Goal: Use online tool/utility: Utilize a website feature to perform a specific function

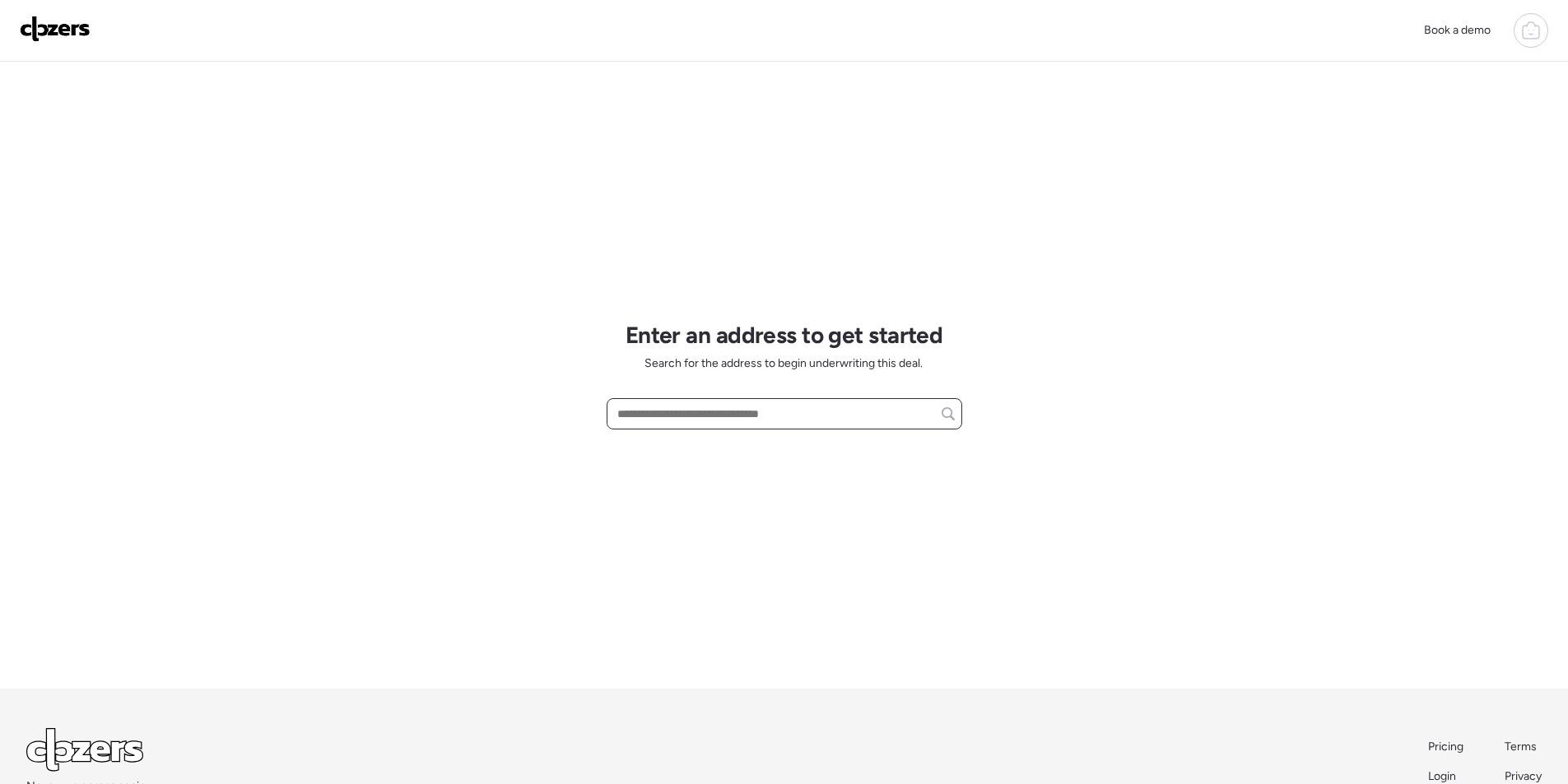
click at [641, 408] on input "text" at bounding box center [784, 414] width 341 height 23
paste input "**********"
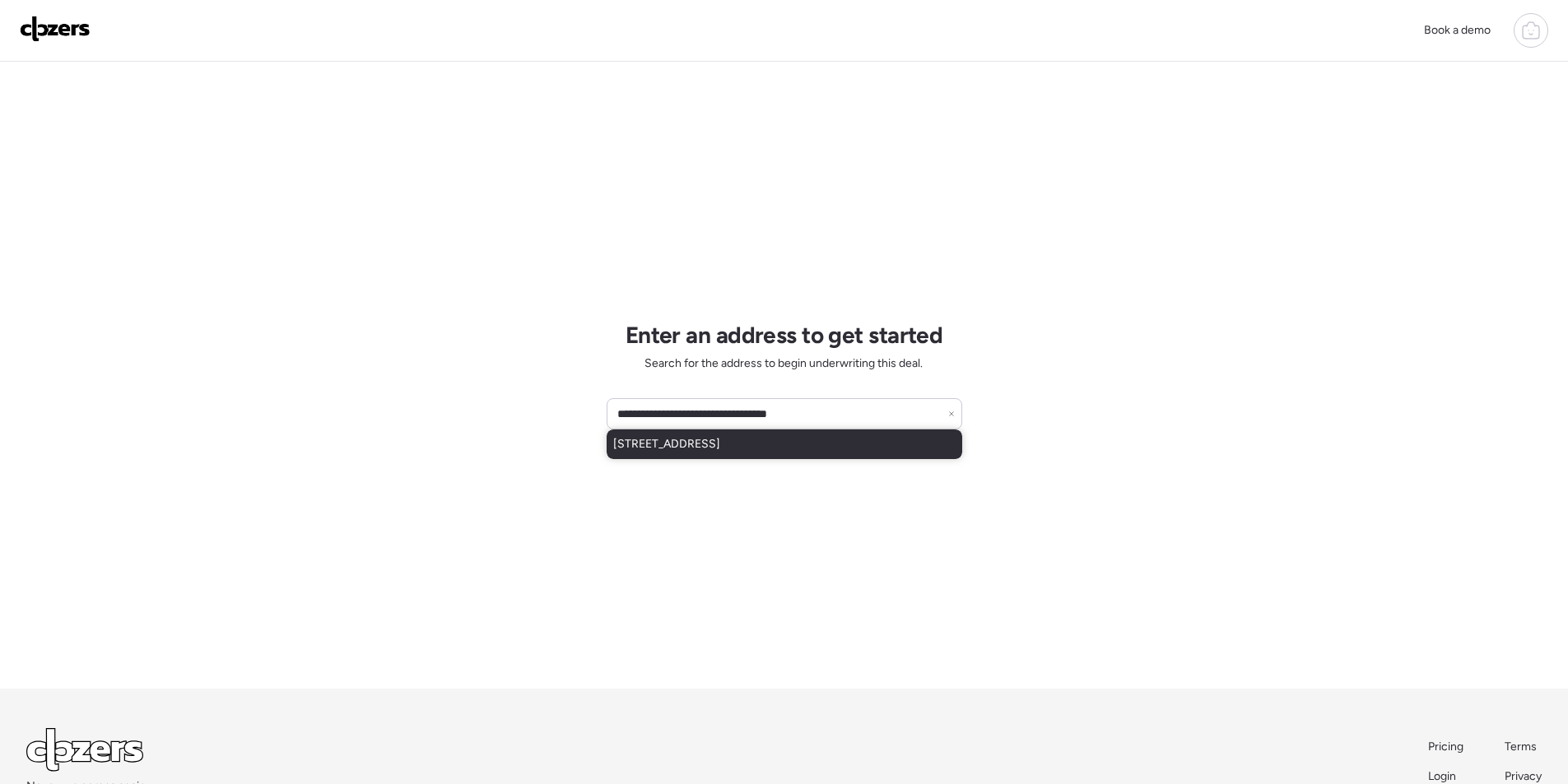
click at [660, 442] on span "3002 N 61st Pl, Scottsdale, AZ, 85251" at bounding box center [667, 444] width 107 height 17
type input "**********"
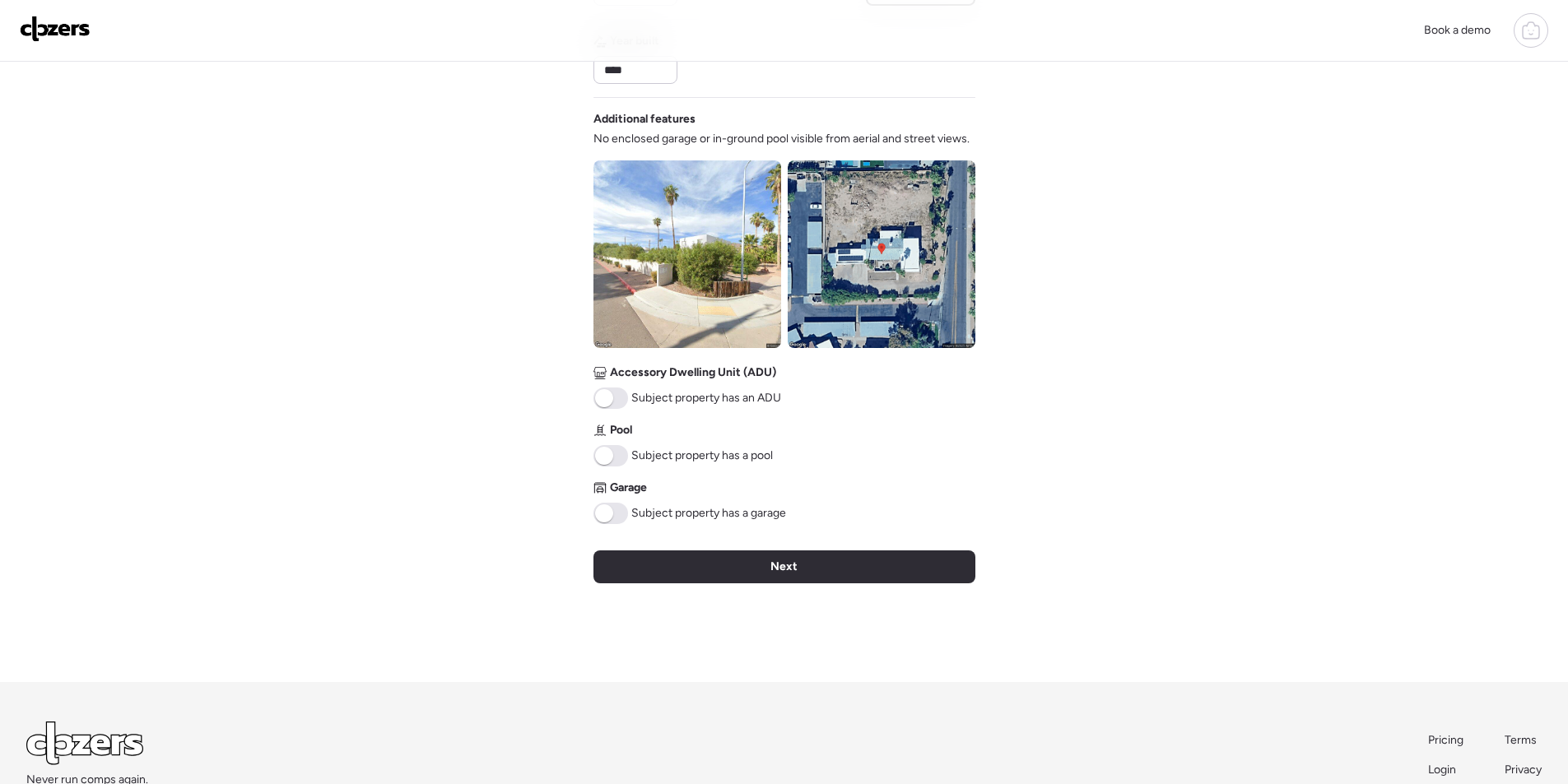
scroll to position [506, 0]
click at [736, 276] on img at bounding box center [687, 254] width 187 height 187
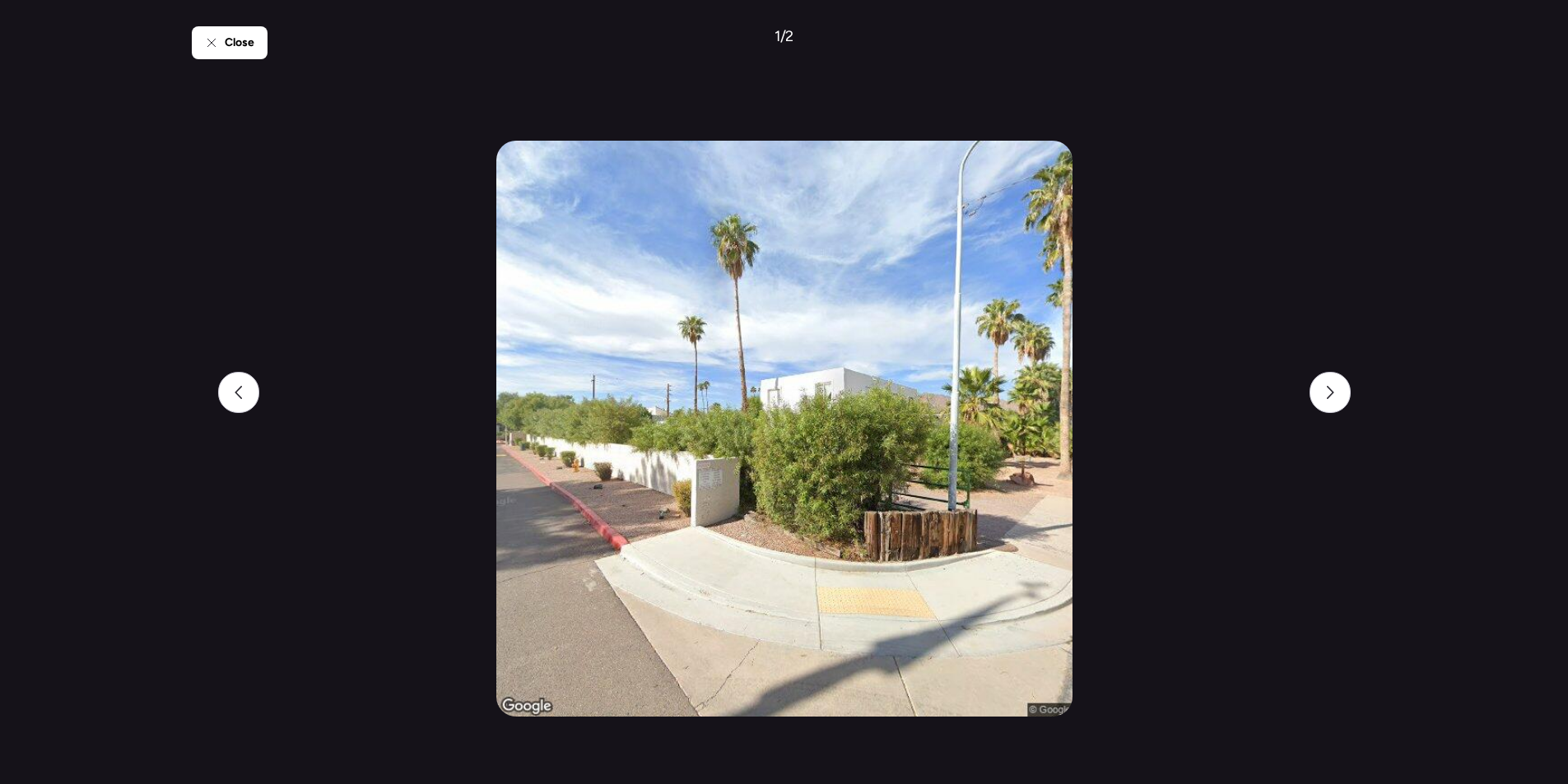
click at [227, 20] on div "Close 1 / 2" at bounding box center [784, 392] width 1185 height 784
click at [239, 33] on div "Close" at bounding box center [229, 43] width 76 height 33
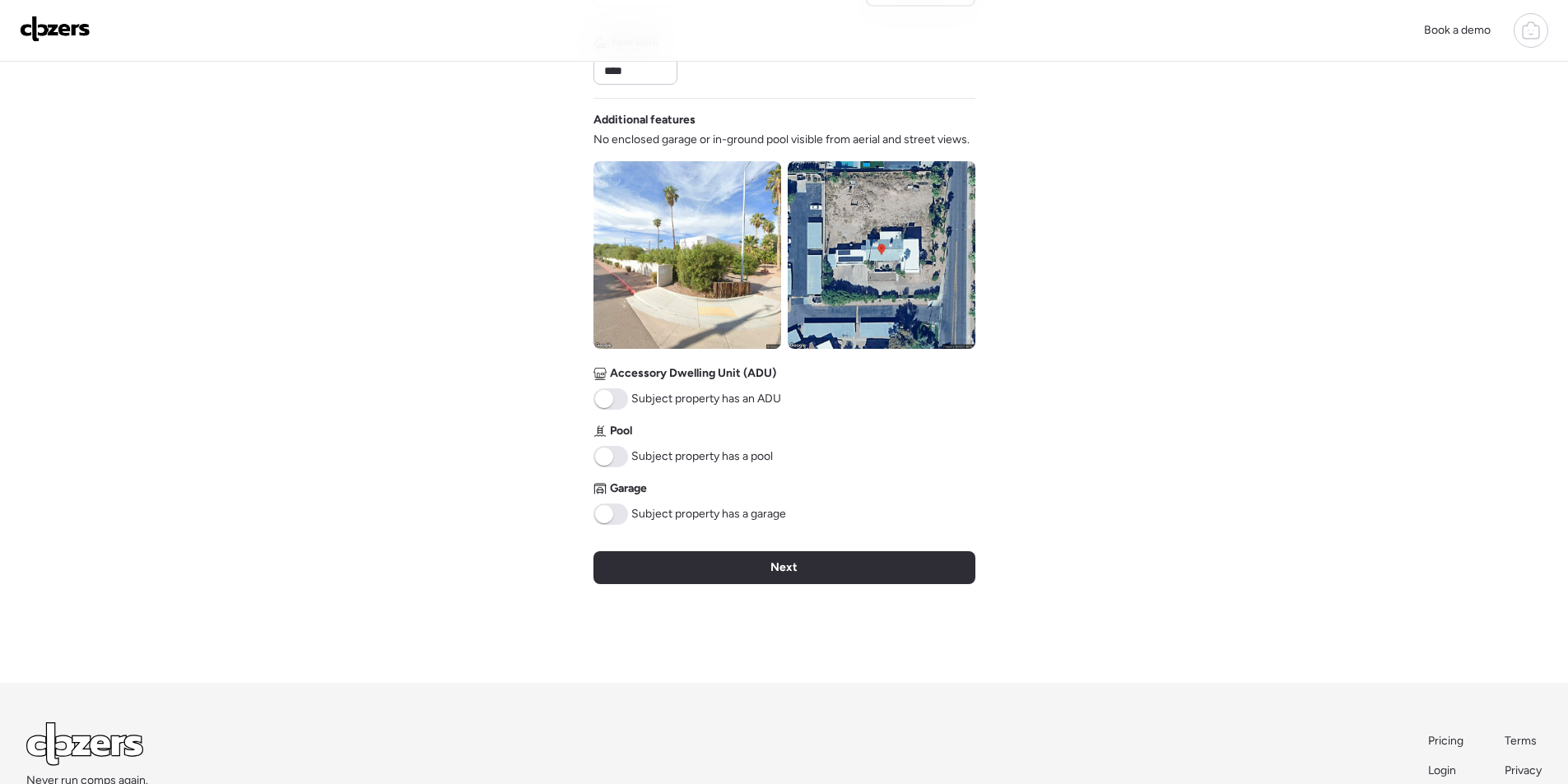
click at [858, 283] on img at bounding box center [881, 254] width 187 height 187
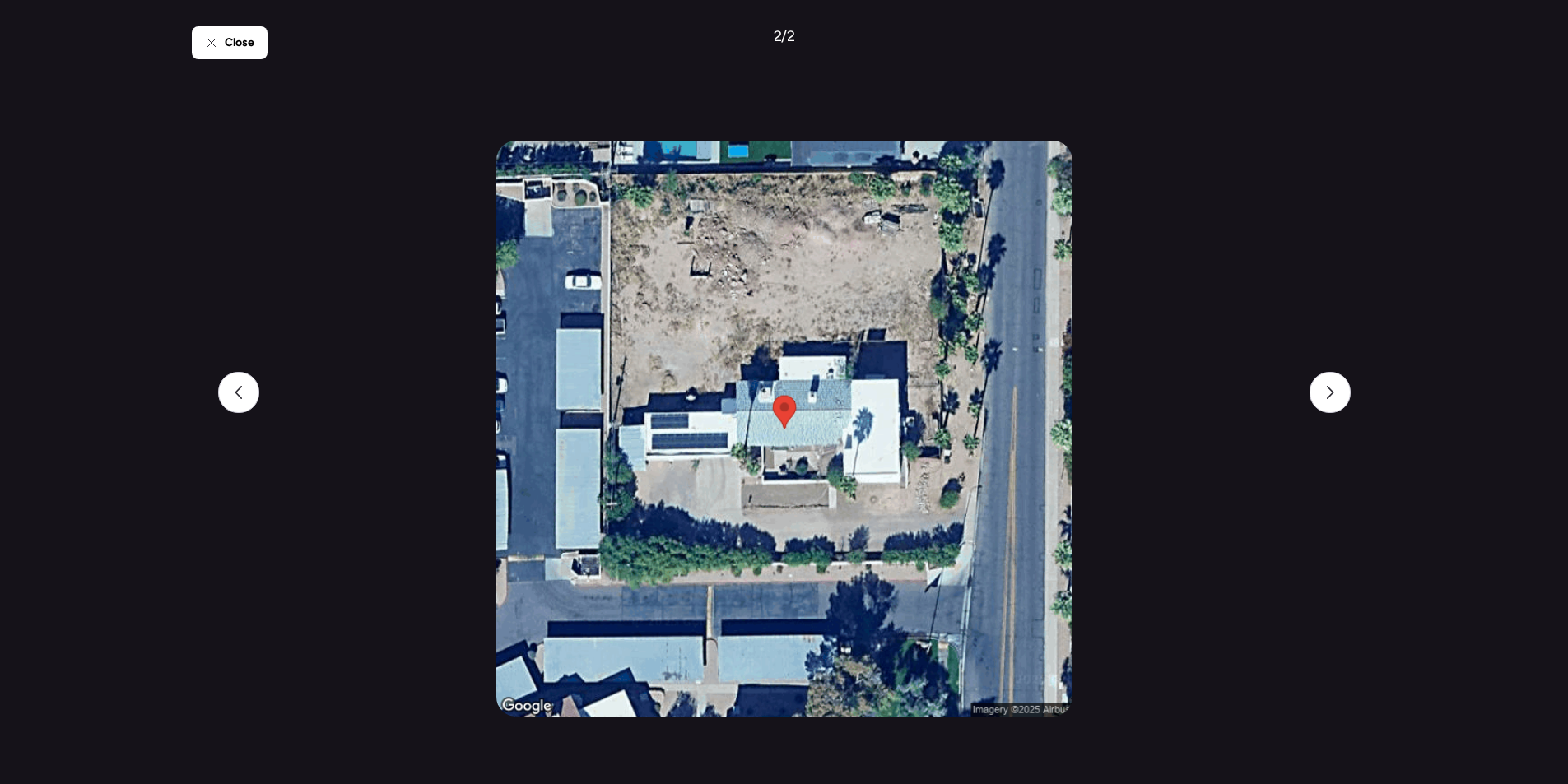
drag, startPoint x: 215, startPoint y: 44, endPoint x: 344, endPoint y: 176, distance: 184.6
click at [216, 44] on icon at bounding box center [211, 43] width 13 height 13
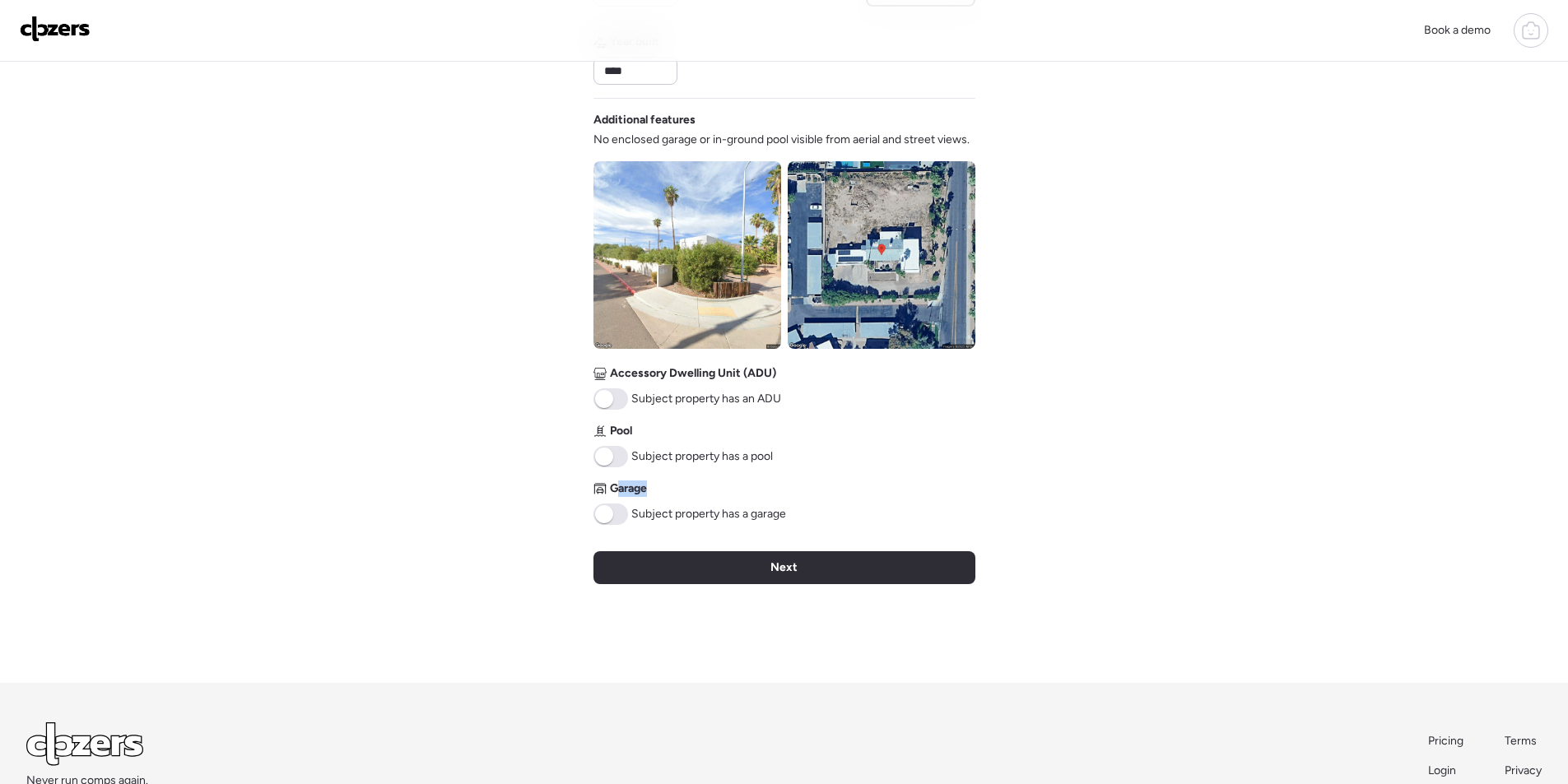
click at [615, 503] on div "Garage Subject property has a garage" at bounding box center [689, 503] width 193 height 44
click at [615, 516] on span at bounding box center [611, 514] width 35 height 22
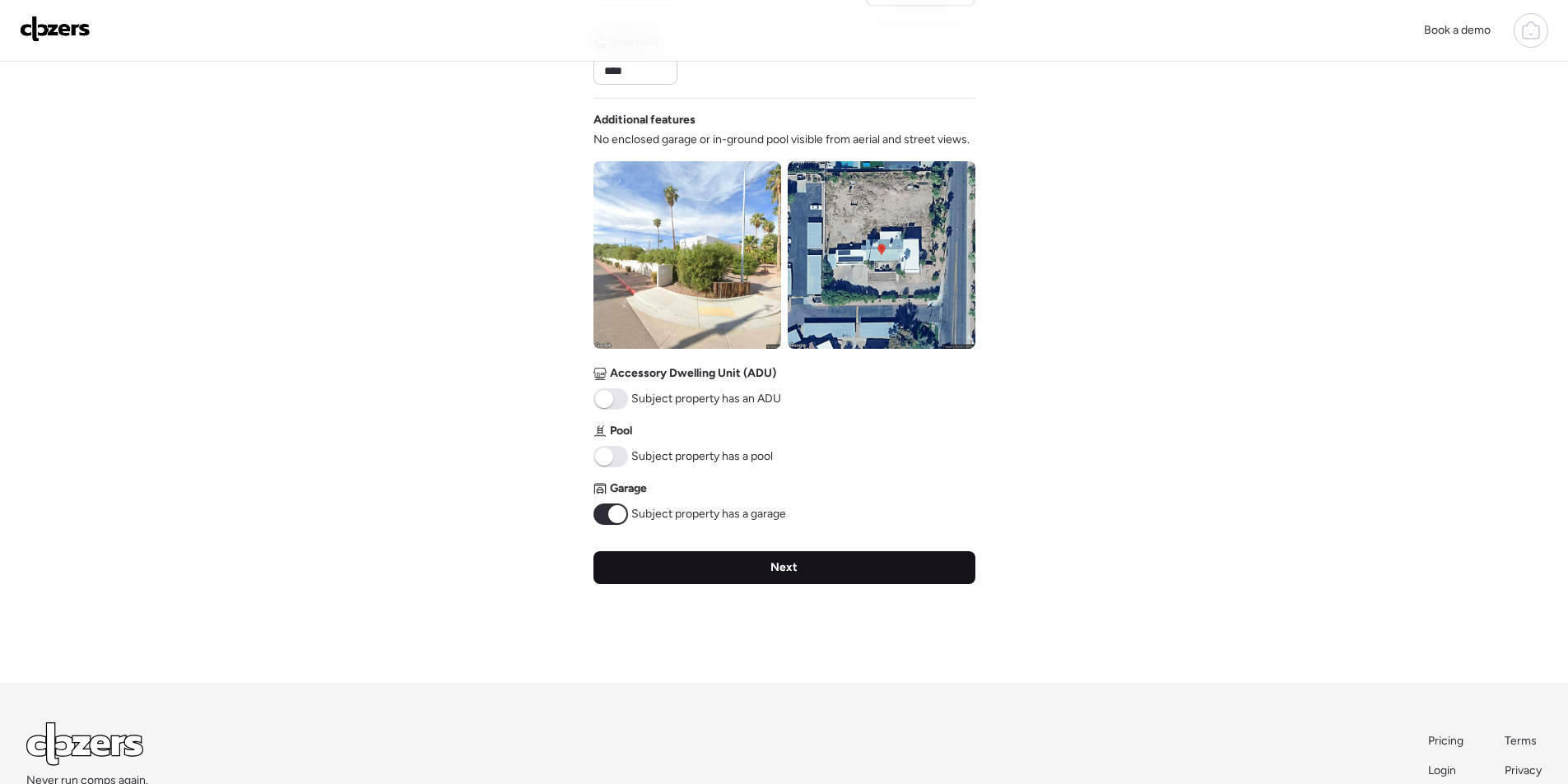
click at [731, 572] on div "Next" at bounding box center [784, 568] width 382 height 33
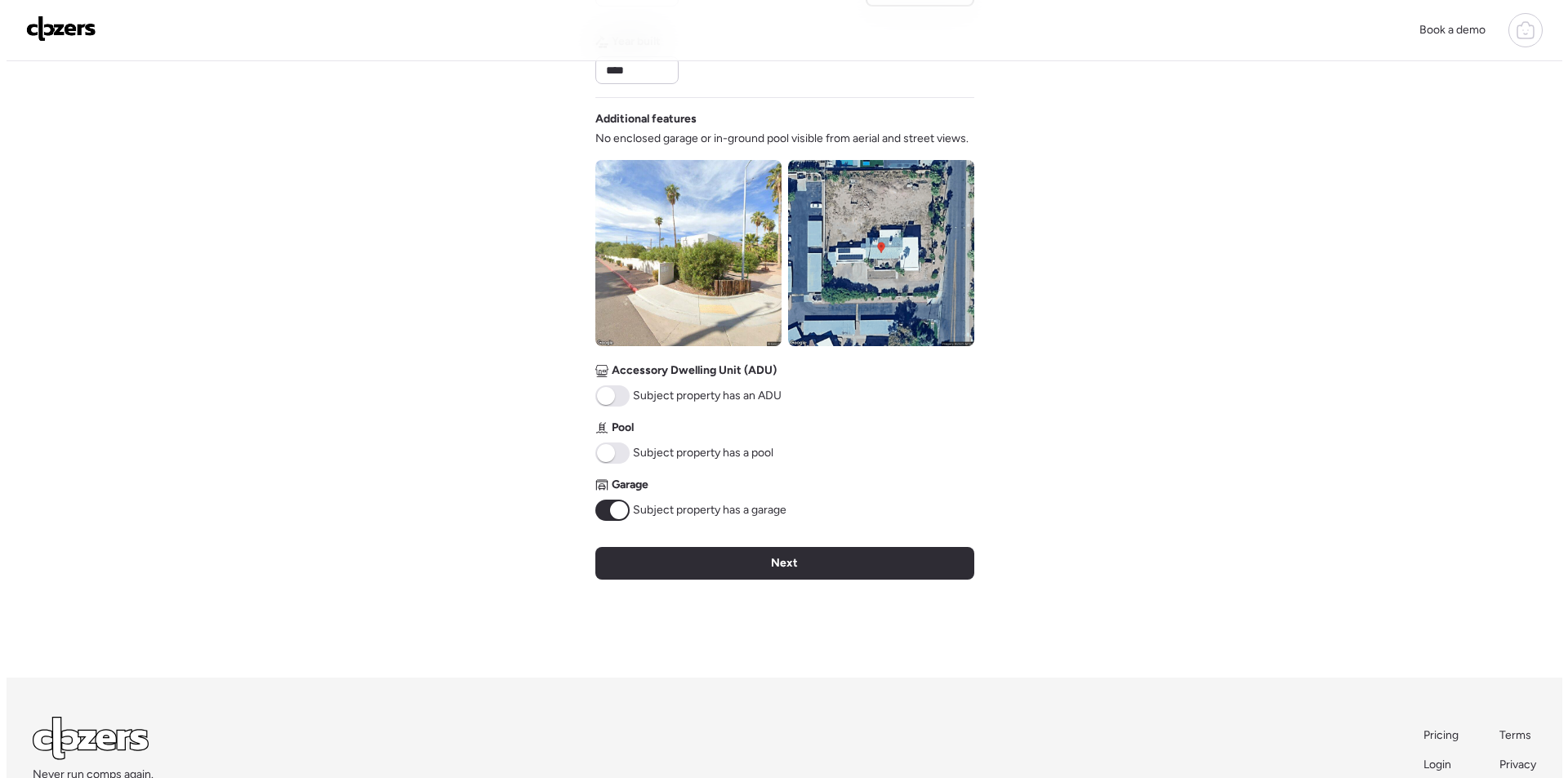
scroll to position [0, 0]
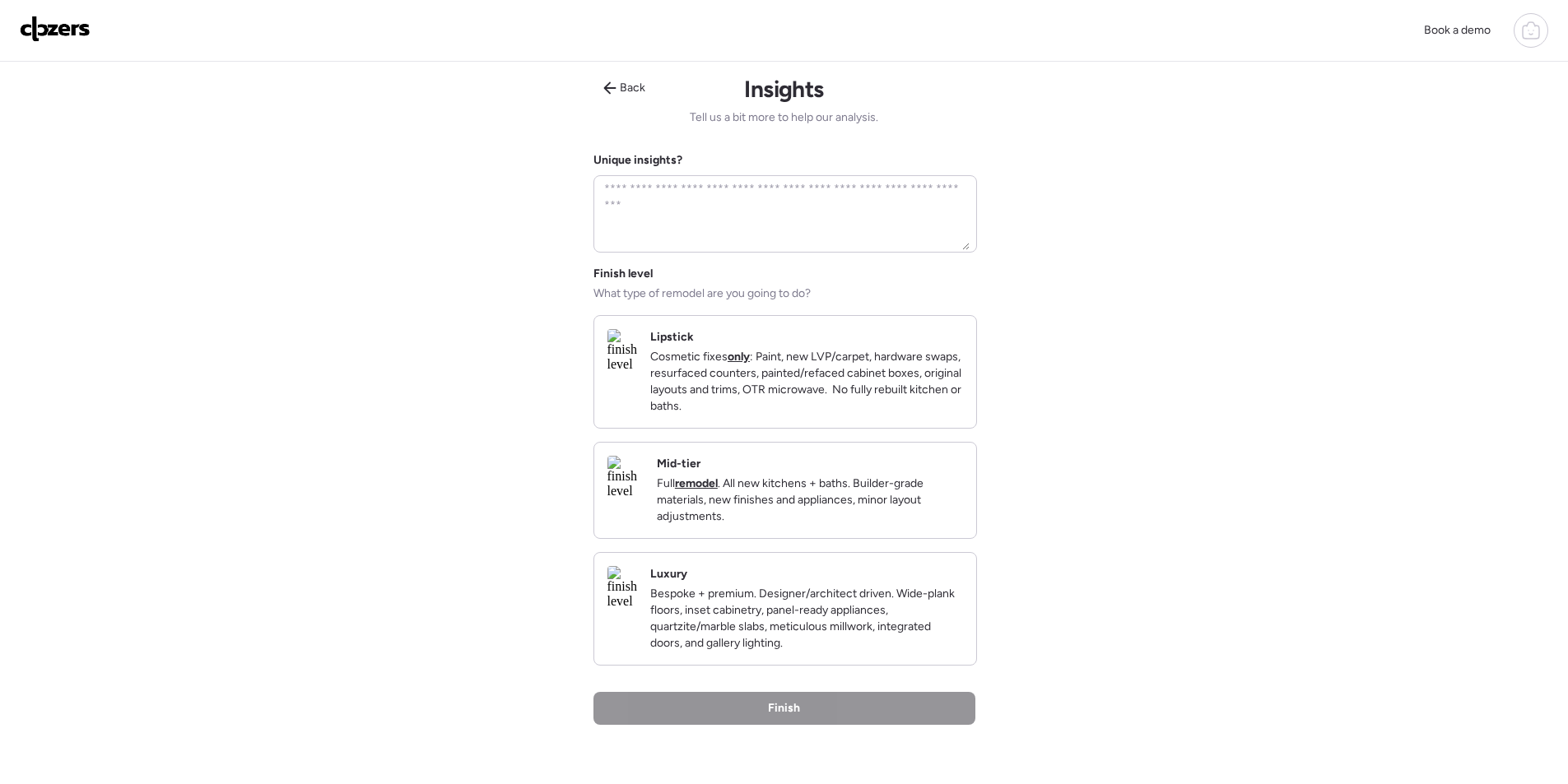
click at [908, 484] on div "Mid-tier Full remodel . All new kitchens + baths. Builder-grade materials, new …" at bounding box center [810, 490] width 306 height 69
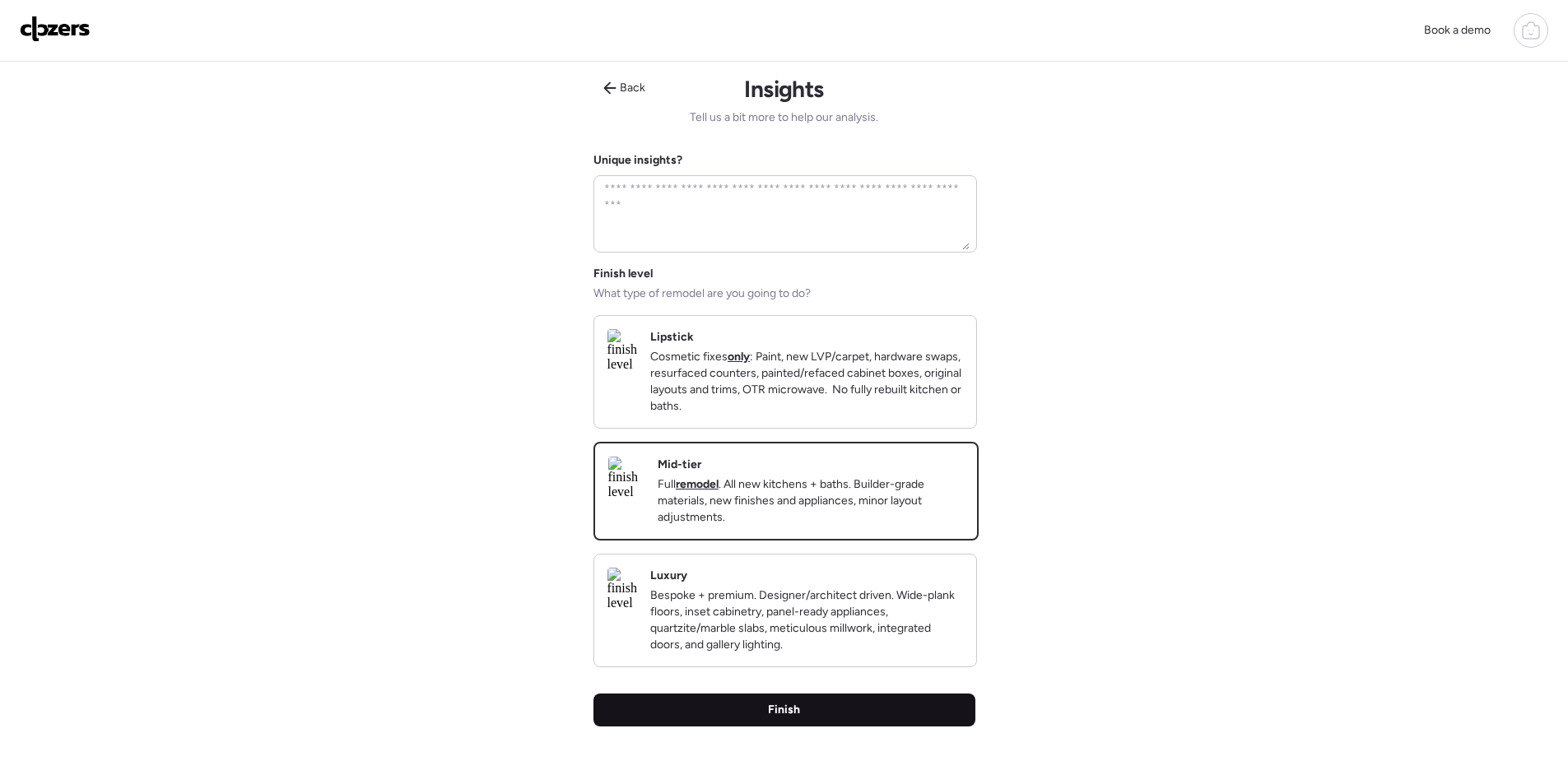
click at [827, 727] on div "Finish" at bounding box center [784, 710] width 382 height 33
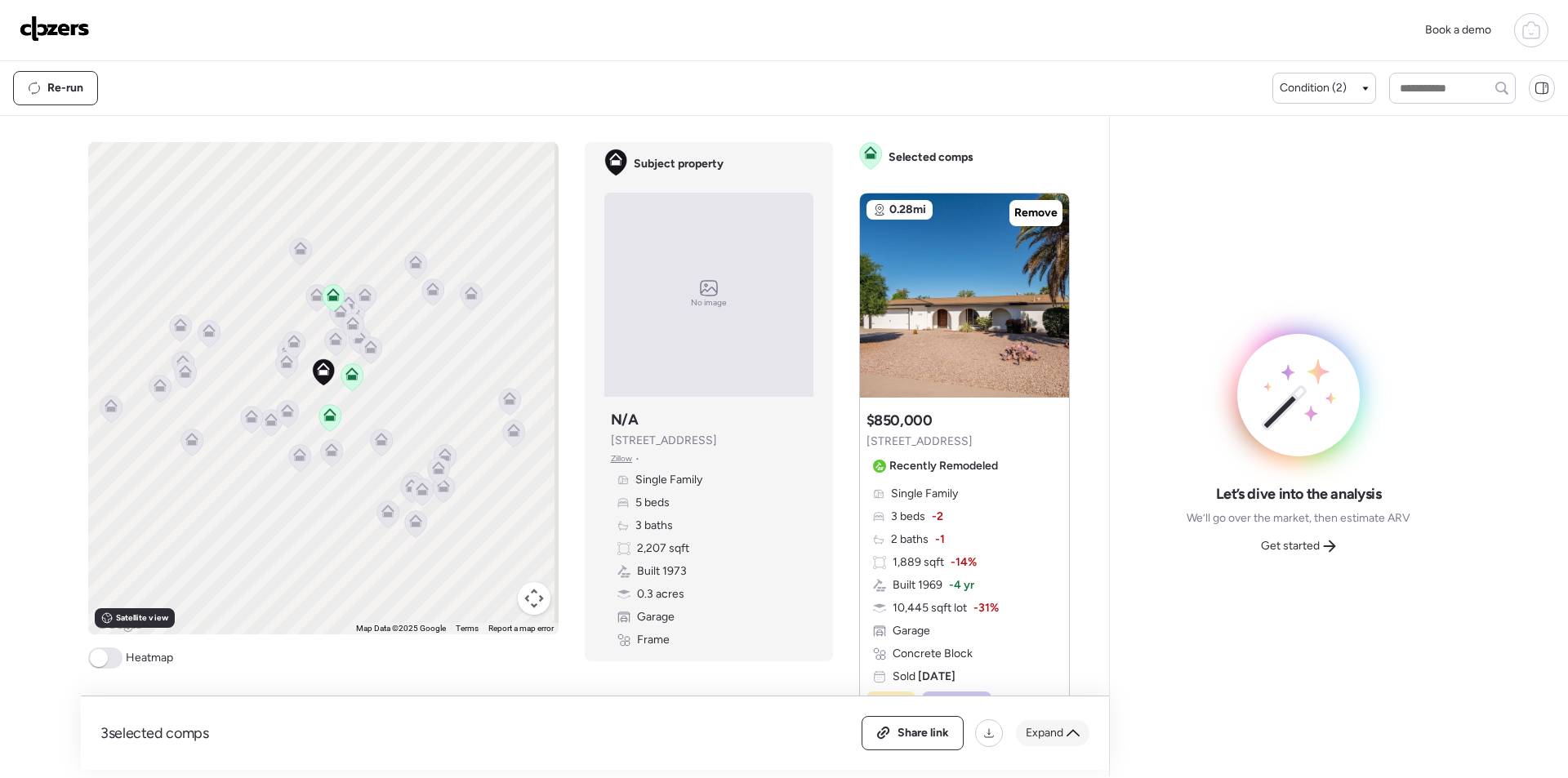
click at [1032, 732] on span "Expand" at bounding box center [1044, 733] width 37 height 16
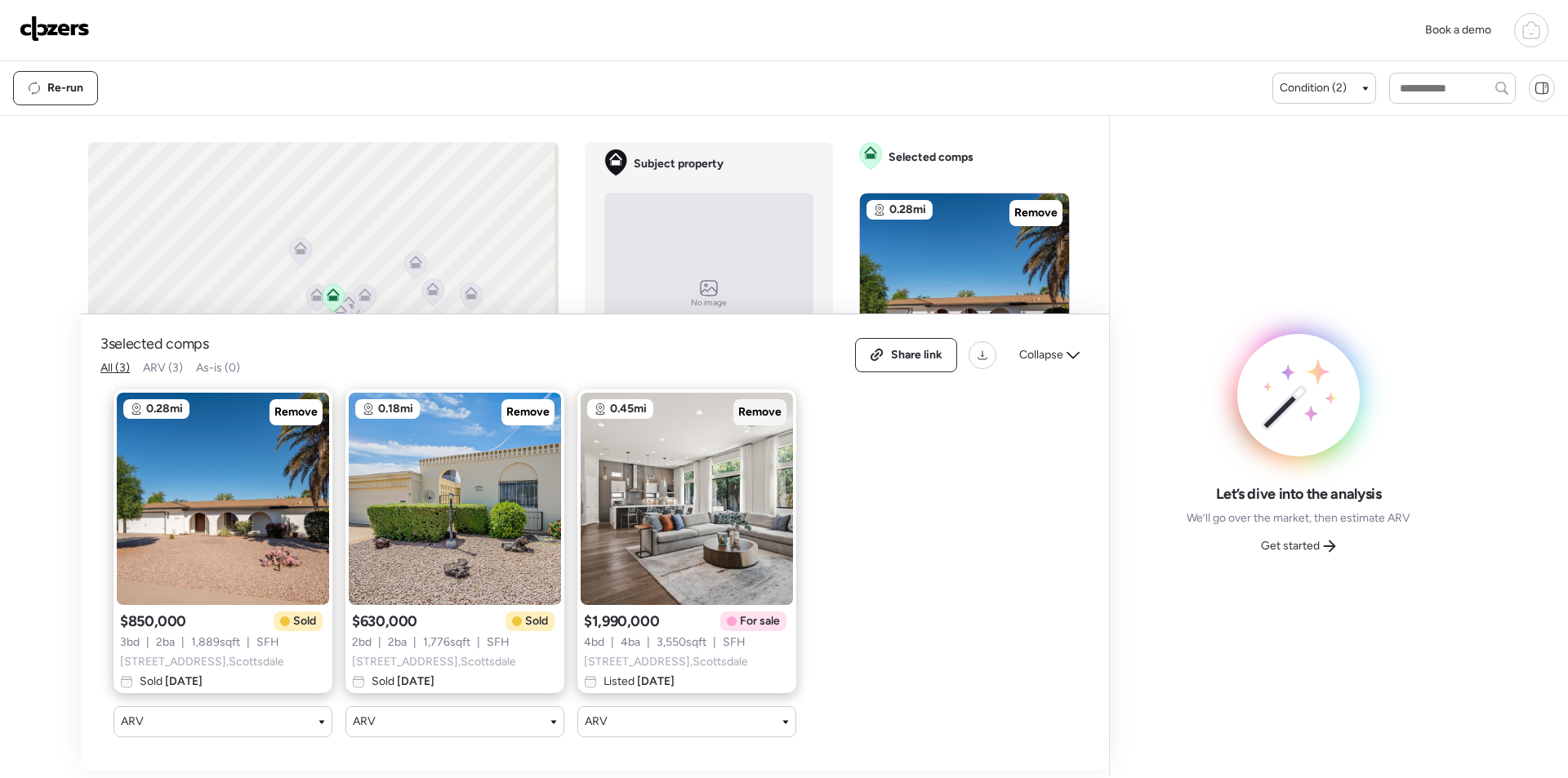
click at [760, 399] on div "Remove" at bounding box center [759, 412] width 53 height 26
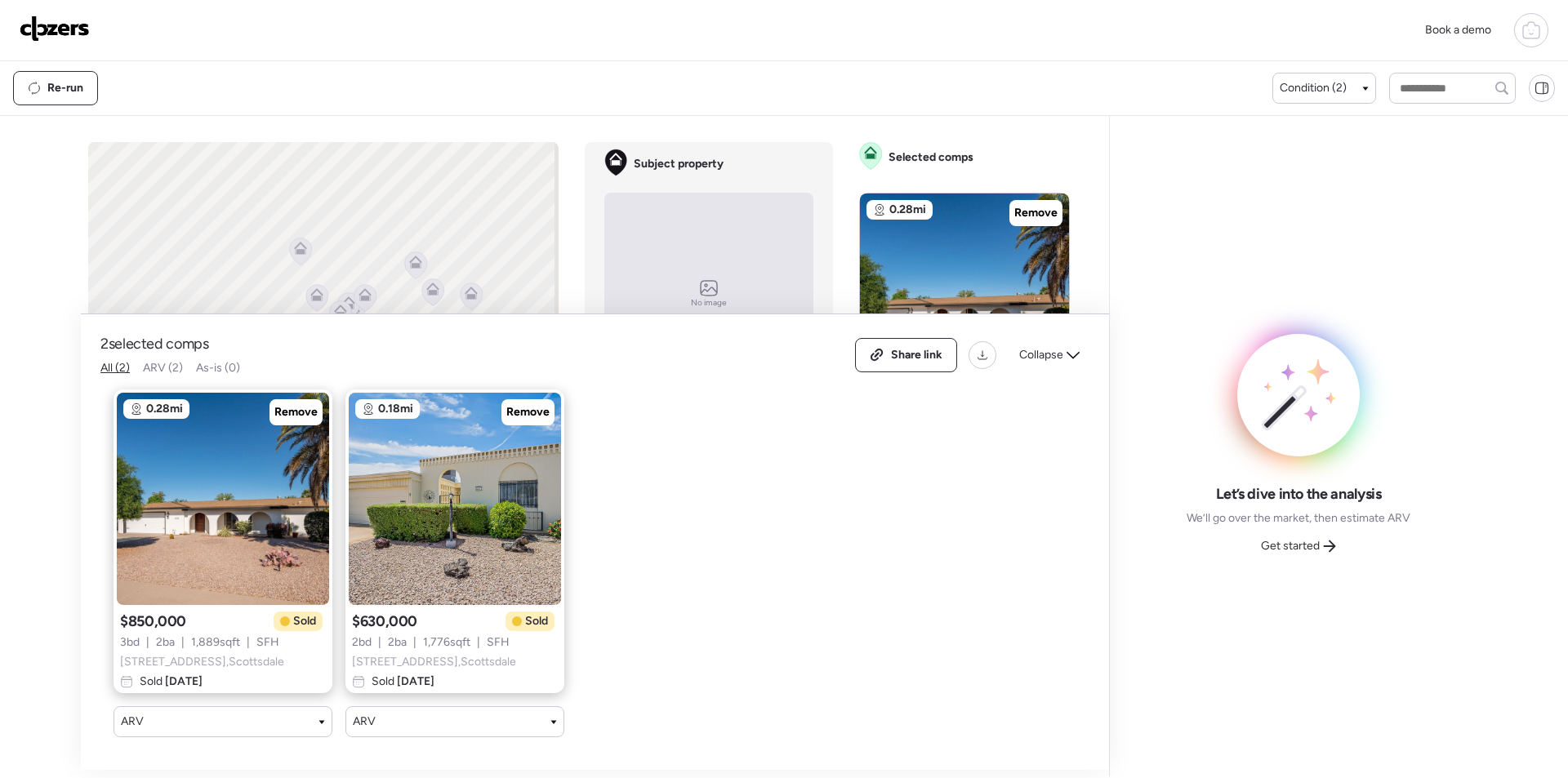
click at [1045, 348] on span "Collapse" at bounding box center [1041, 354] width 44 height 16
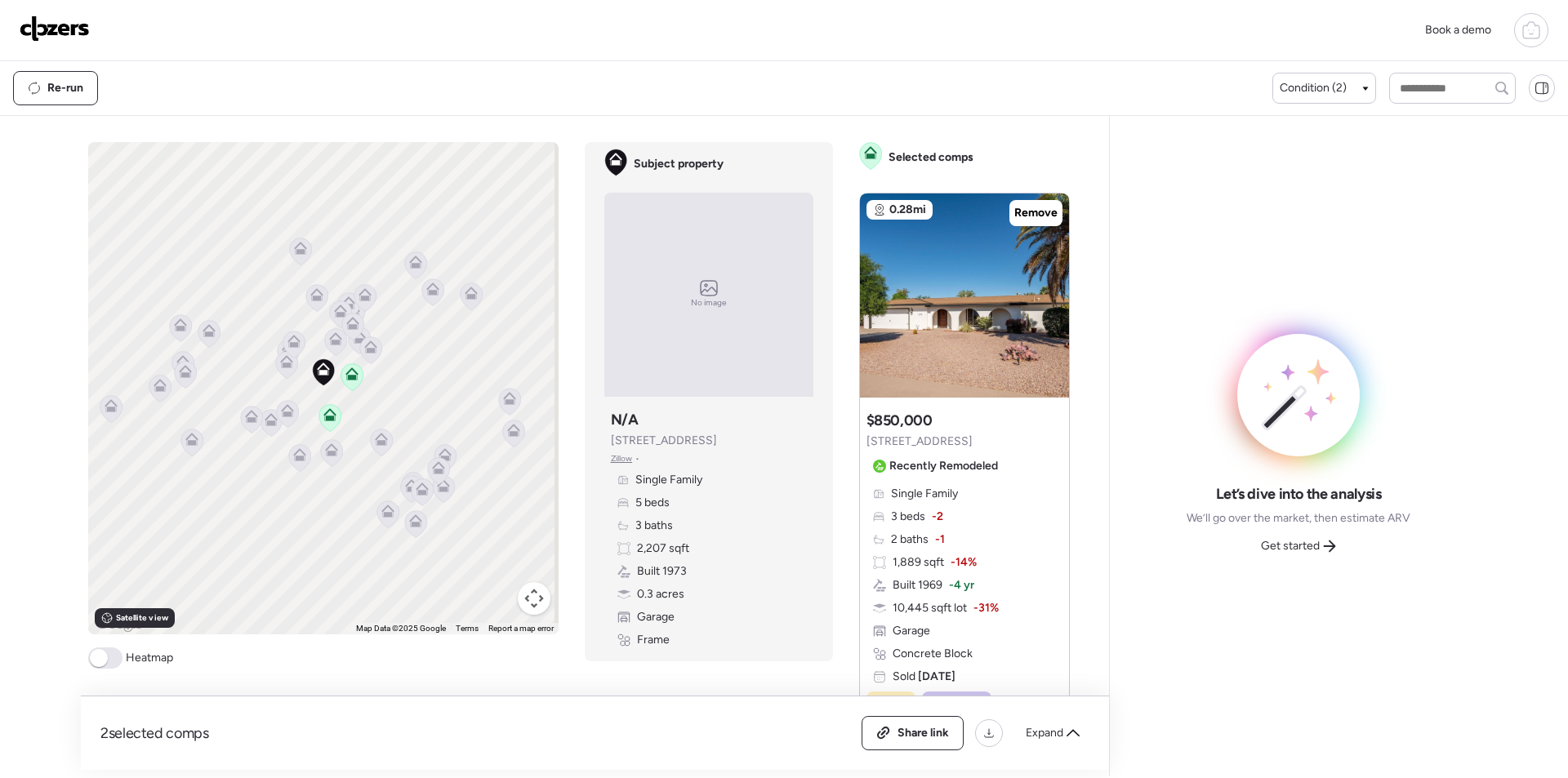
click at [331, 346] on icon at bounding box center [336, 341] width 22 height 27
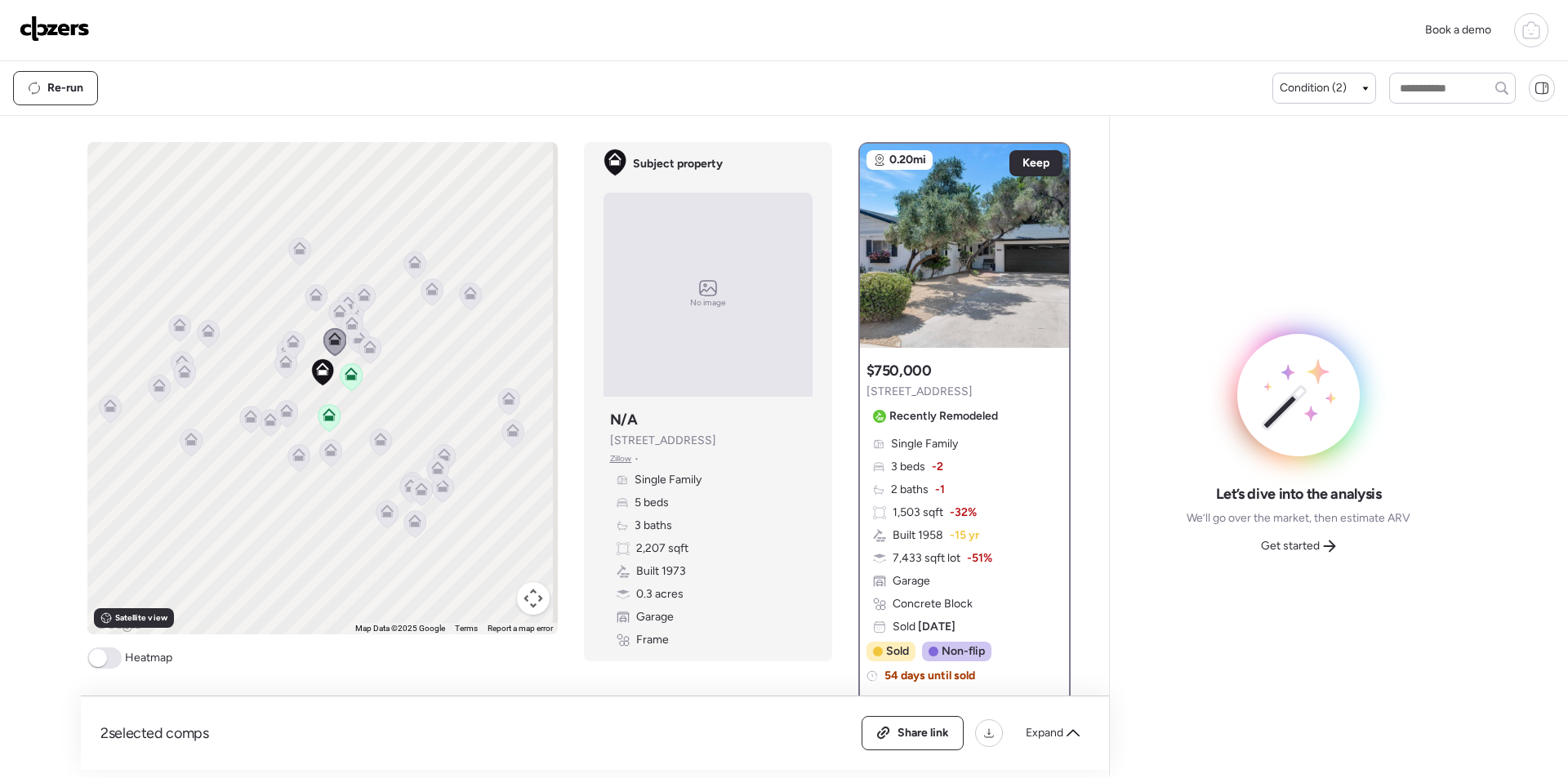
click at [368, 348] on icon at bounding box center [369, 350] width 10 height 5
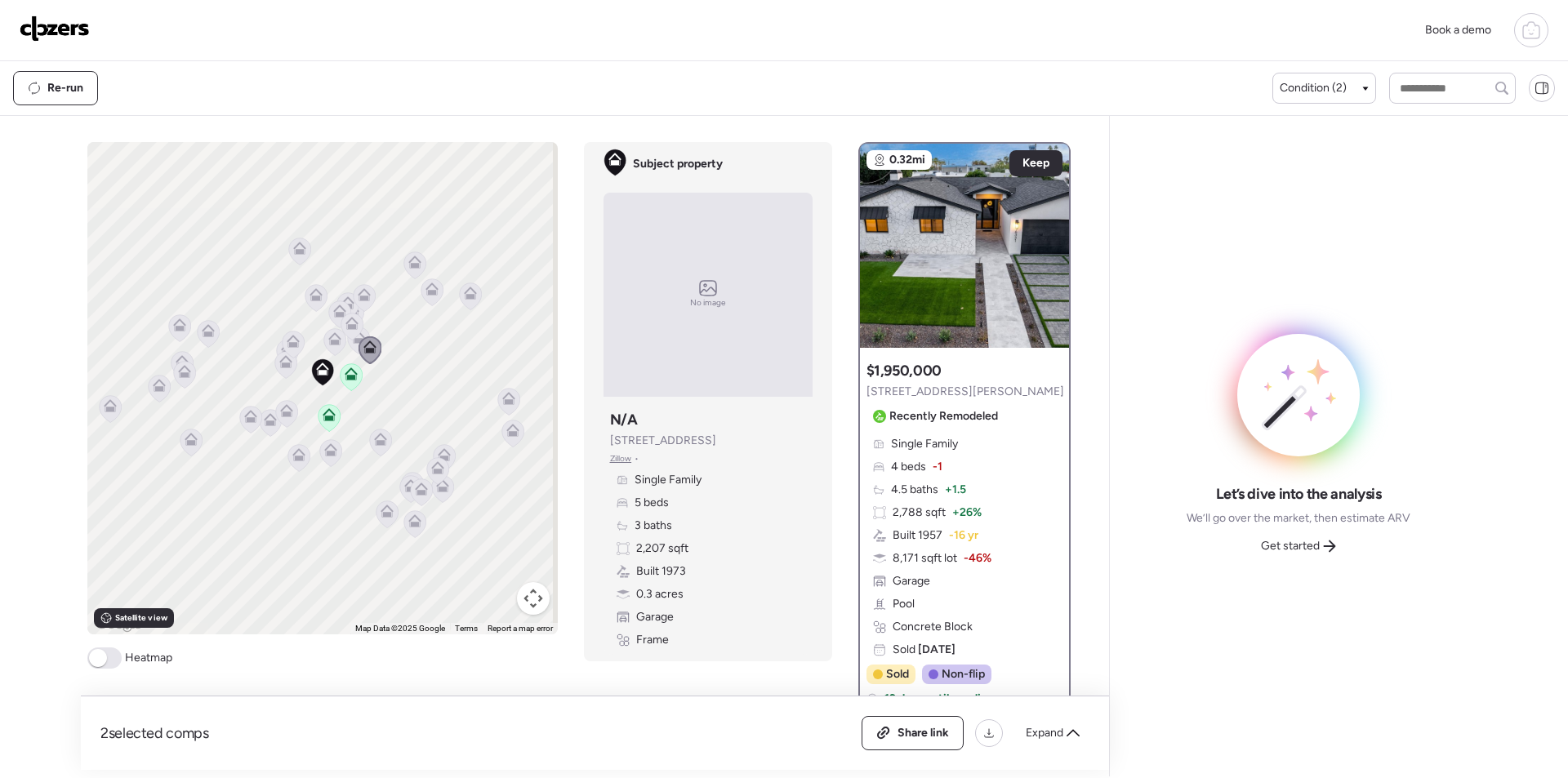
click at [289, 348] on icon at bounding box center [293, 344] width 22 height 27
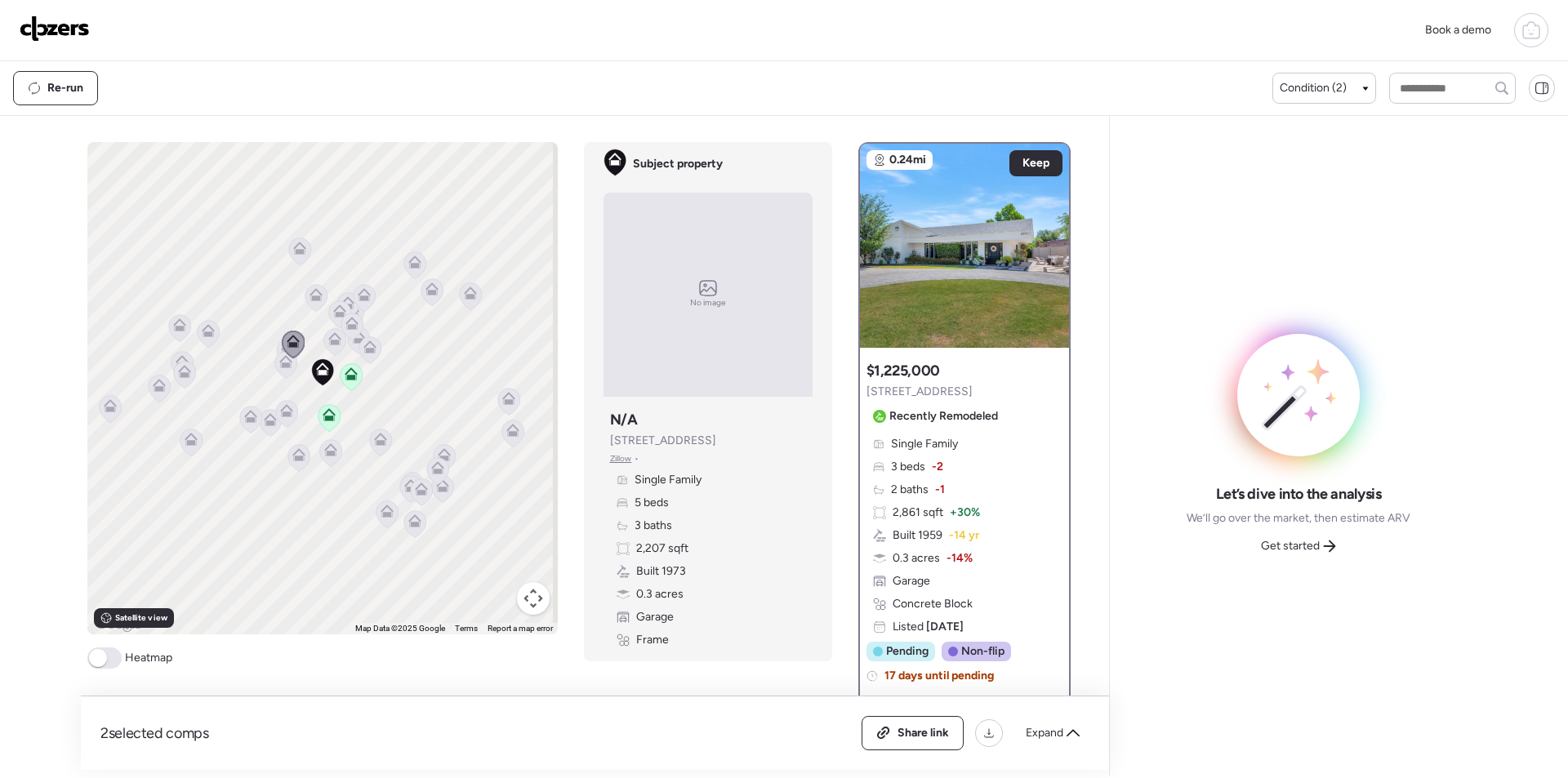
click at [287, 363] on icon at bounding box center [285, 364] width 22 height 27
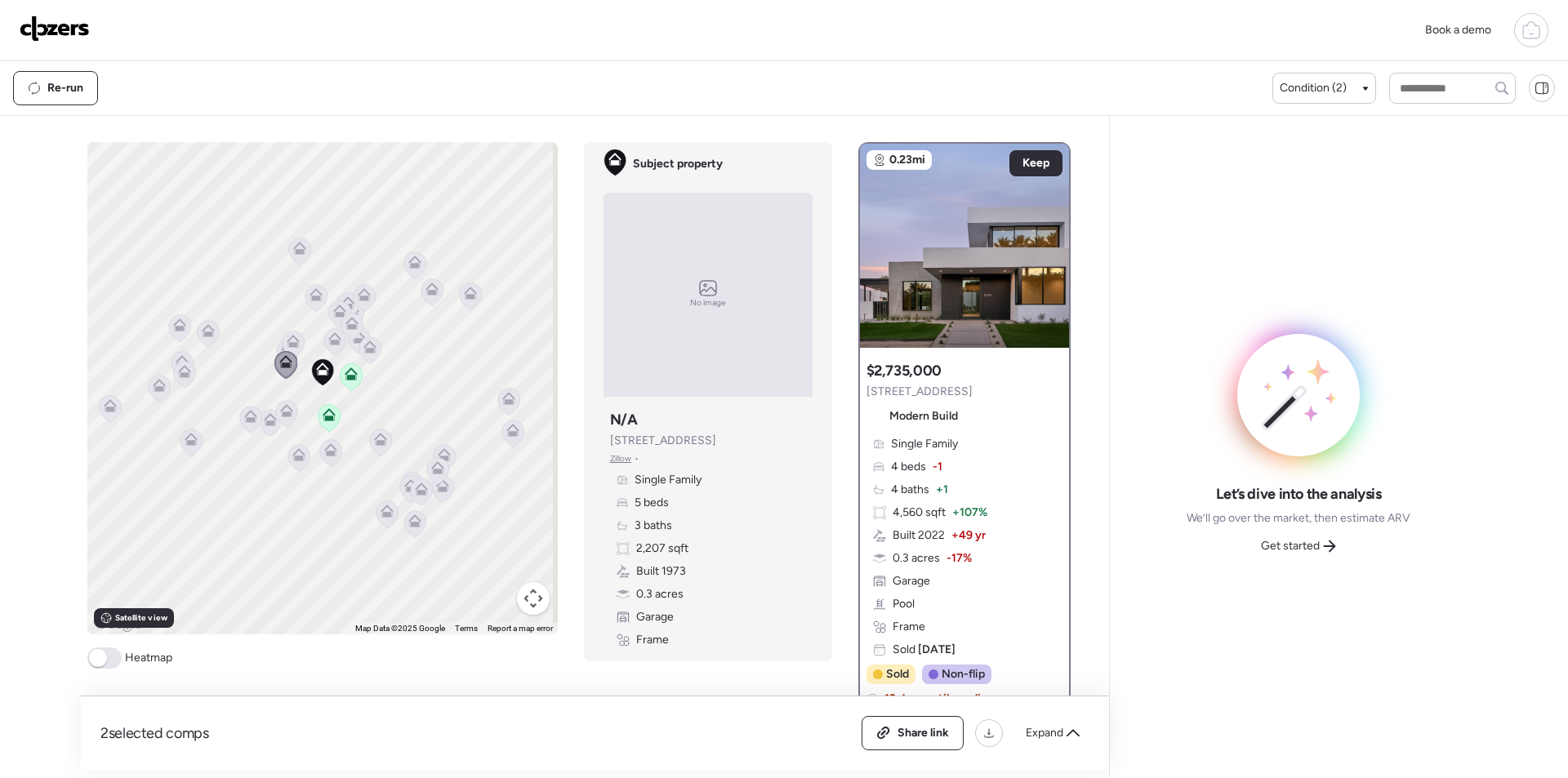
click at [310, 301] on icon at bounding box center [316, 294] width 13 height 13
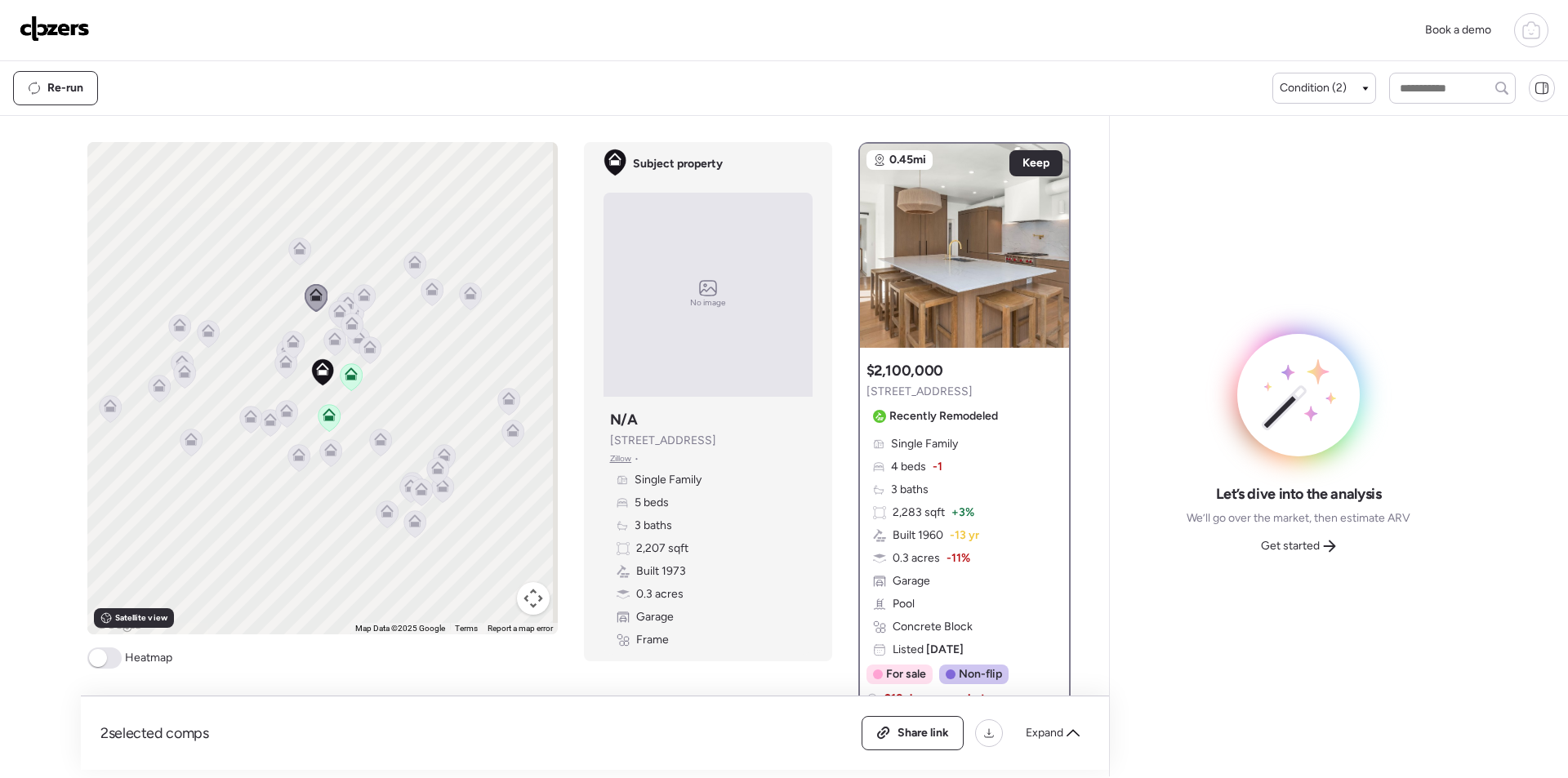
click at [330, 303] on icon at bounding box center [340, 314] width 22 height 27
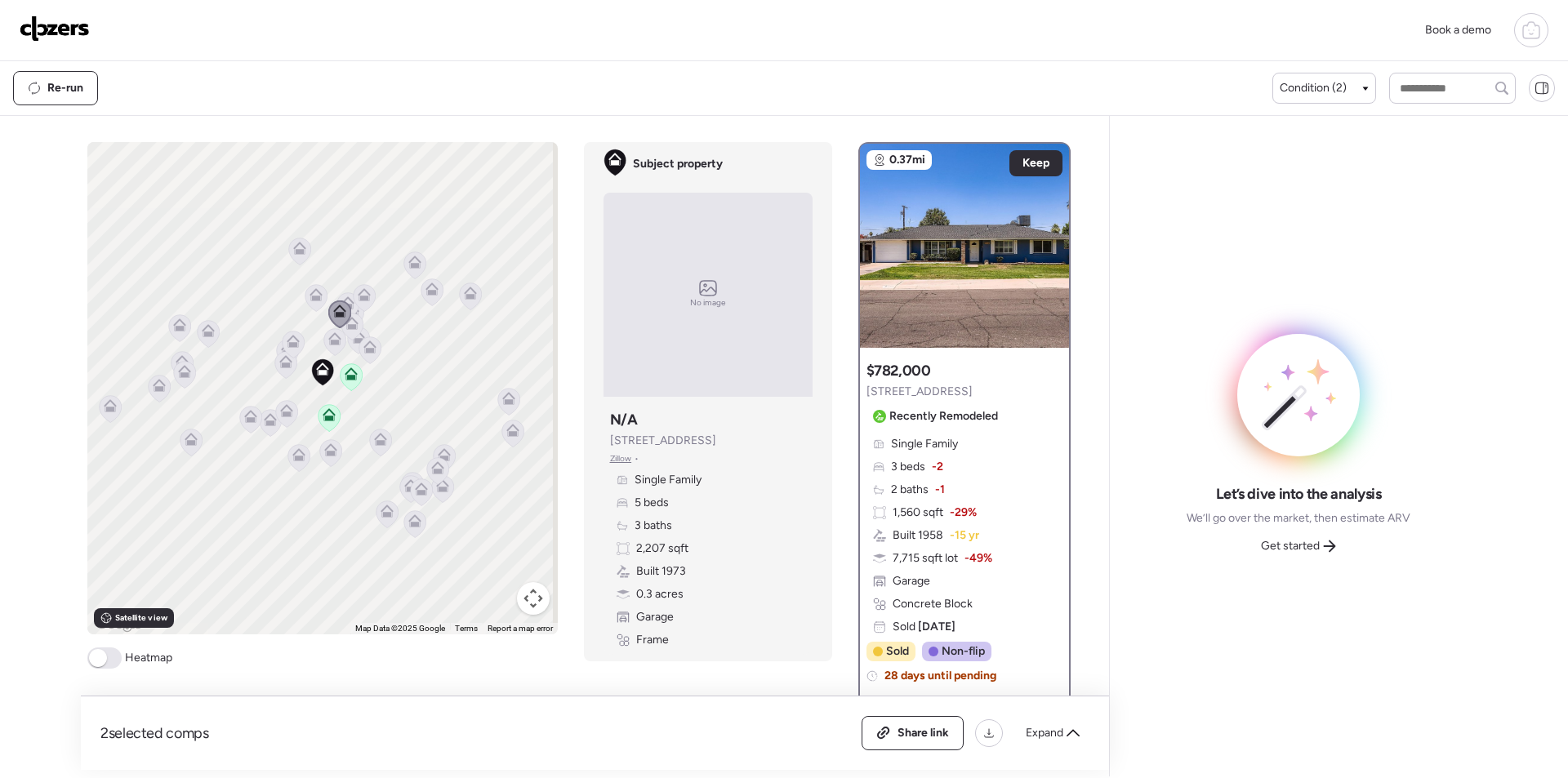
click at [340, 296] on icon at bounding box center [348, 305] width 22 height 27
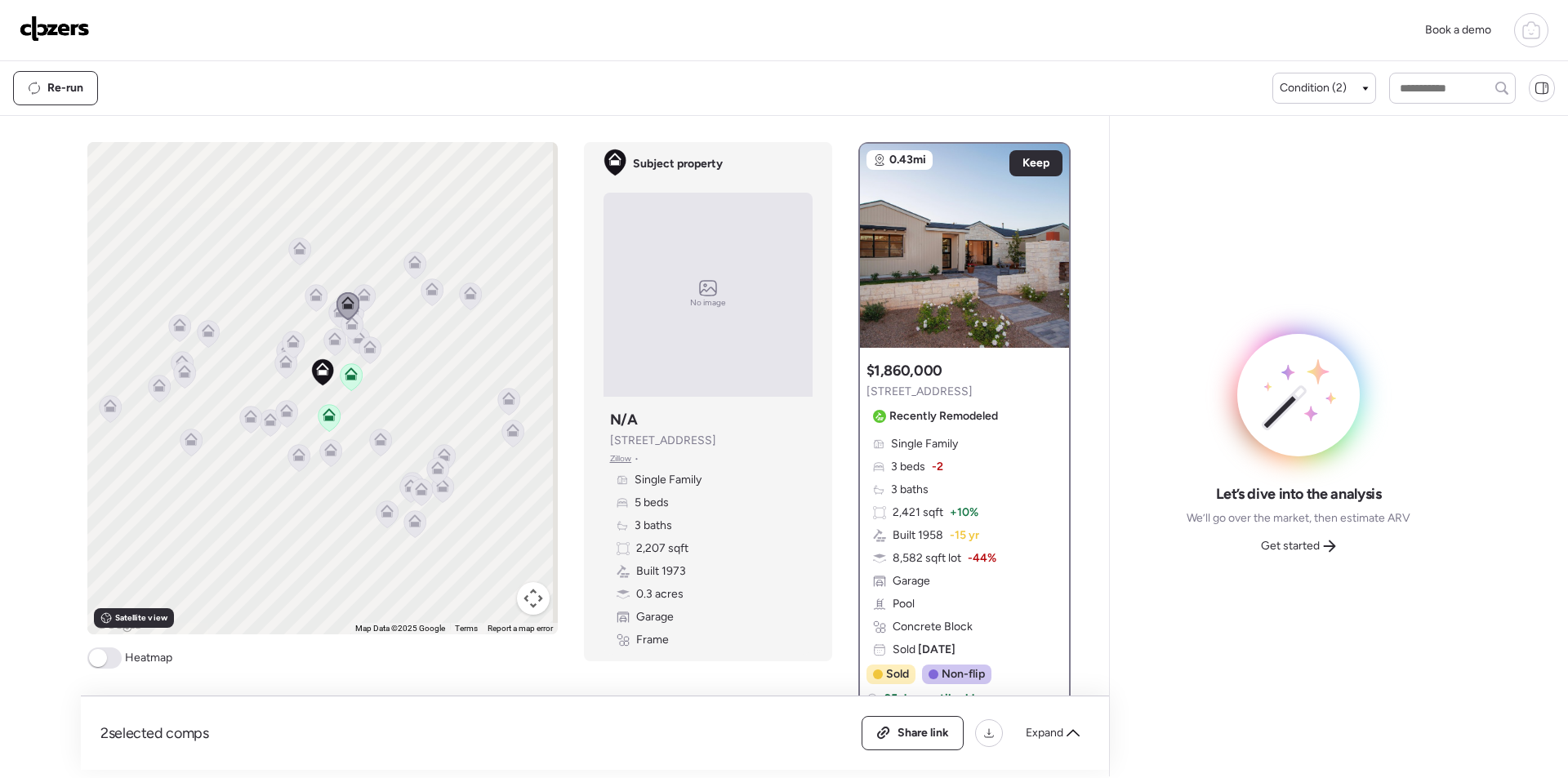
click at [359, 290] on icon at bounding box center [364, 294] width 13 height 13
click at [360, 293] on icon at bounding box center [365, 294] width 13 height 13
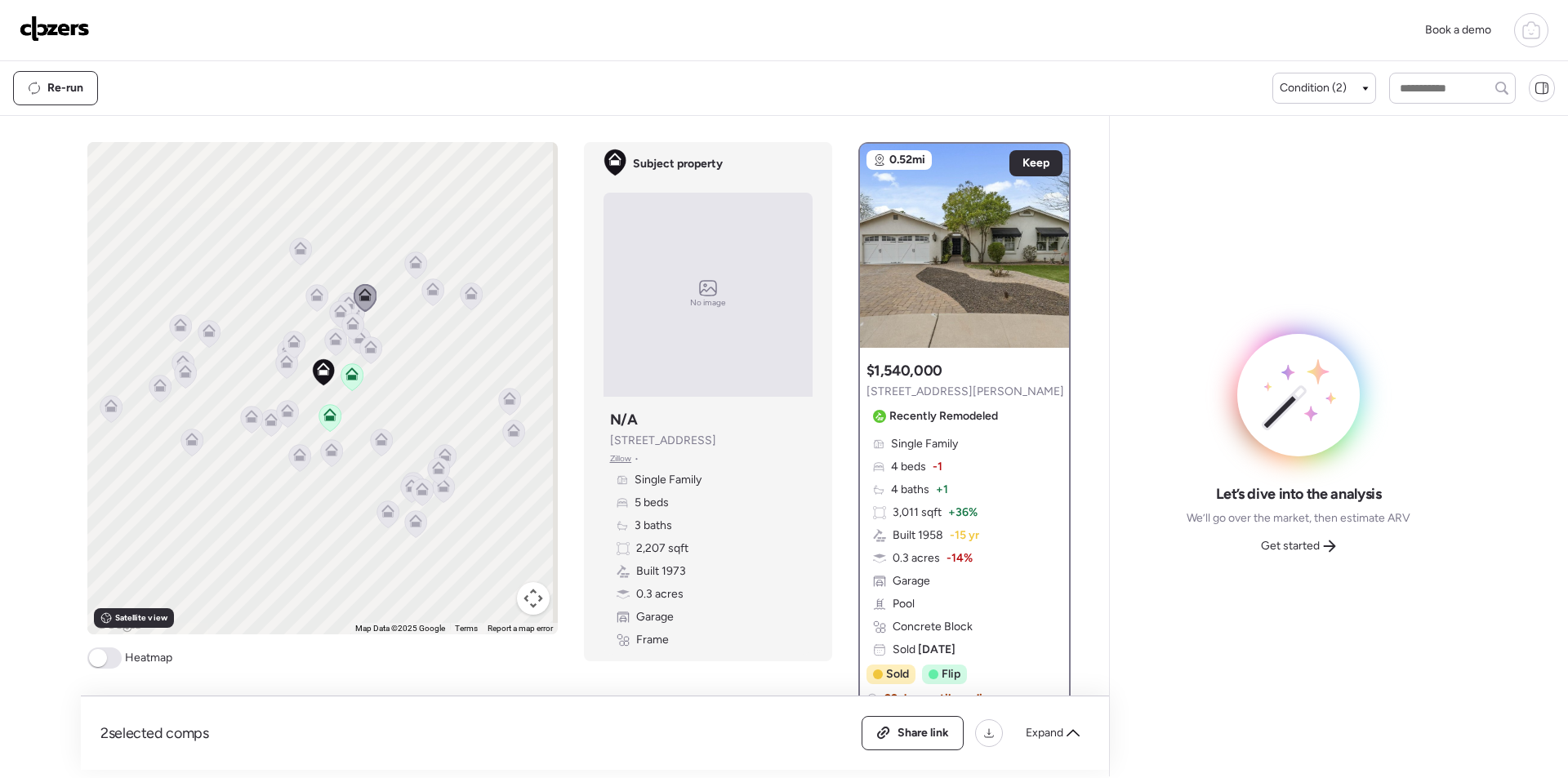
click at [353, 326] on icon at bounding box center [352, 322] width 13 height 13
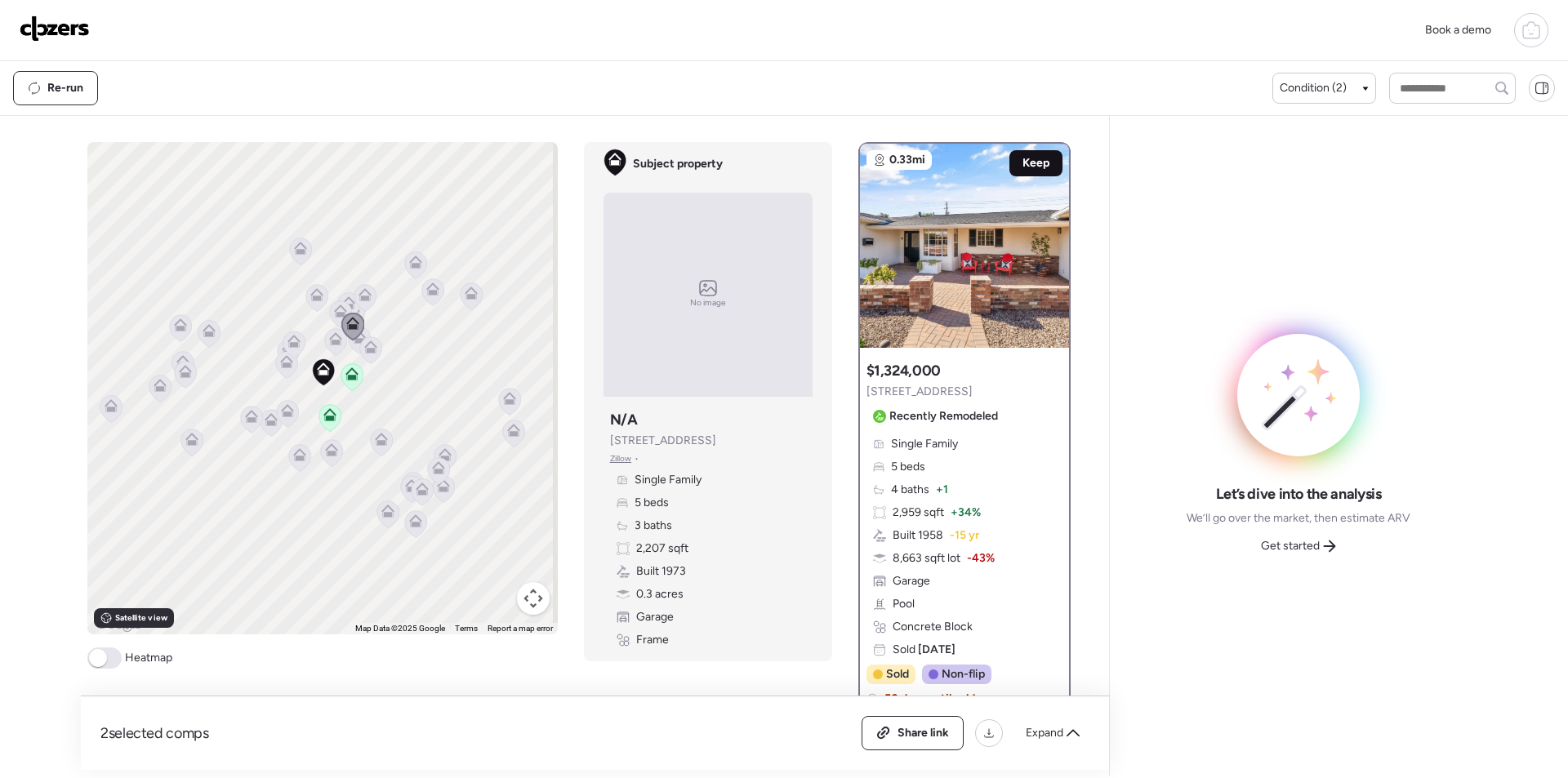
click at [1022, 163] on span "Keep" at bounding box center [1035, 163] width 27 height 16
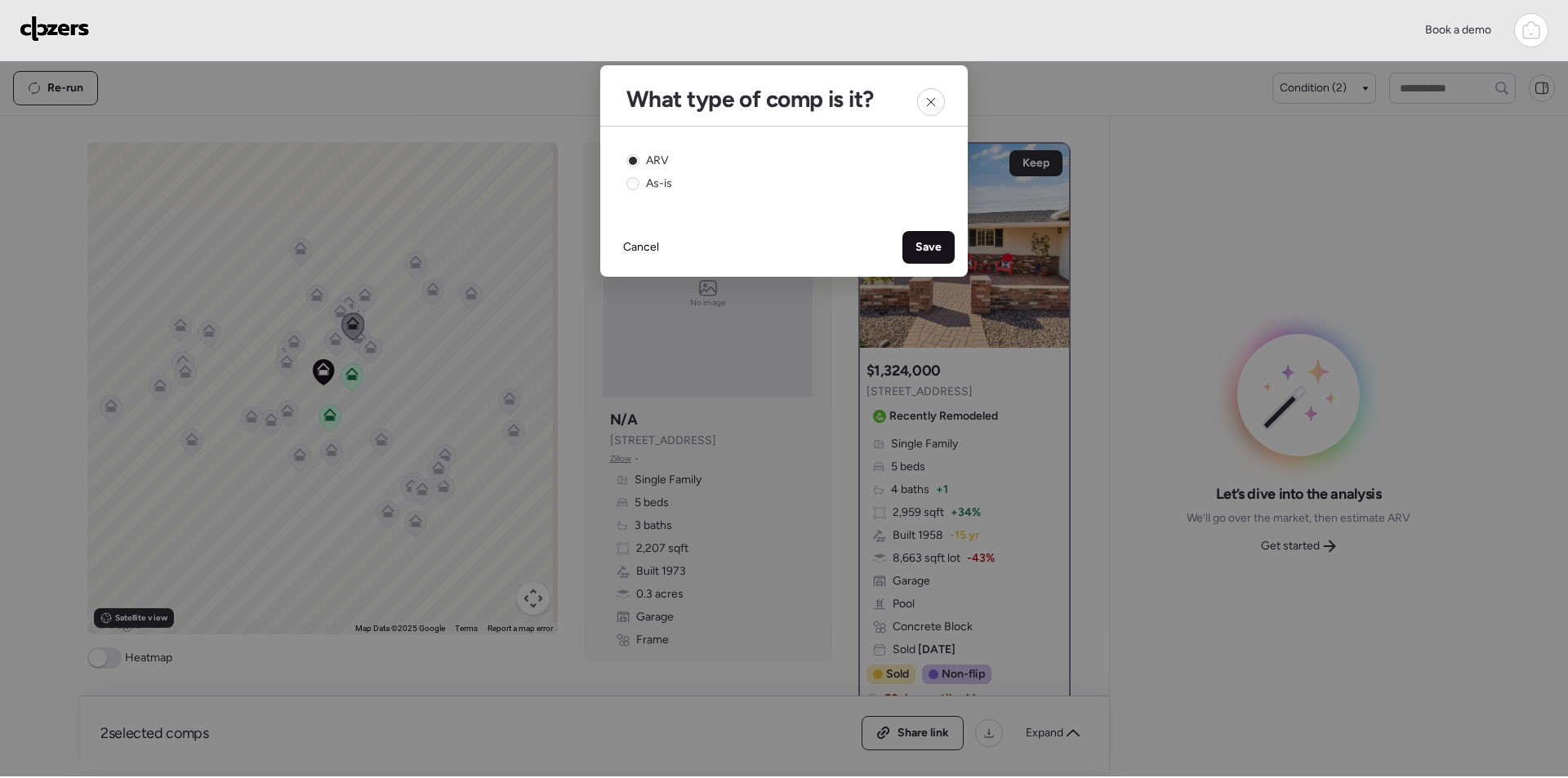
click at [923, 251] on span "Save" at bounding box center [929, 247] width 26 height 16
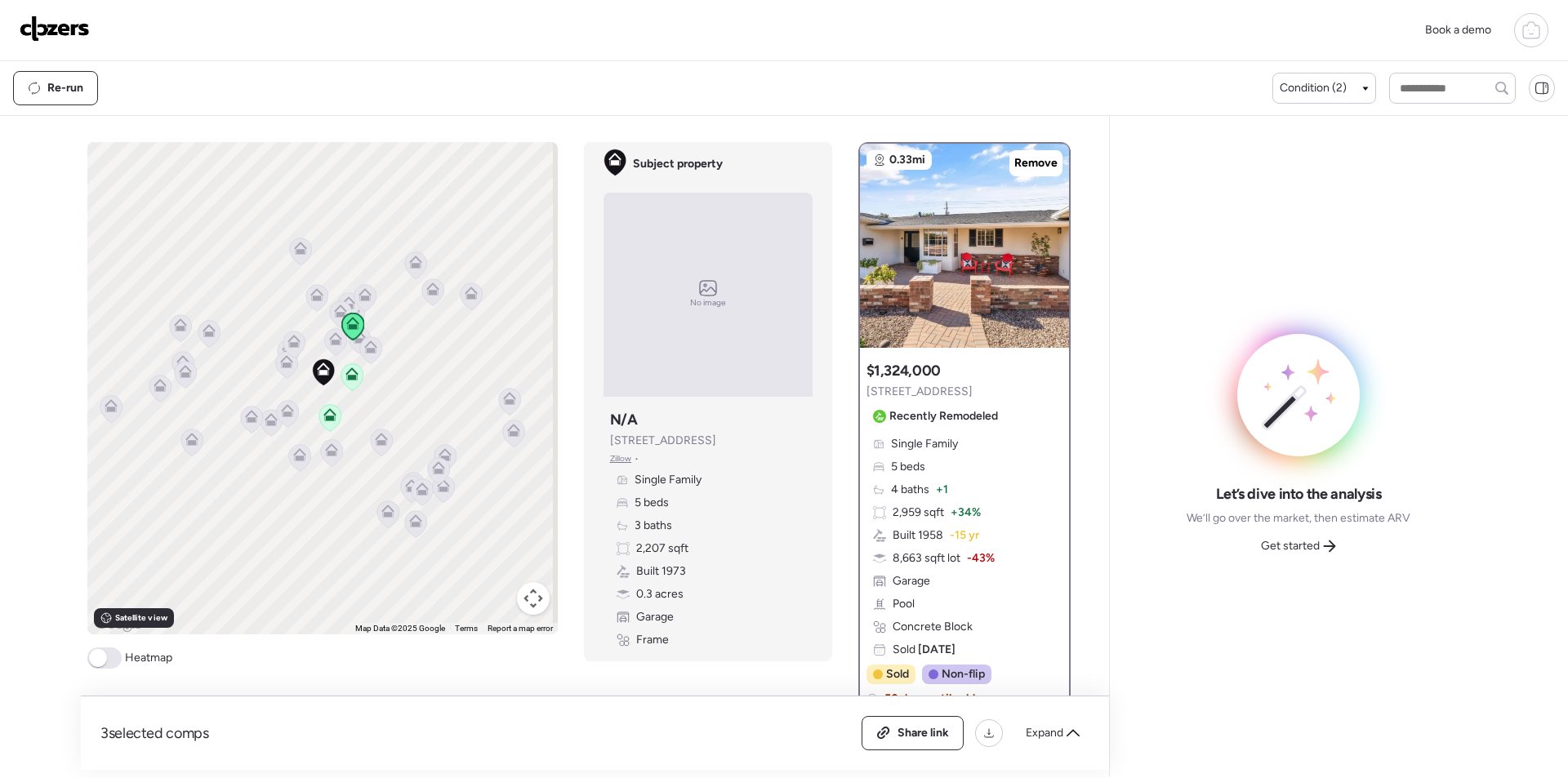
click at [364, 342] on icon at bounding box center [370, 347] width 13 height 13
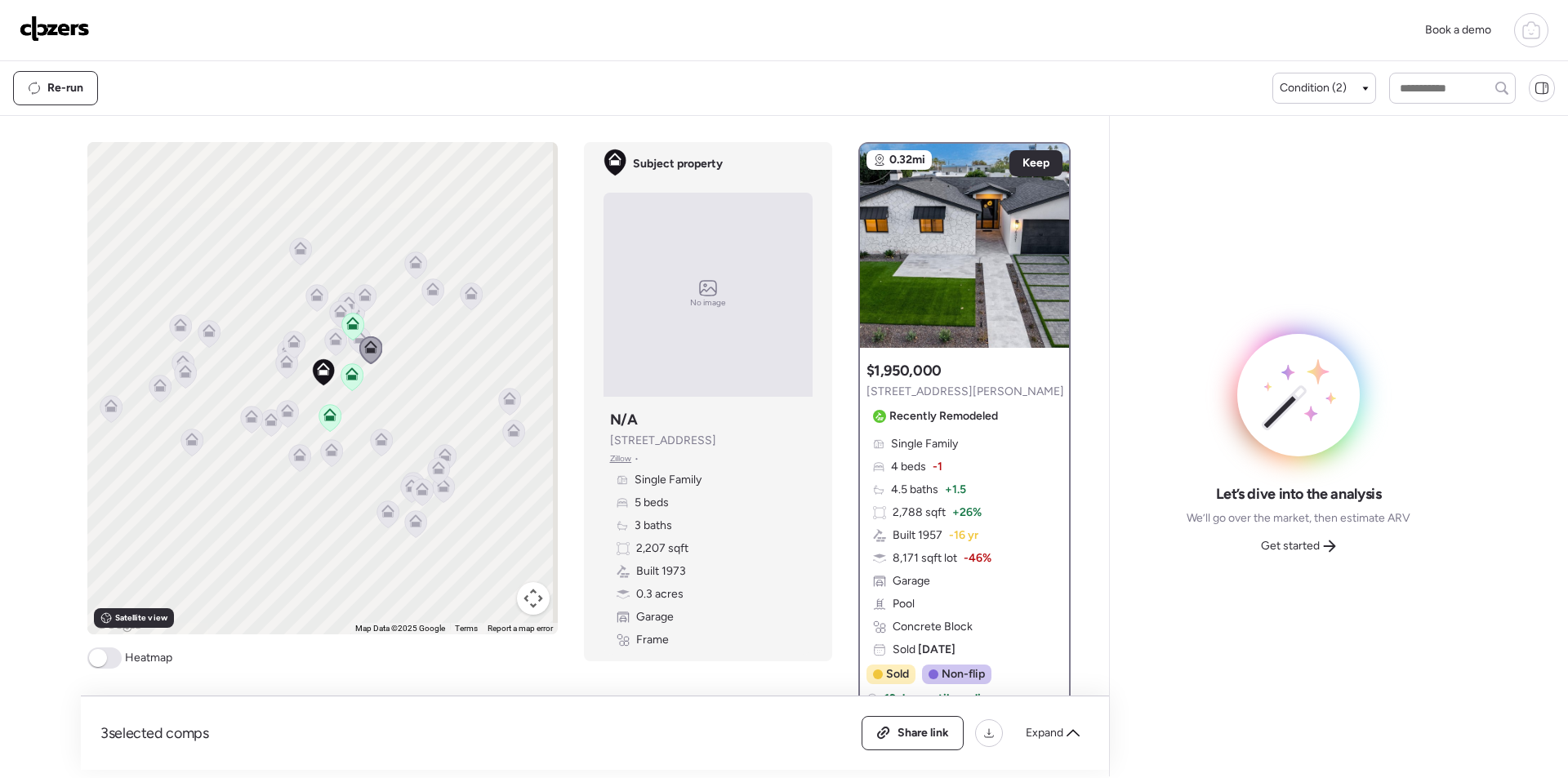
click at [346, 339] on icon at bounding box center [353, 326] width 22 height 27
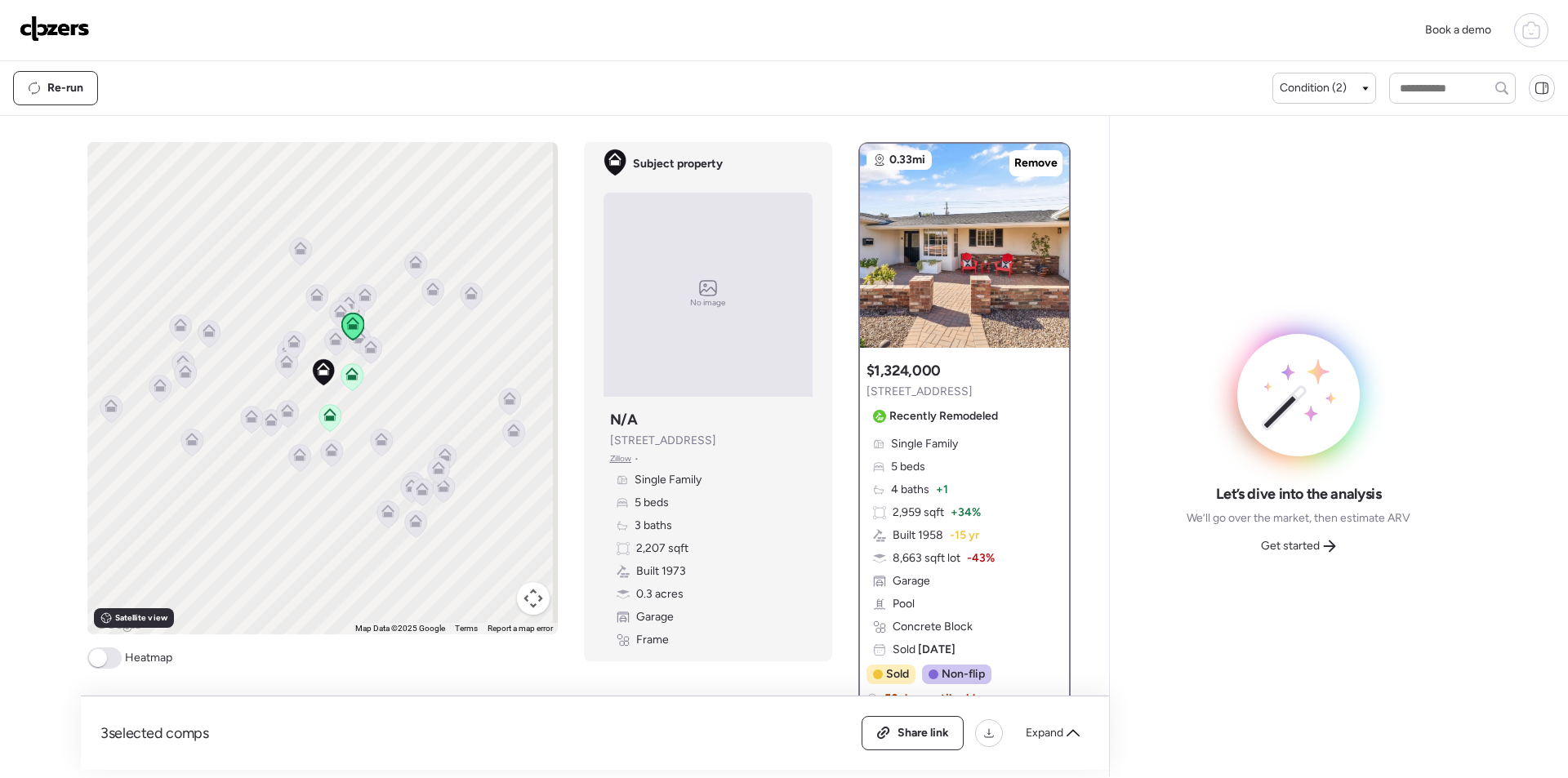
click at [349, 345] on icon at bounding box center [359, 340] width 22 height 27
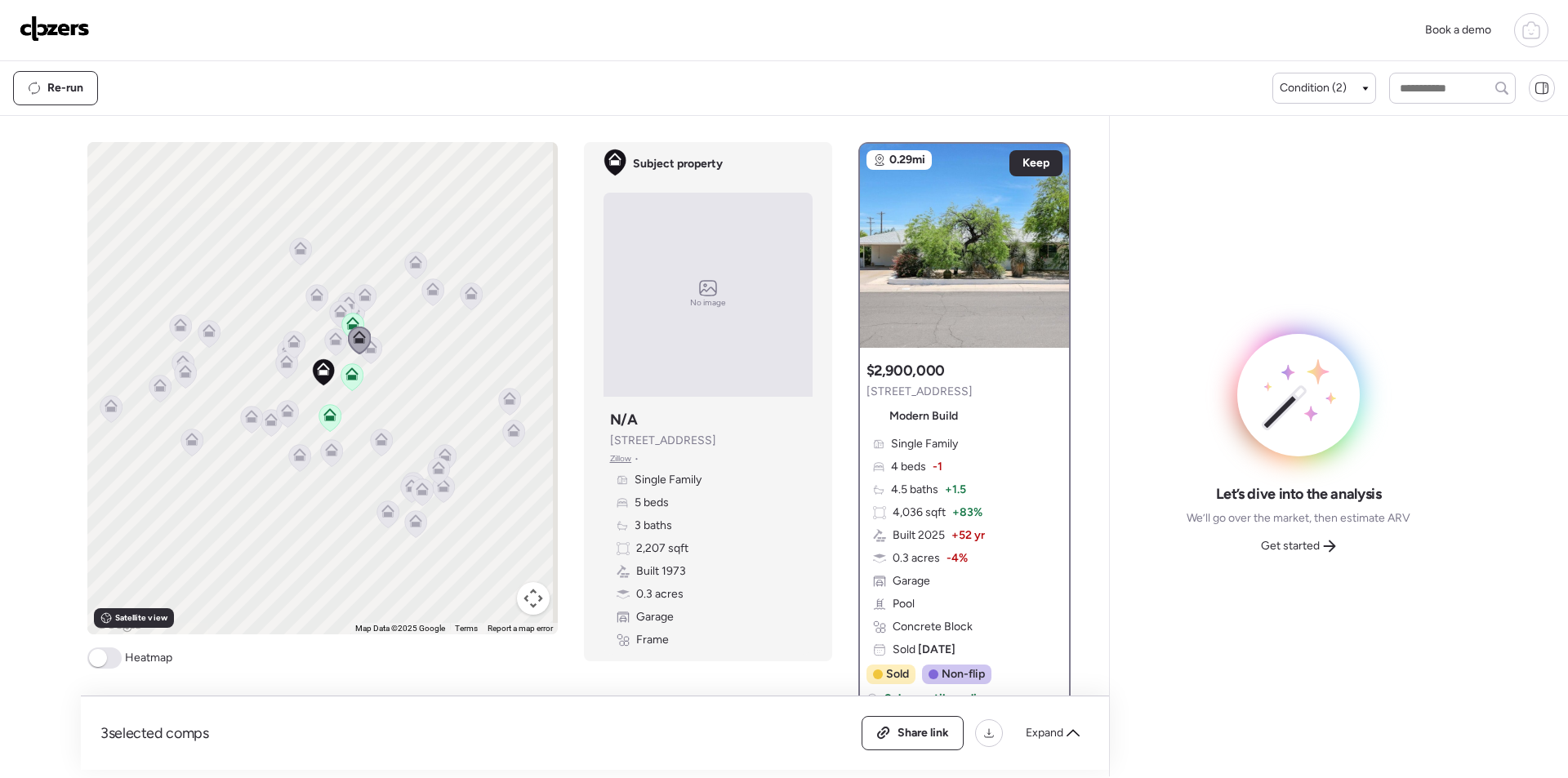
click at [284, 422] on icon at bounding box center [287, 413] width 22 height 27
click at [282, 412] on icon at bounding box center [287, 414] width 10 height 5
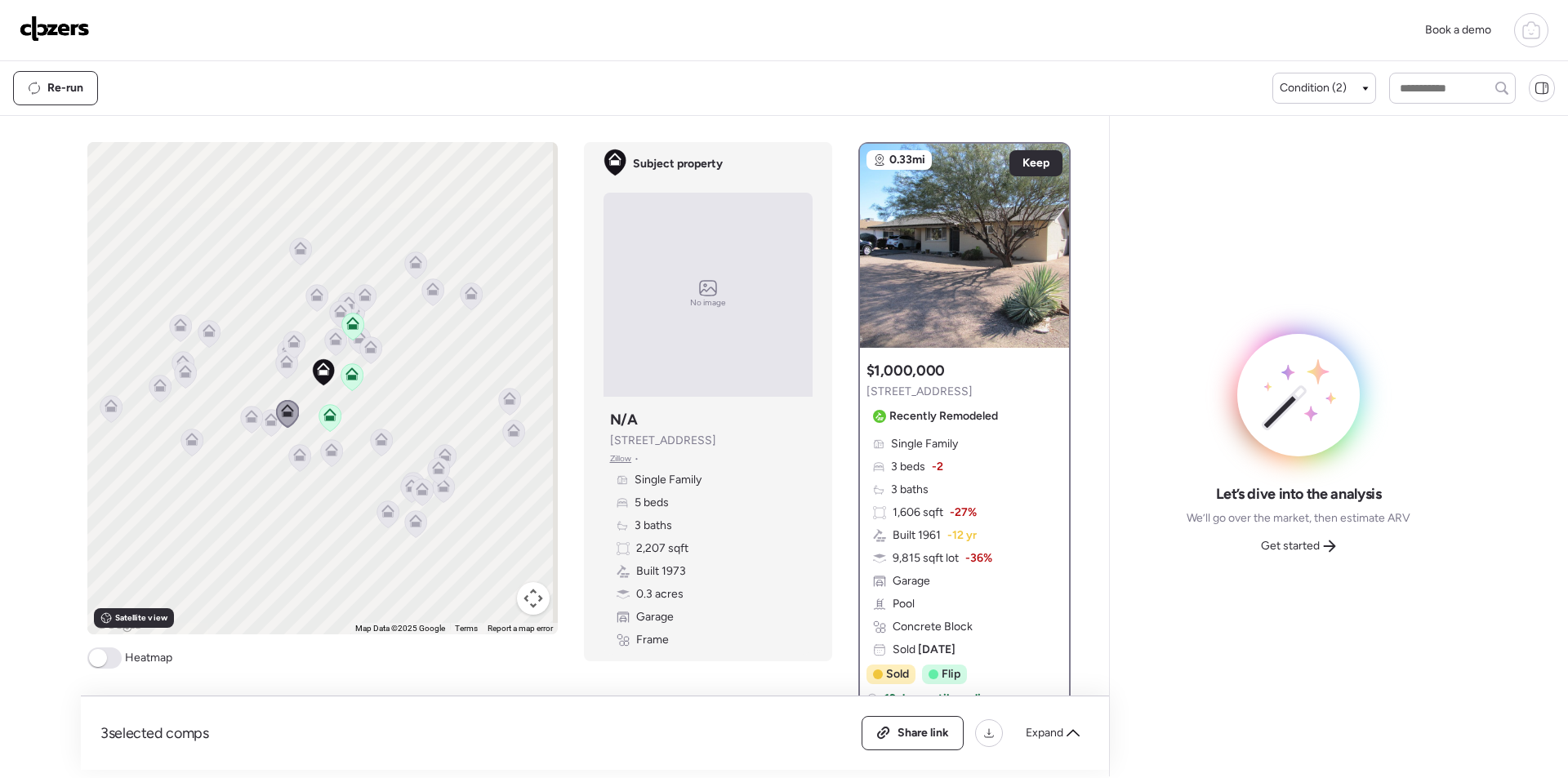
click at [263, 430] on icon at bounding box center [271, 422] width 22 height 27
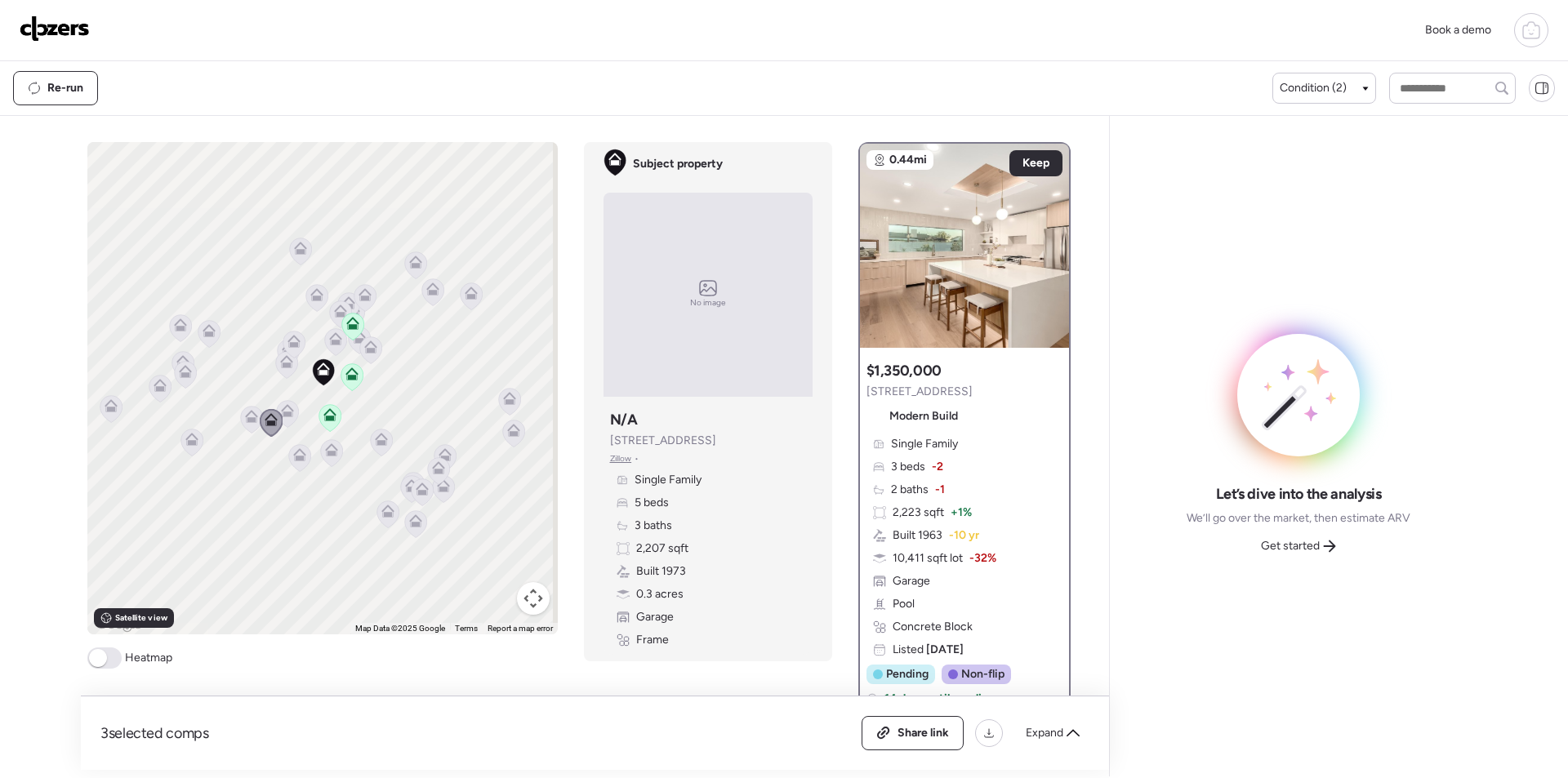
click at [246, 428] on icon at bounding box center [252, 418] width 22 height 27
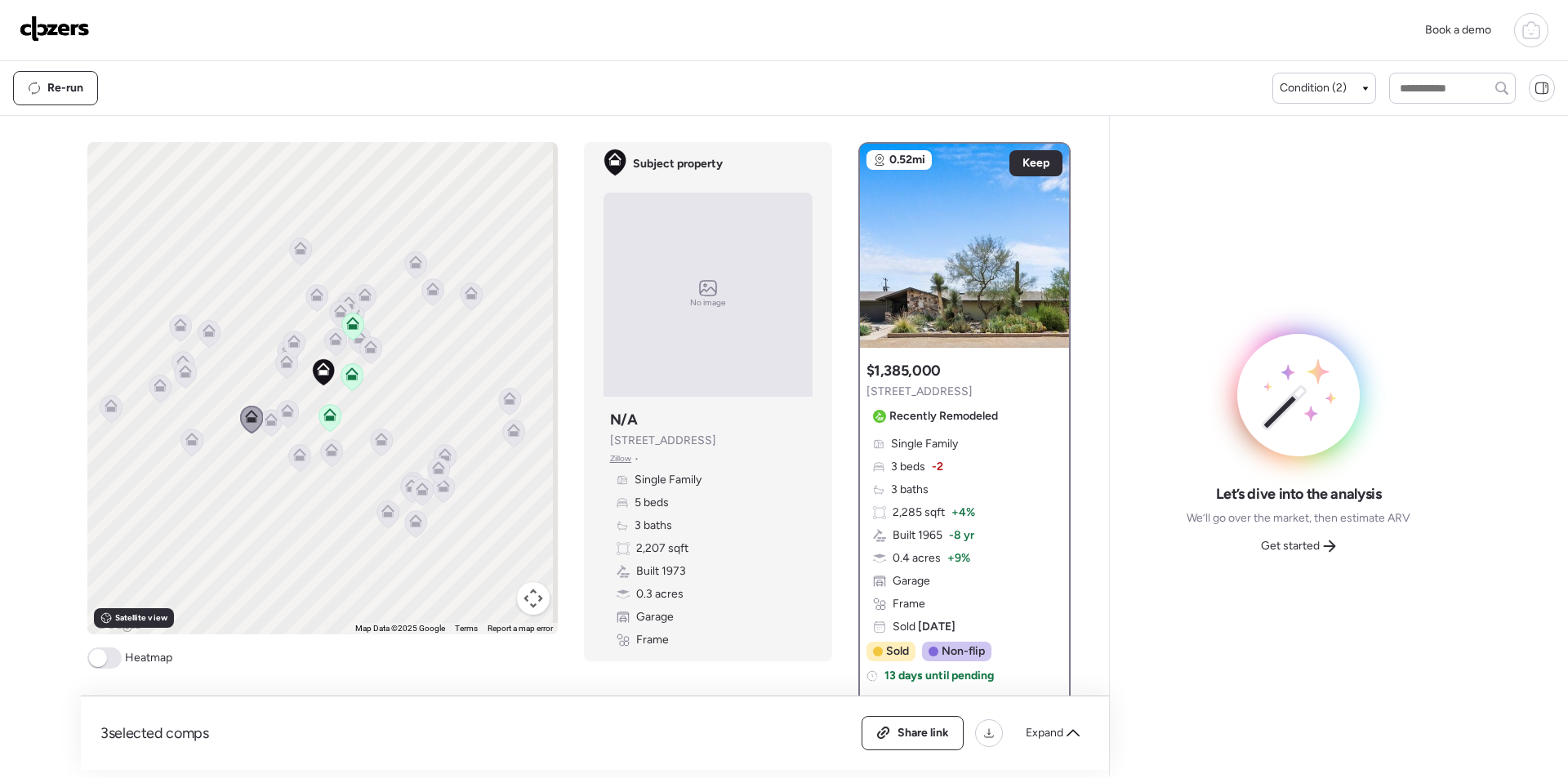
click at [288, 459] on icon at bounding box center [299, 457] width 22 height 27
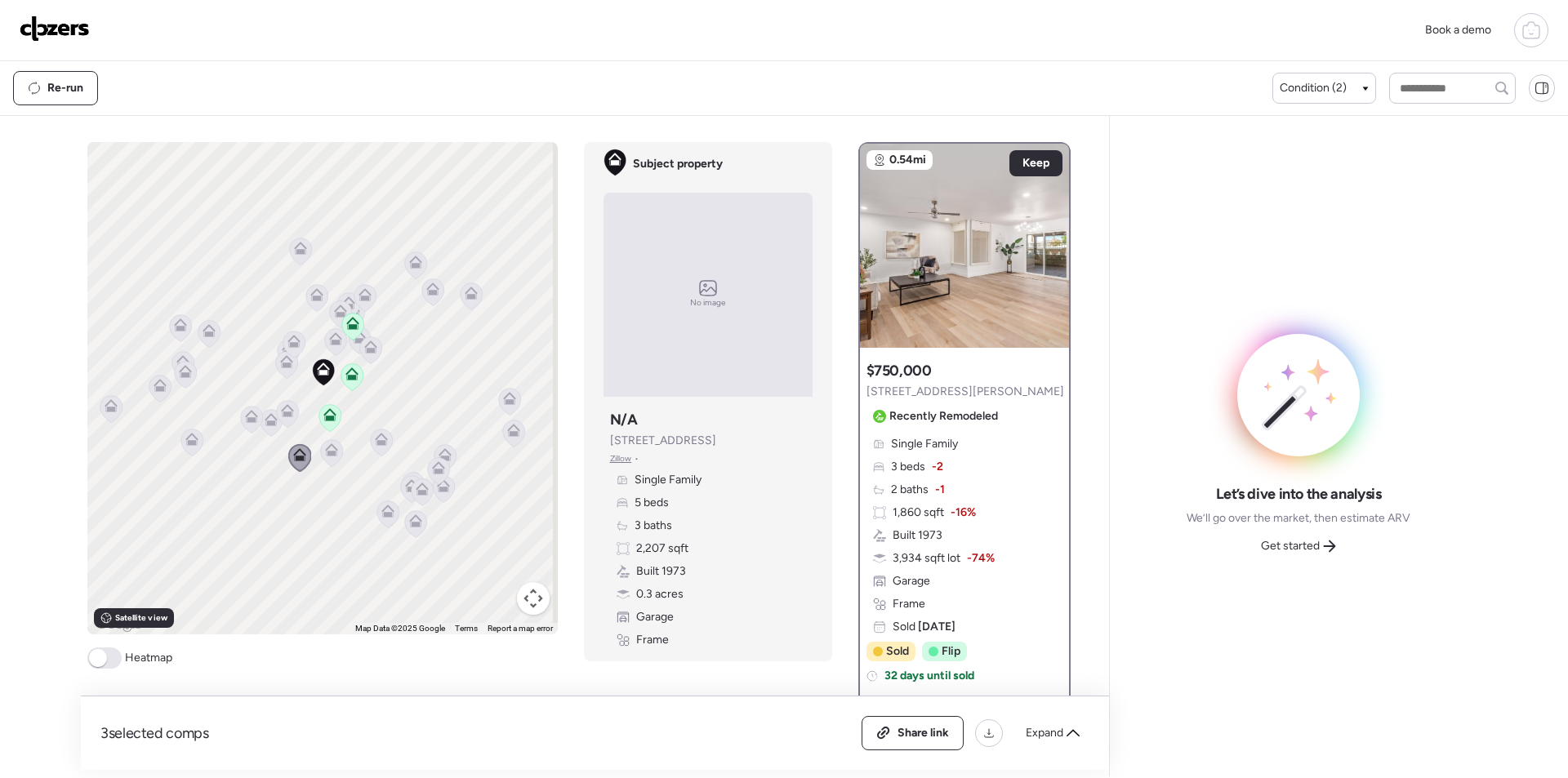
click at [325, 453] on icon at bounding box center [331, 450] width 13 height 13
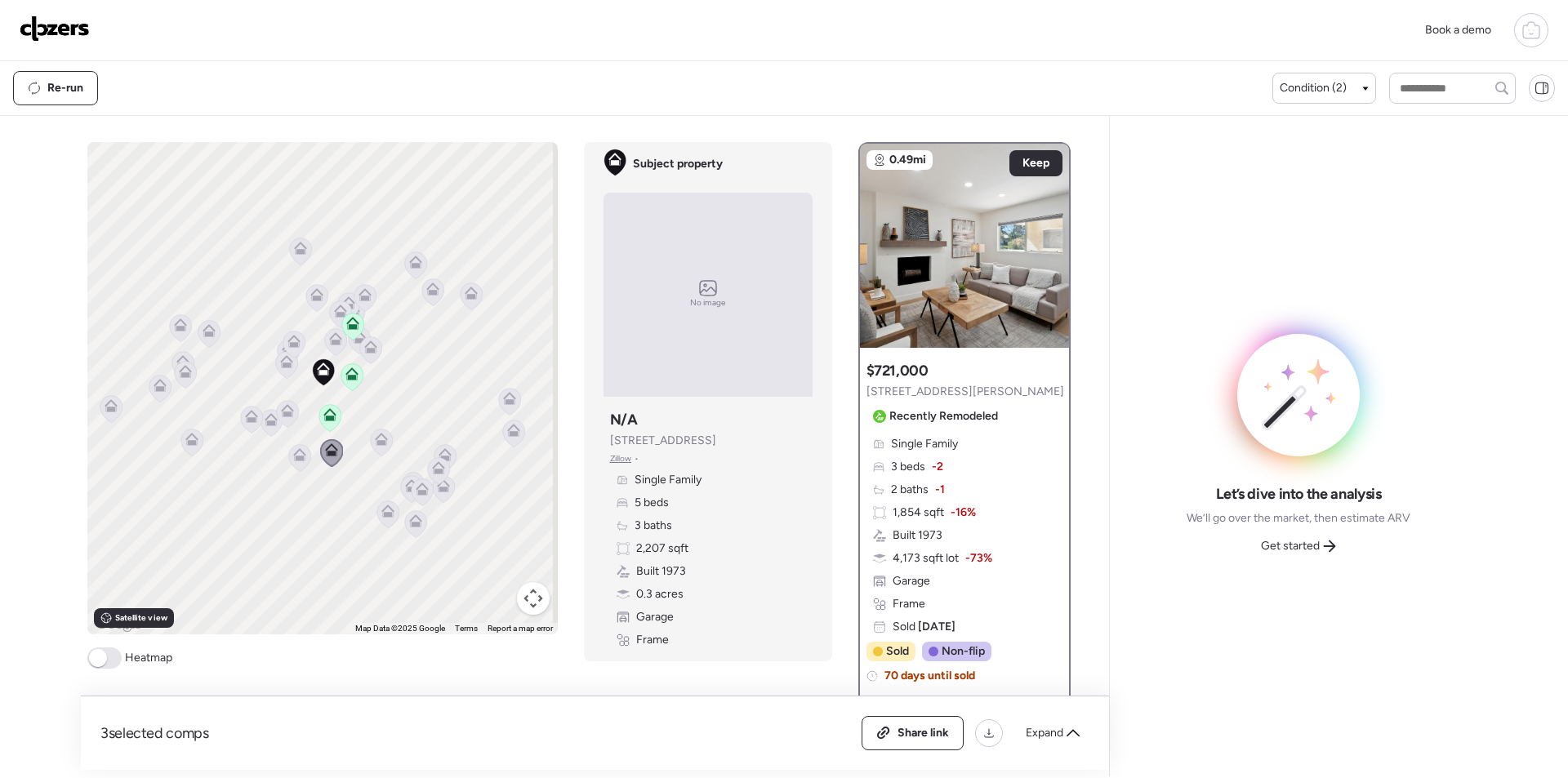
click at [370, 438] on icon at bounding box center [381, 442] width 22 height 27
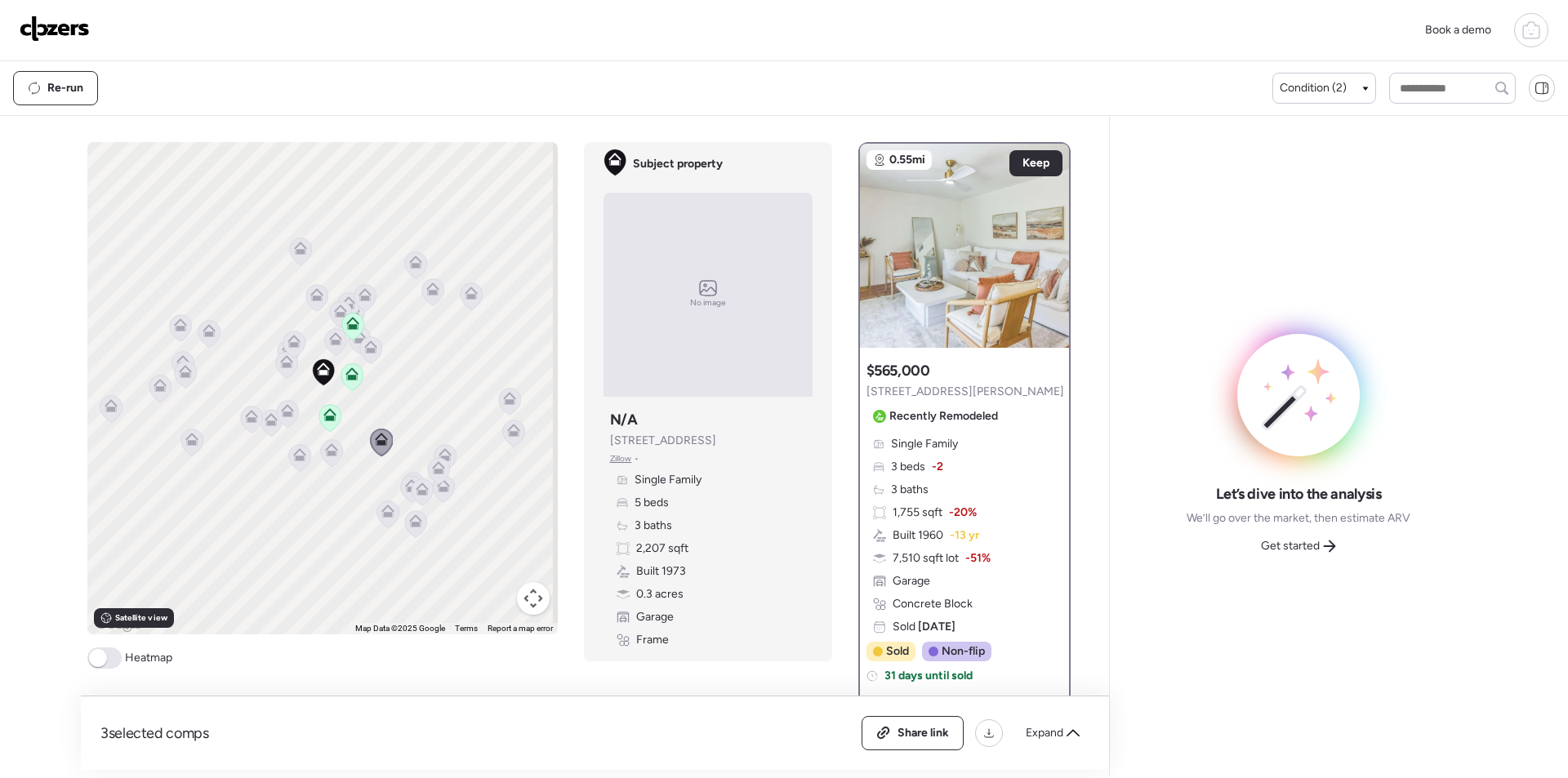
click at [426, 284] on icon at bounding box center [432, 289] width 13 height 13
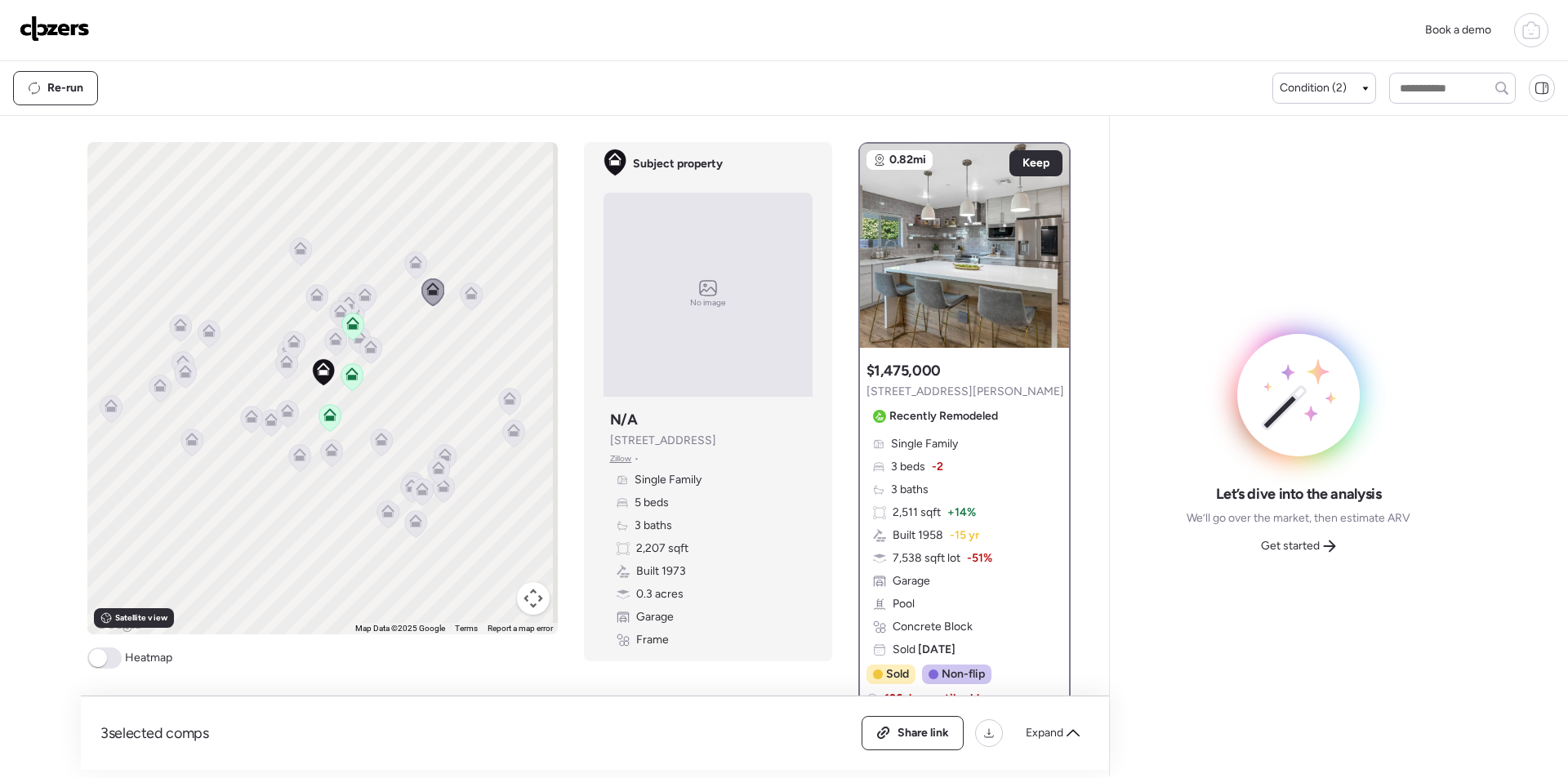
click at [209, 331] on icon at bounding box center [208, 328] width 12 height 8
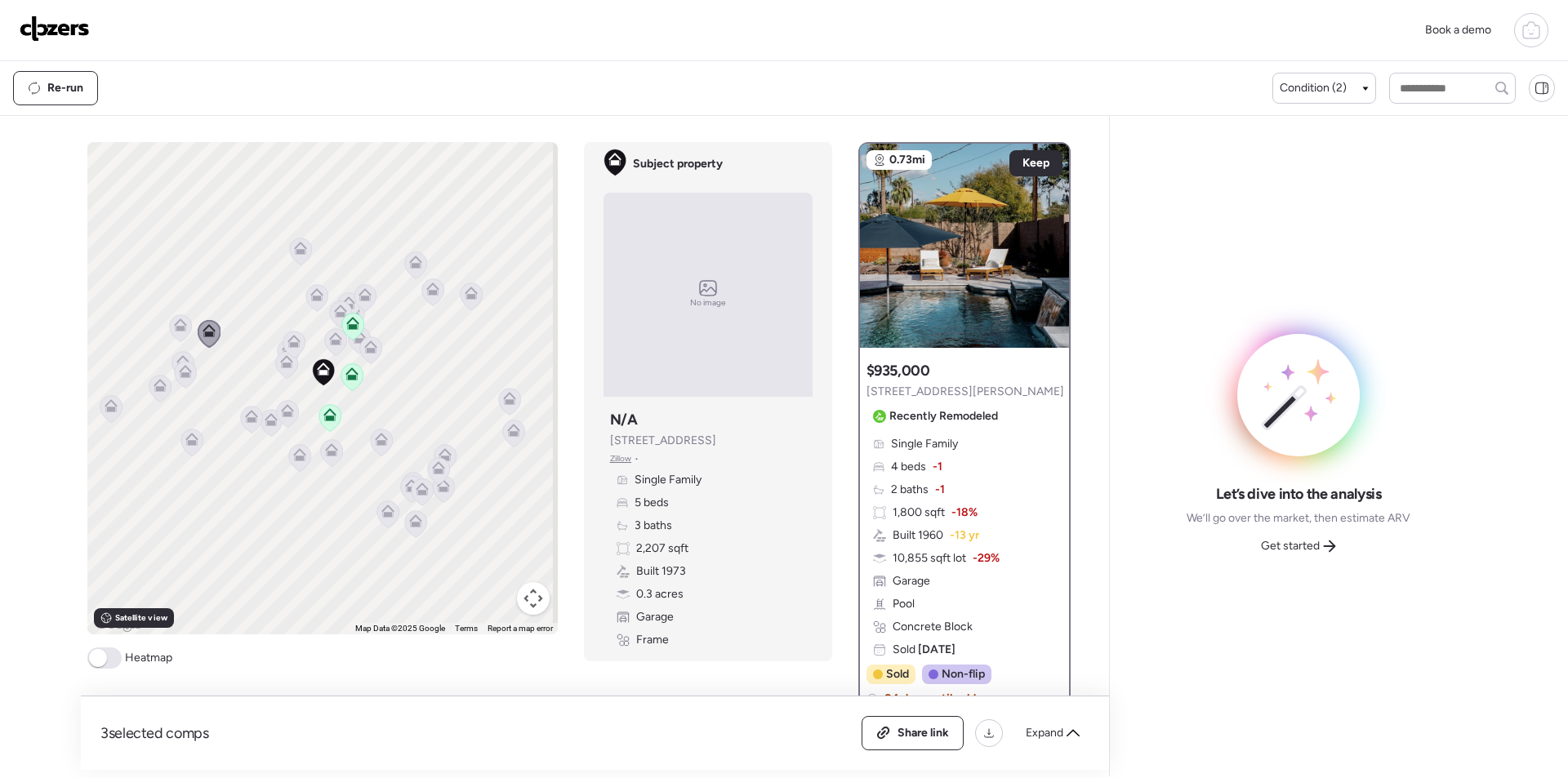
click at [170, 324] on icon at bounding box center [181, 328] width 22 height 27
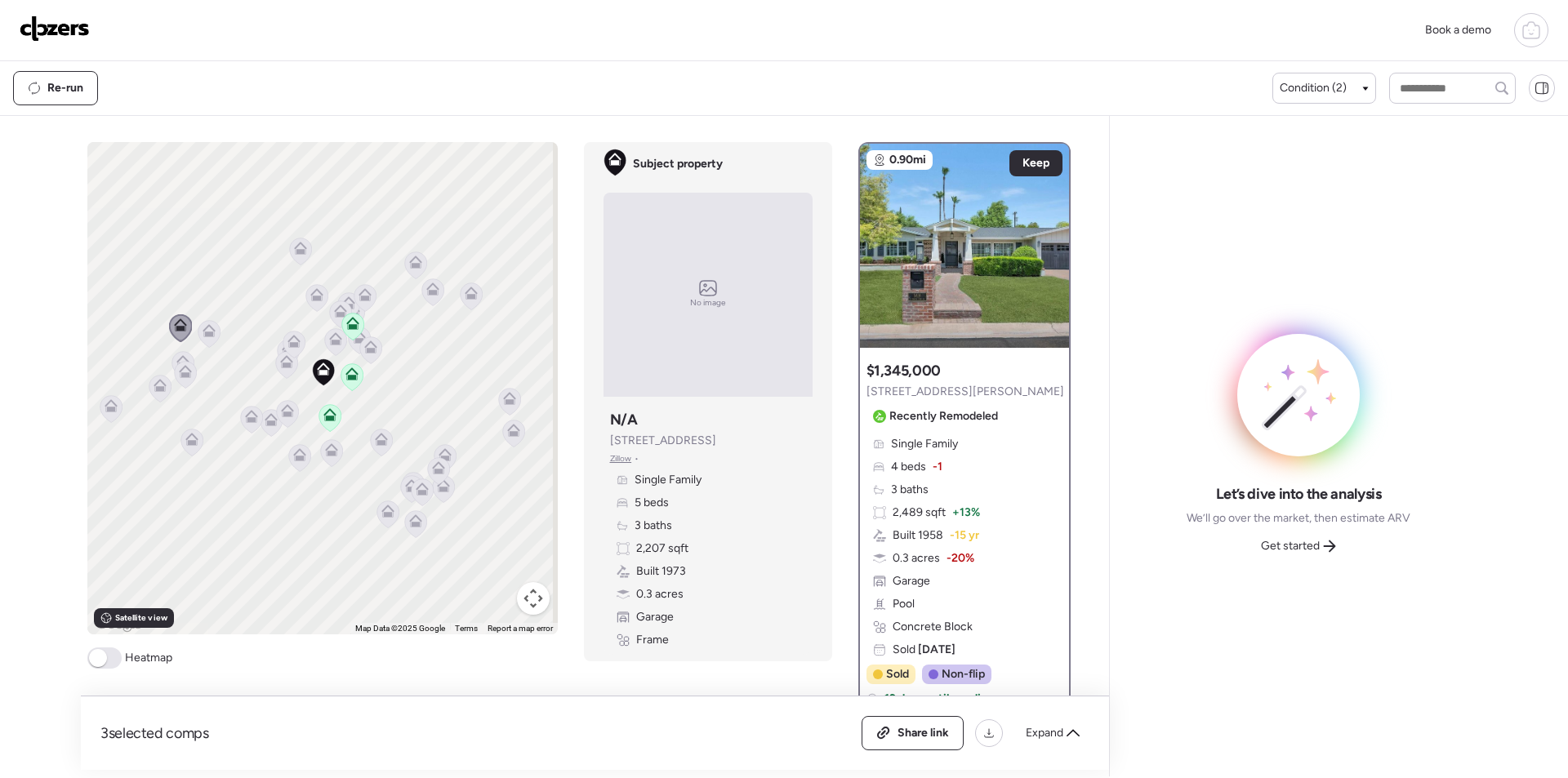
click at [203, 334] on icon at bounding box center [208, 334] width 10 height 5
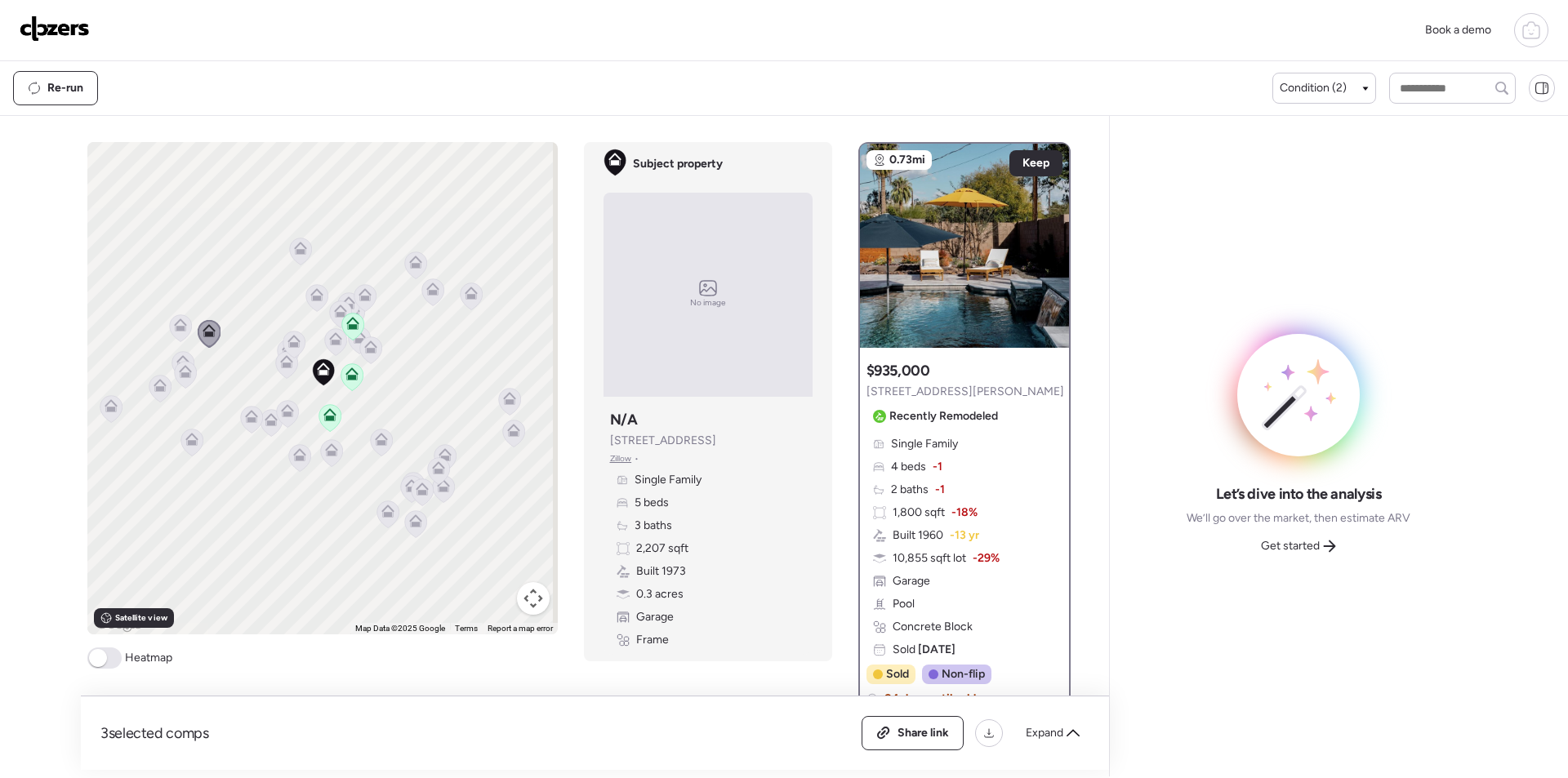
click at [175, 329] on icon at bounding box center [180, 328] width 10 height 5
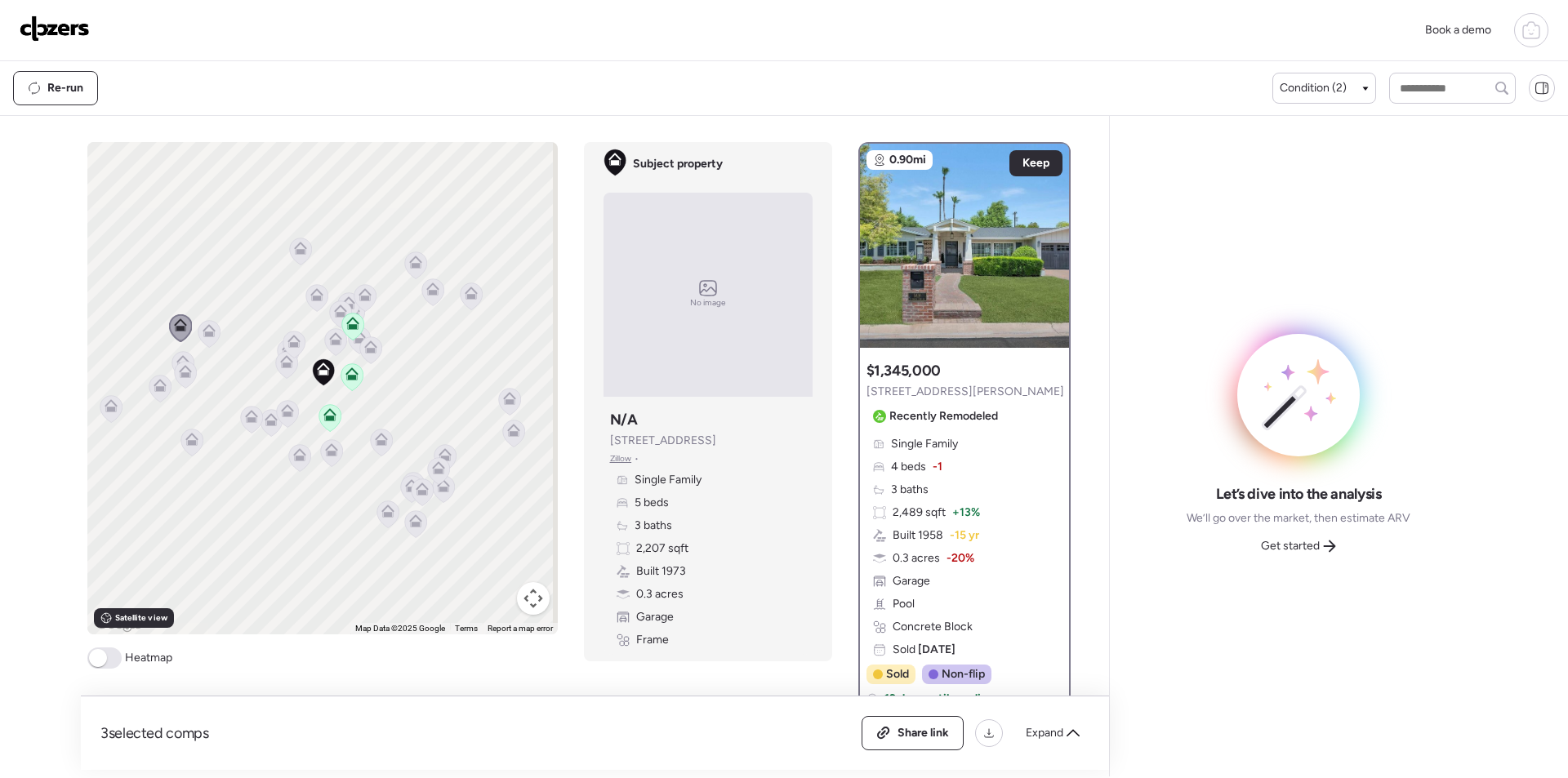
click at [165, 393] on icon at bounding box center [160, 389] width 22 height 28
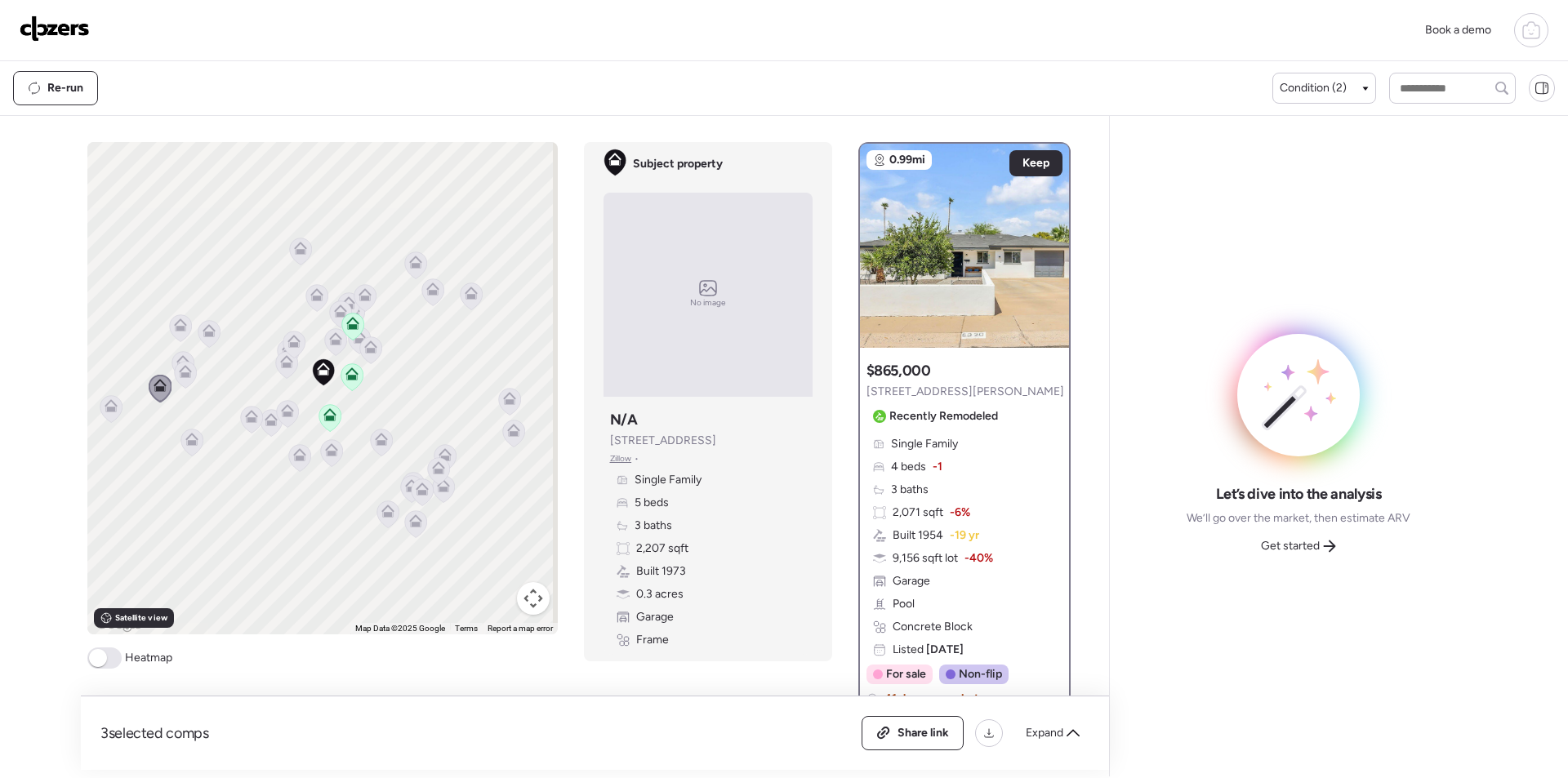
click at [105, 408] on icon at bounding box center [111, 405] width 13 height 13
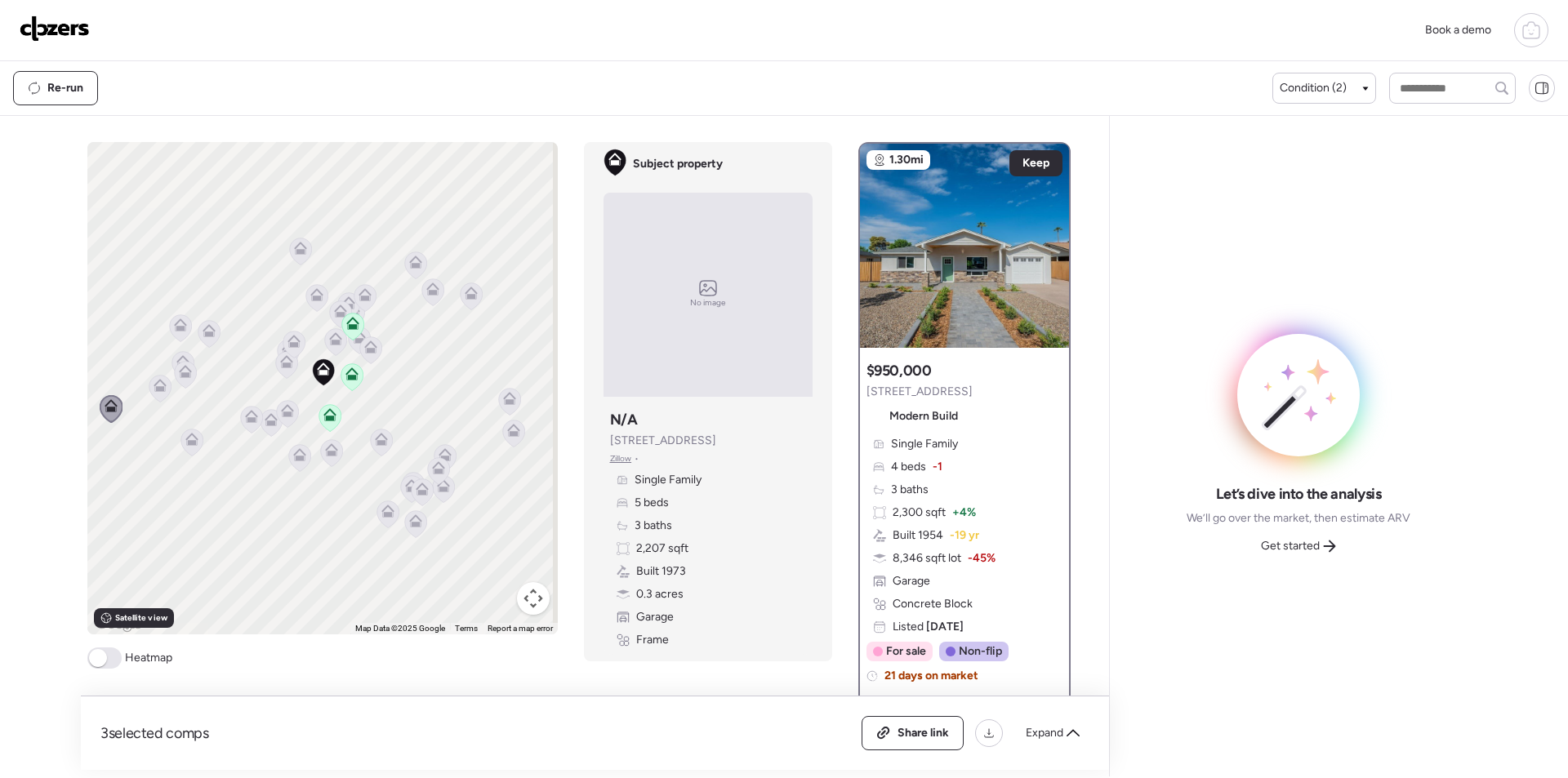
click at [188, 378] on icon at bounding box center [185, 373] width 22 height 27
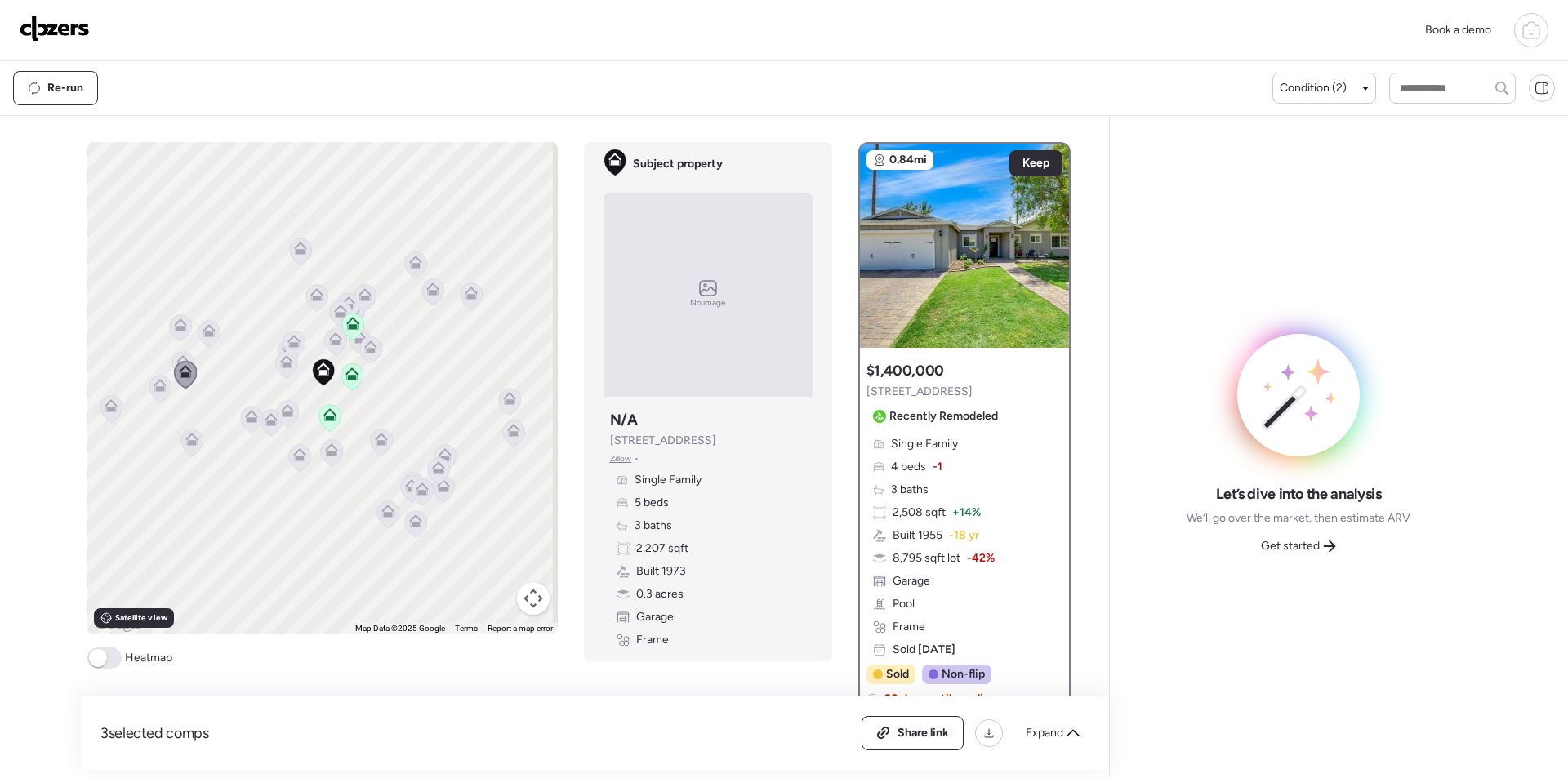
drag, startPoint x: 455, startPoint y: 394, endPoint x: 373, endPoint y: 316, distance: 113.2
click at [373, 316] on div "To activate drag with keyboard, press Alt + Enter. Once in keyboard drag state,…" at bounding box center [323, 388] width 470 height 493
click at [509, 430] on icon at bounding box center [514, 430] width 13 height 13
click at [512, 431] on icon at bounding box center [518, 430] width 13 height 13
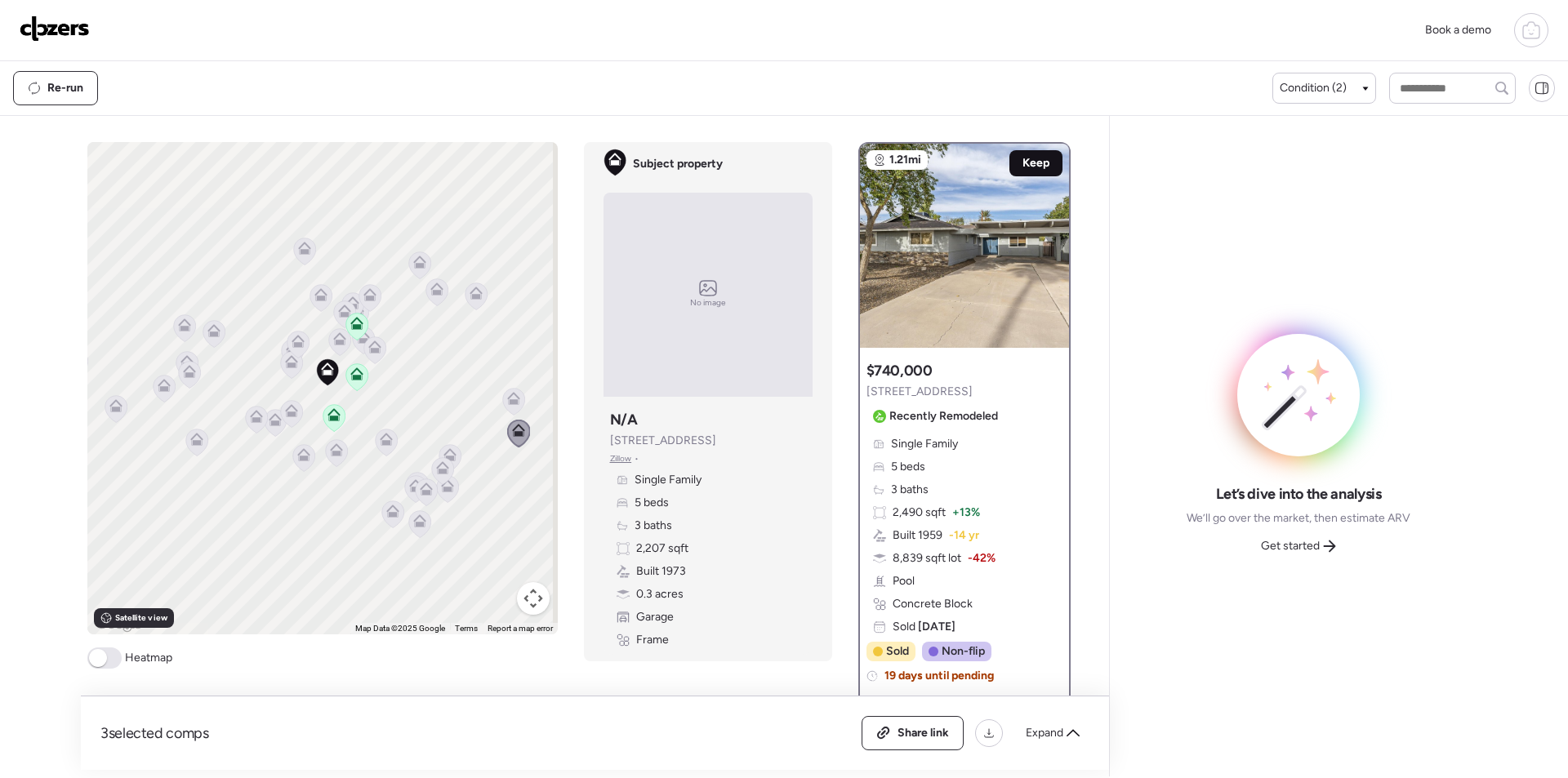
click at [1030, 161] on span "Keep" at bounding box center [1035, 163] width 27 height 16
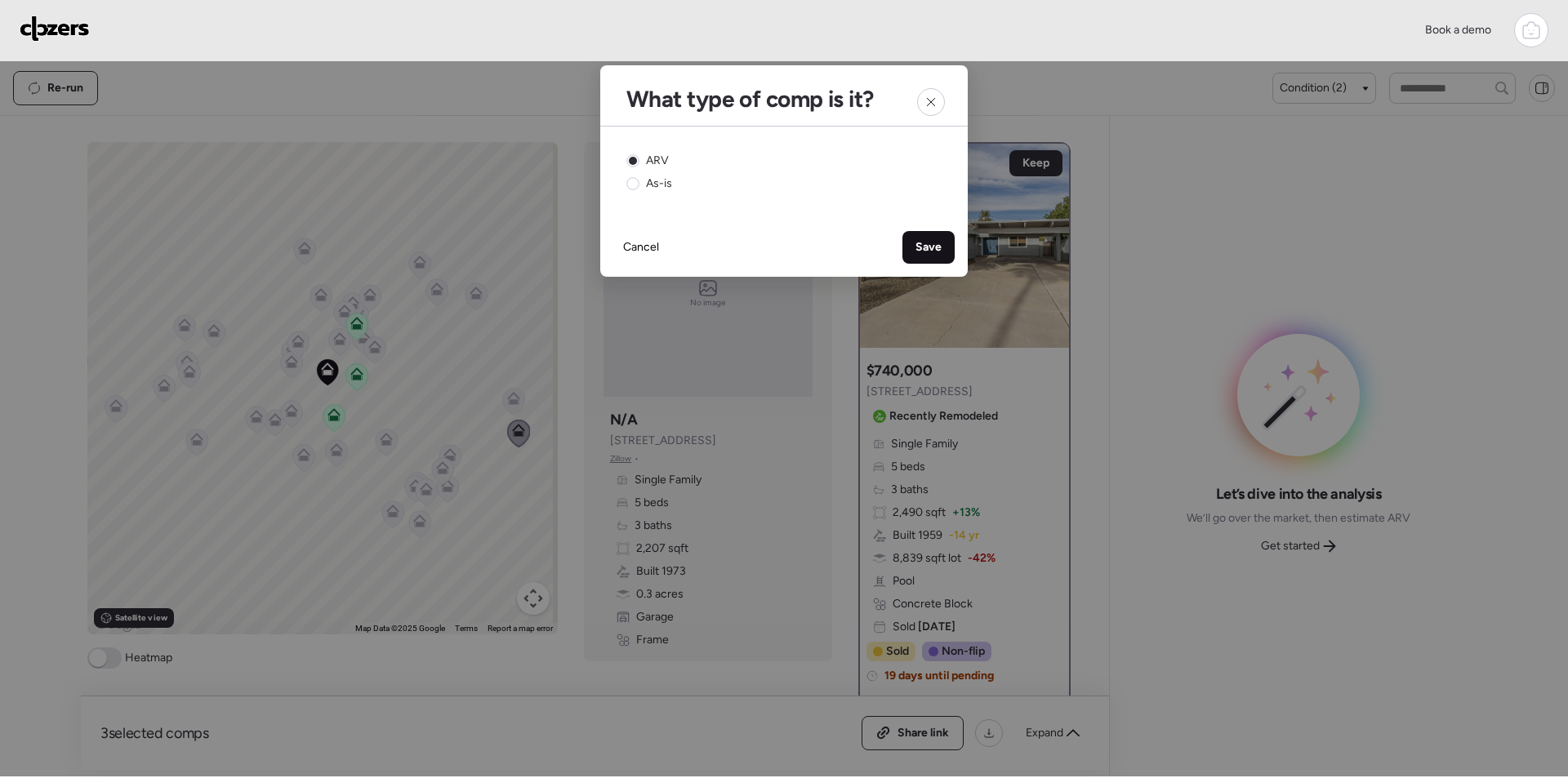
click at [931, 255] on span "Save" at bounding box center [929, 247] width 26 height 16
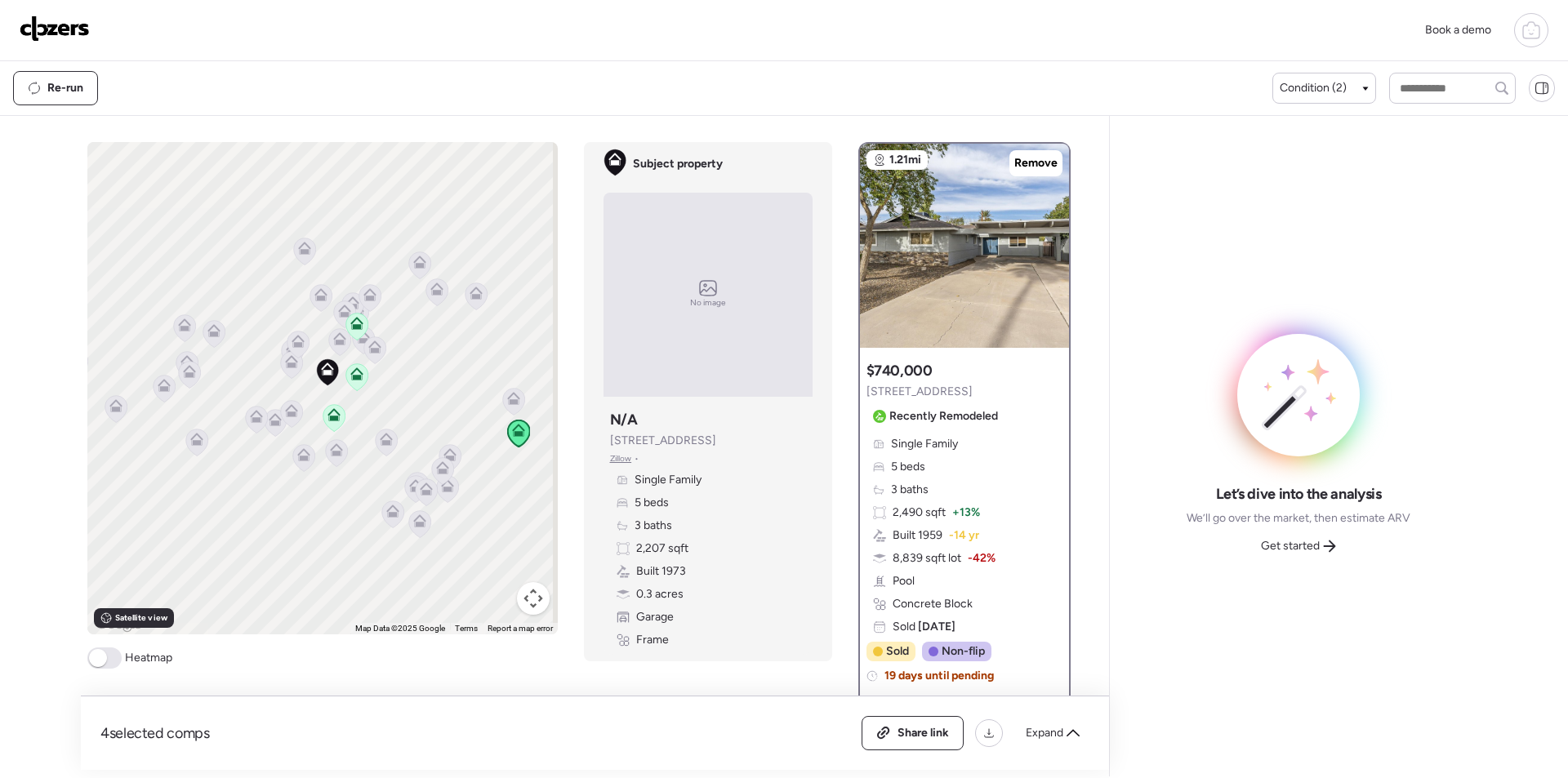
click at [1309, 548] on span "Get started" at bounding box center [1290, 545] width 59 height 16
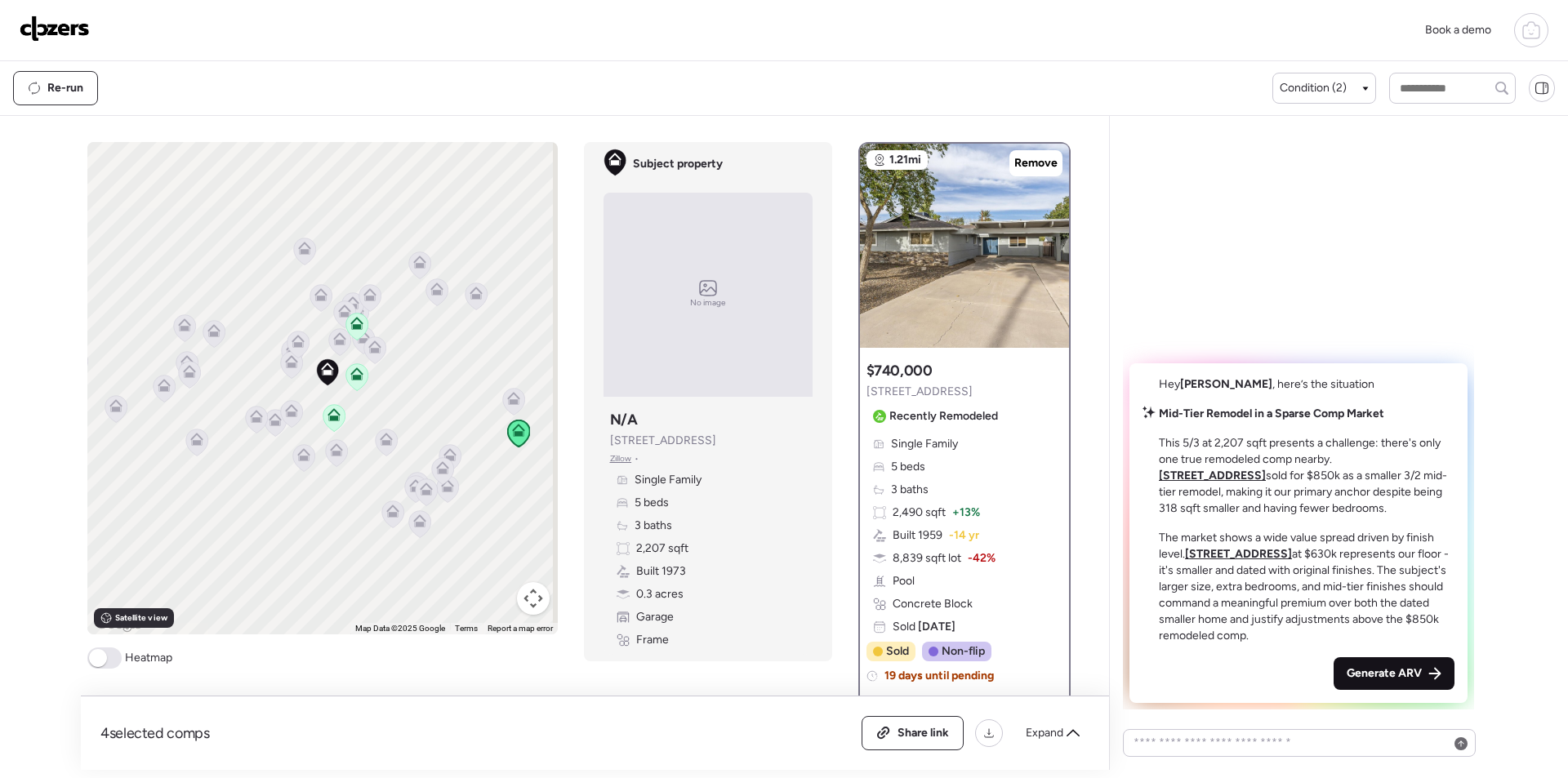
click at [1413, 657] on div "Generate ARV" at bounding box center [1394, 673] width 121 height 33
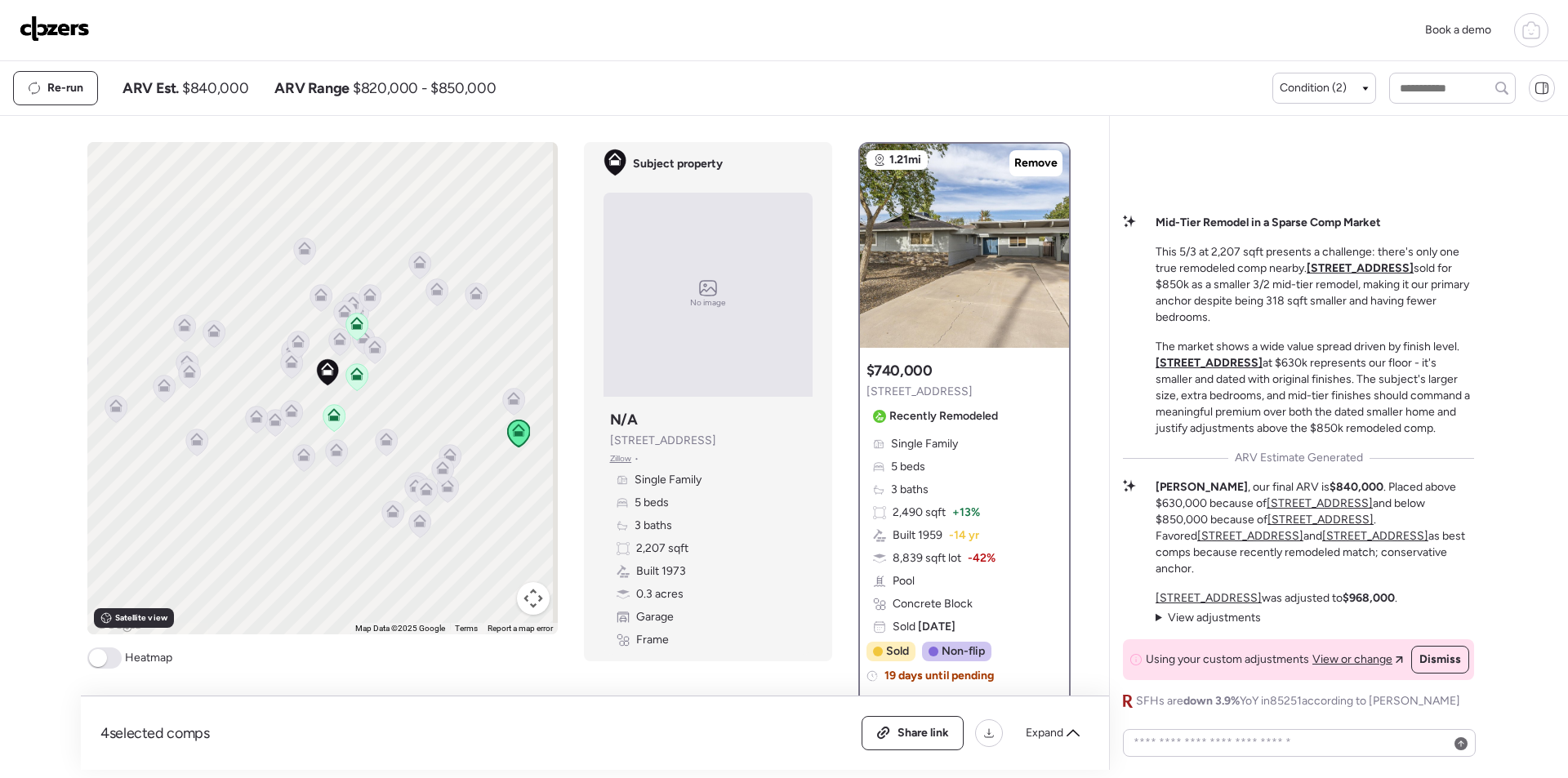
click at [209, 81] on span "$840,000" at bounding box center [215, 88] width 67 height 20
copy span "840,000"
click at [65, 28] on img at bounding box center [54, 29] width 70 height 26
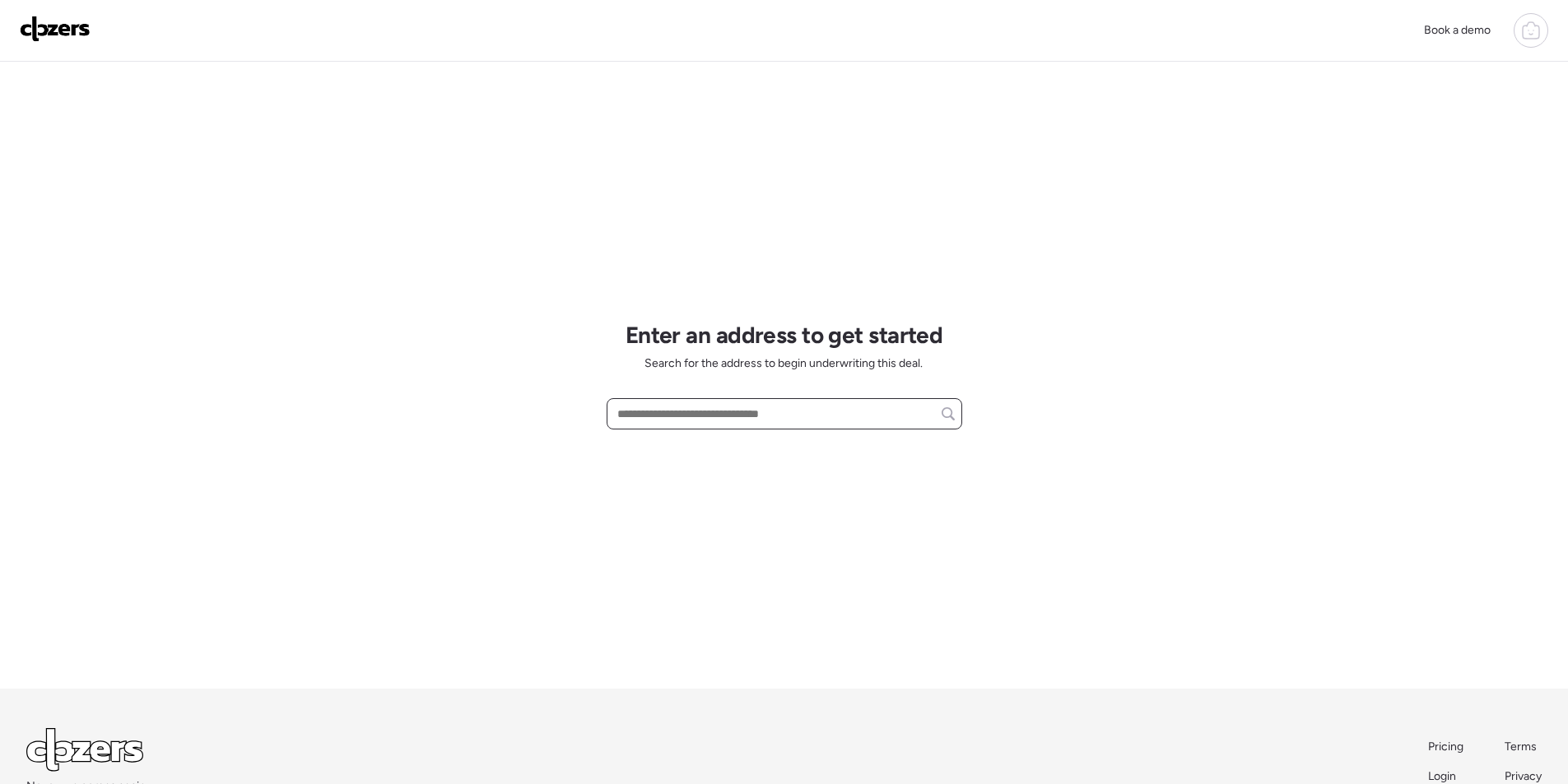
click at [734, 408] on input "text" at bounding box center [784, 414] width 341 height 23
paste input "**********"
click at [672, 450] on span "[STREET_ADDRESS]" at bounding box center [667, 444] width 107 height 17
type input "**********"
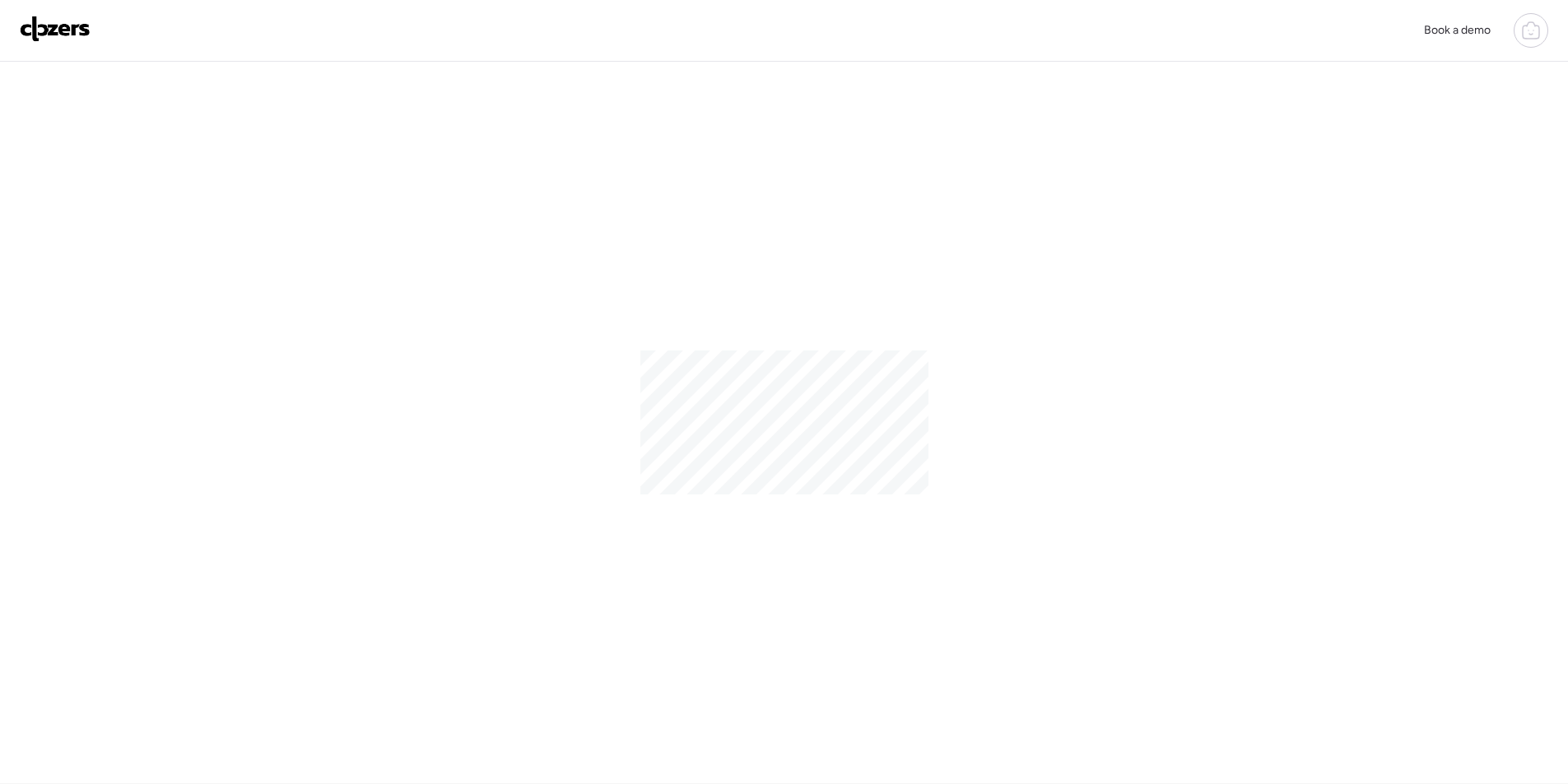
click at [33, 19] on img at bounding box center [55, 29] width 71 height 26
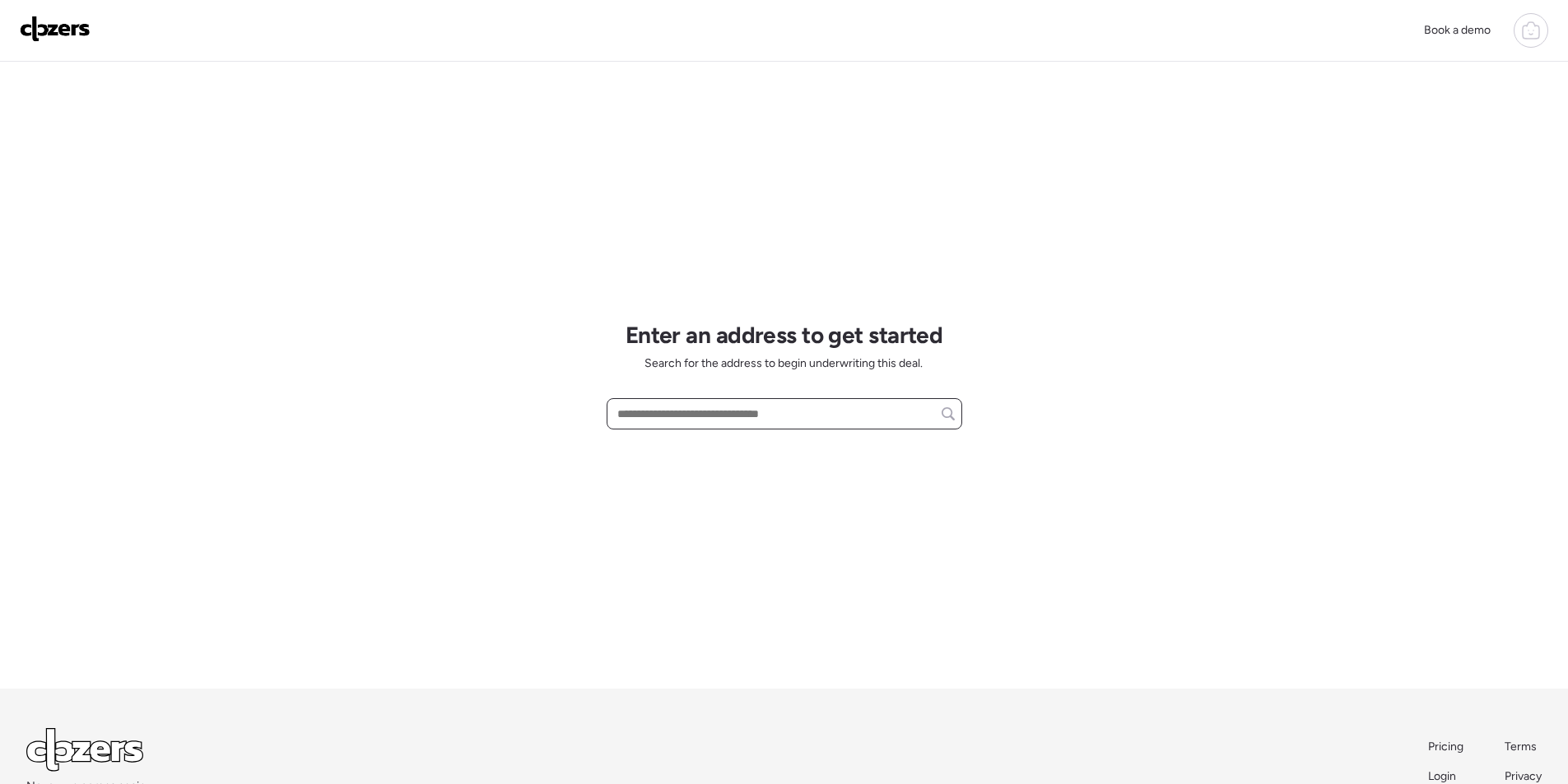
click at [732, 422] on input "text" at bounding box center [784, 414] width 341 height 23
paste input "**********"
click at [720, 448] on span "[STREET_ADDRESS]" at bounding box center [667, 444] width 107 height 17
type input "**********"
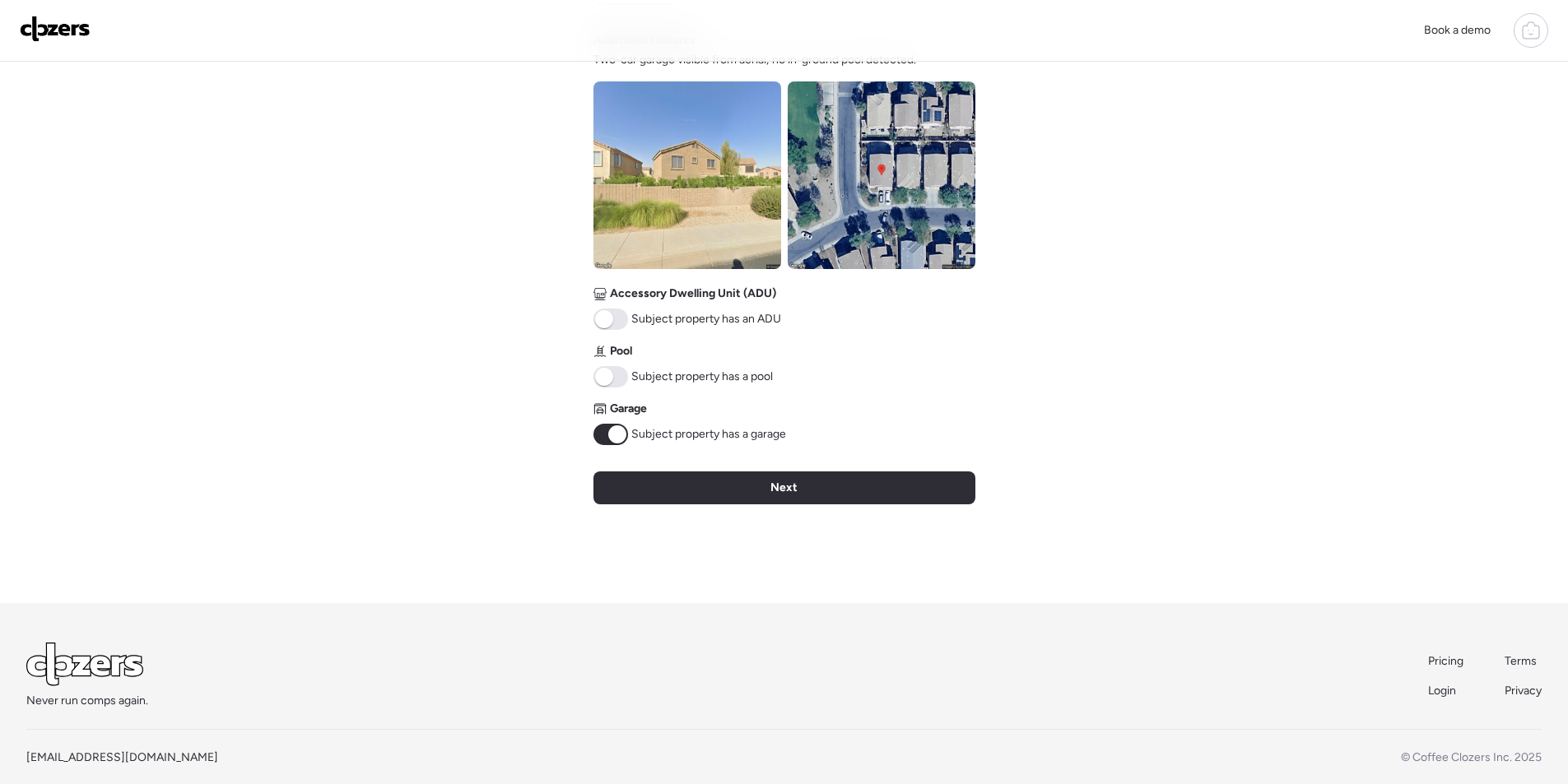
scroll to position [582, 0]
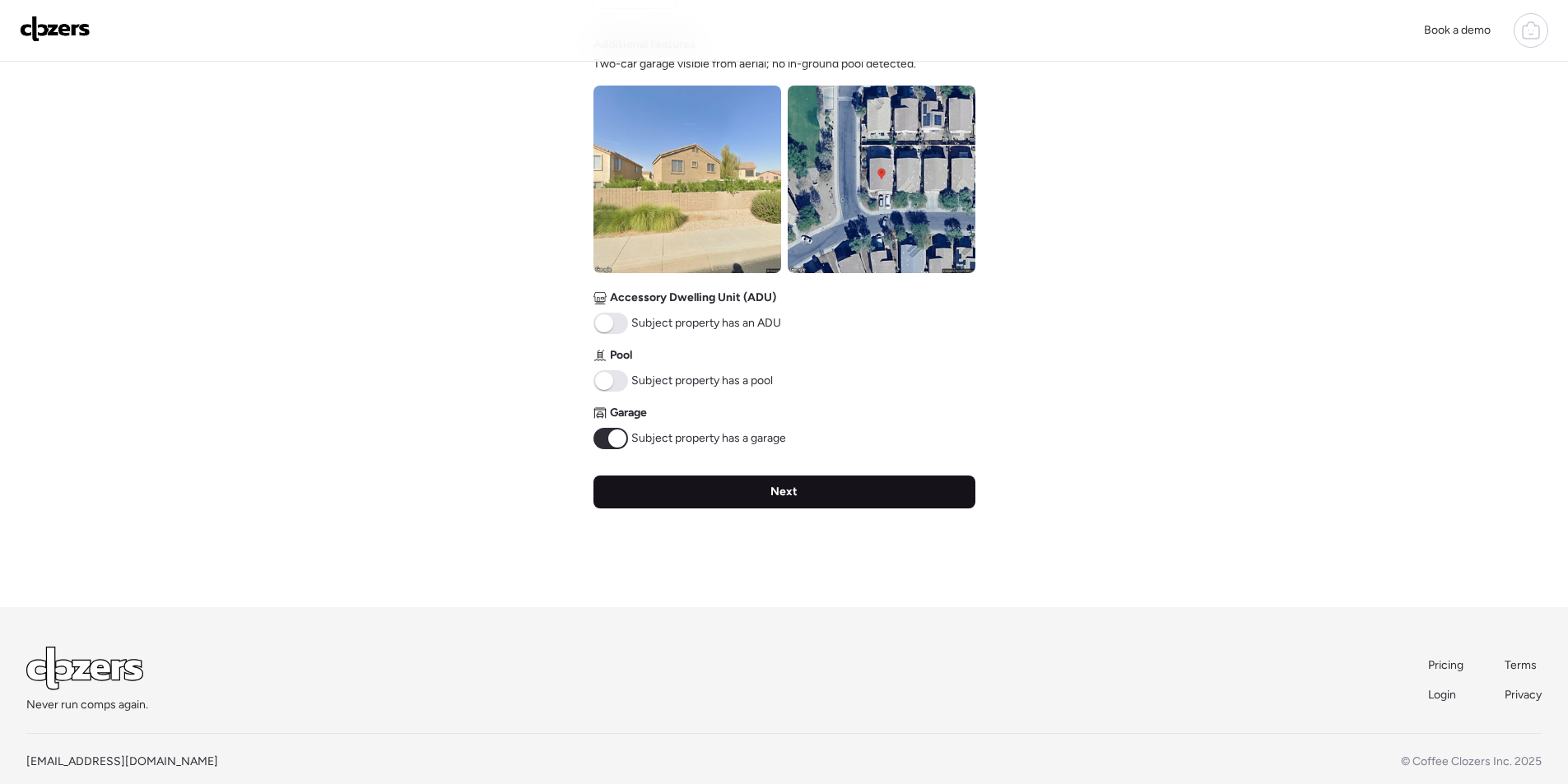
click at [794, 485] on span "Next" at bounding box center [784, 491] width 27 height 17
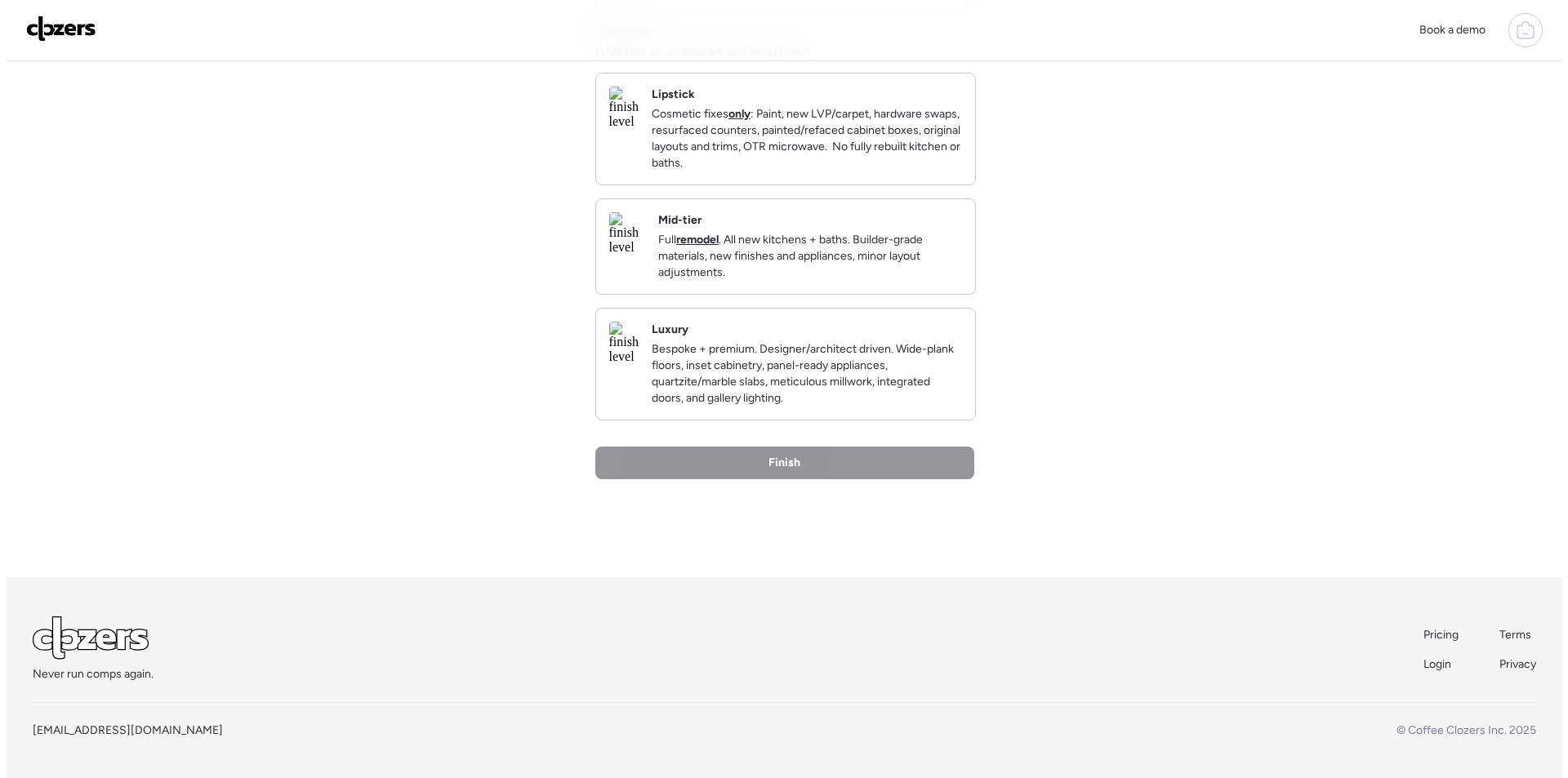
scroll to position [0, 0]
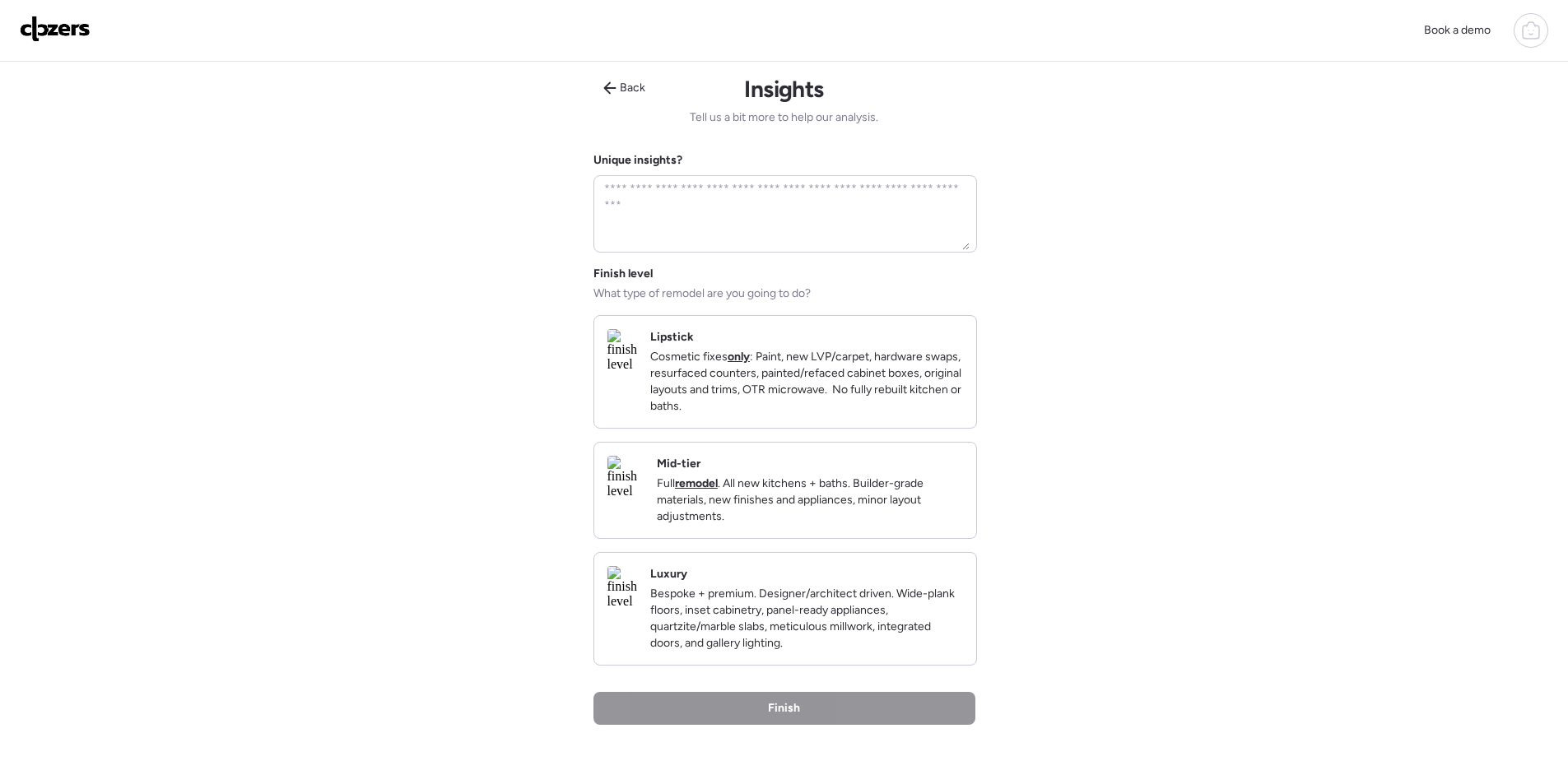
click at [930, 495] on p "Full remodel . All new kitchens + baths. Builder-grade materials, new finishes …" at bounding box center [810, 500] width 306 height 50
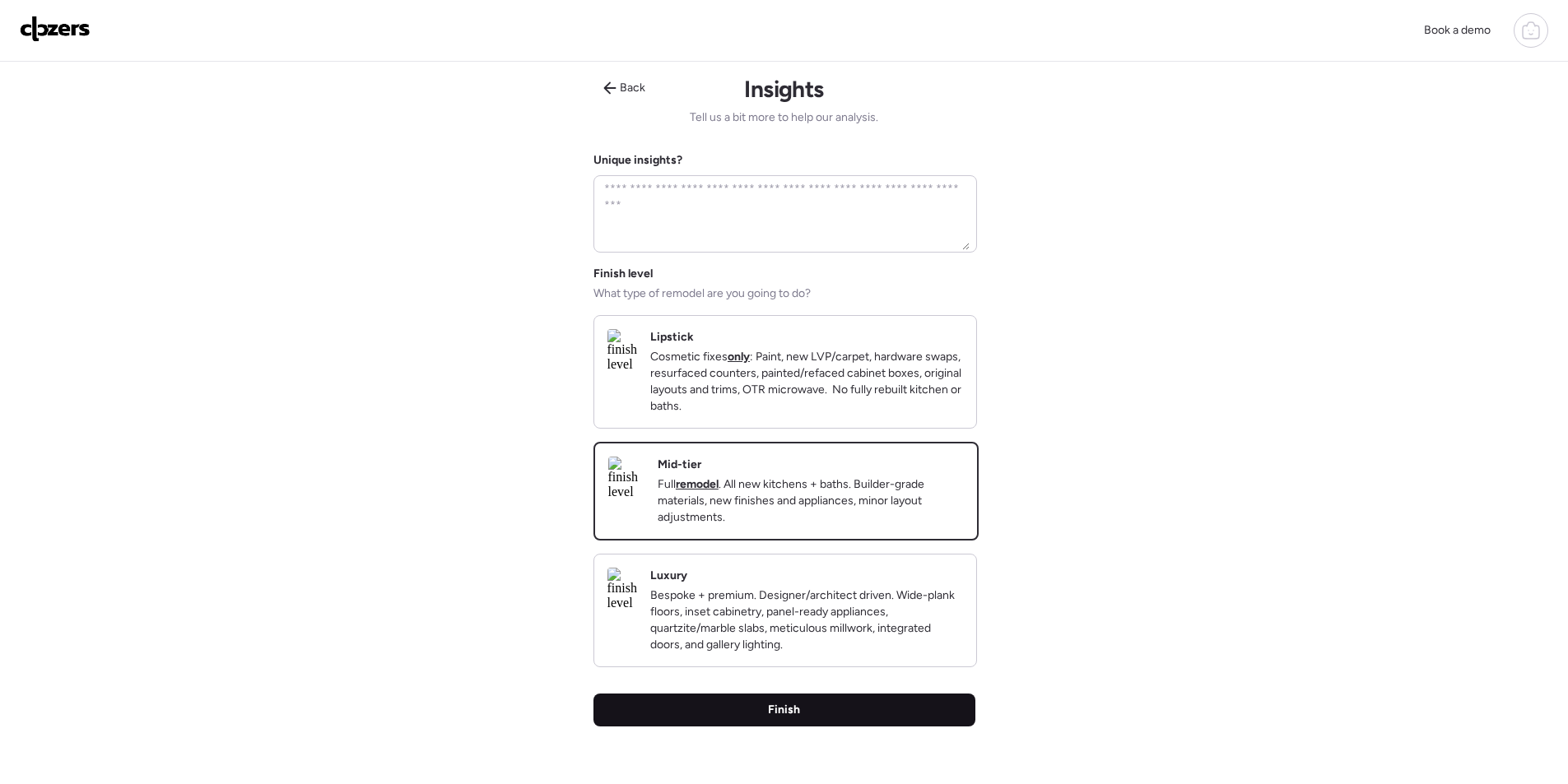
click at [896, 727] on div "Finish" at bounding box center [784, 710] width 382 height 33
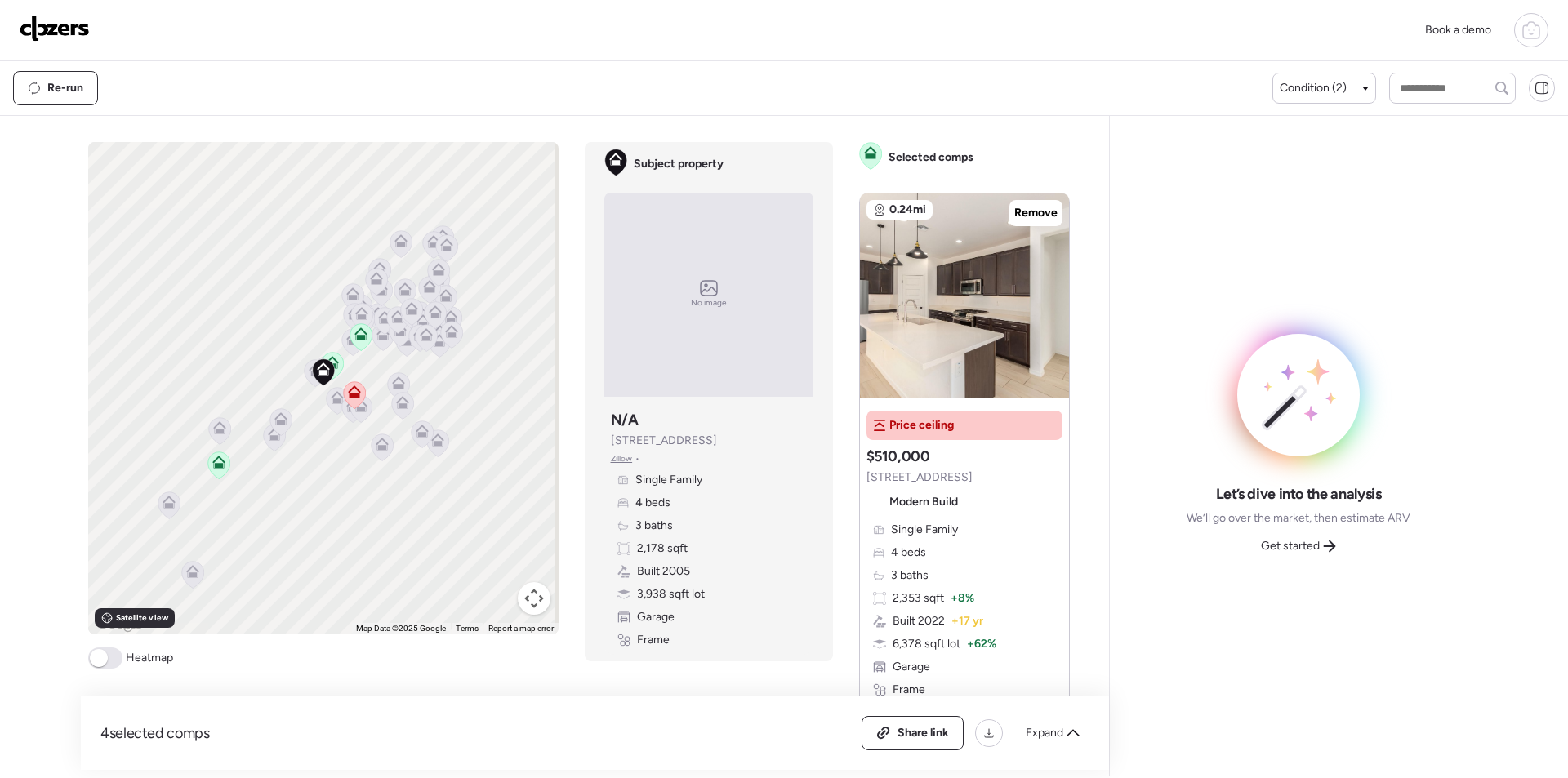
click at [304, 380] on icon at bounding box center [315, 373] width 22 height 28
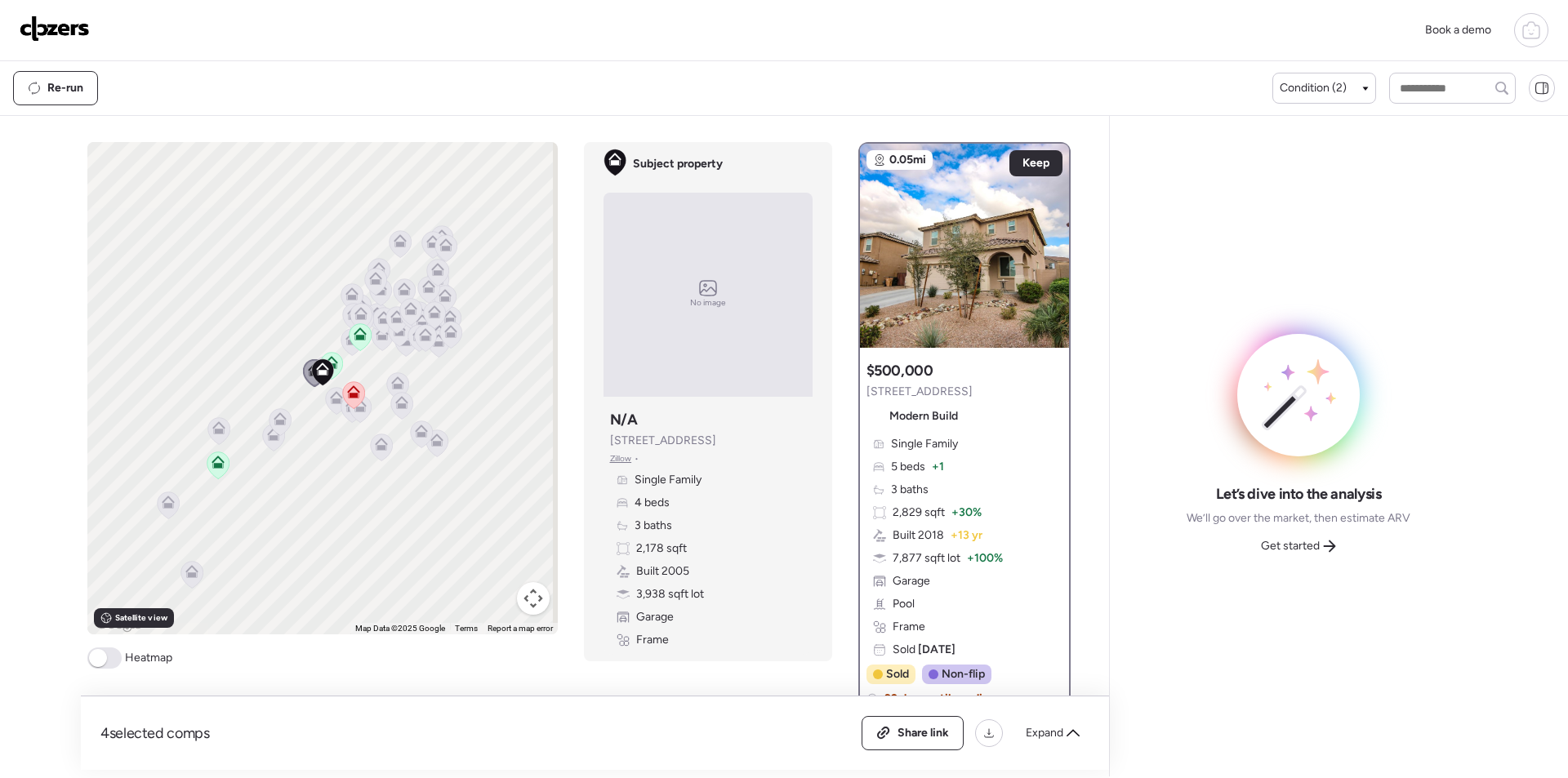
click at [327, 408] on icon at bounding box center [336, 400] width 22 height 27
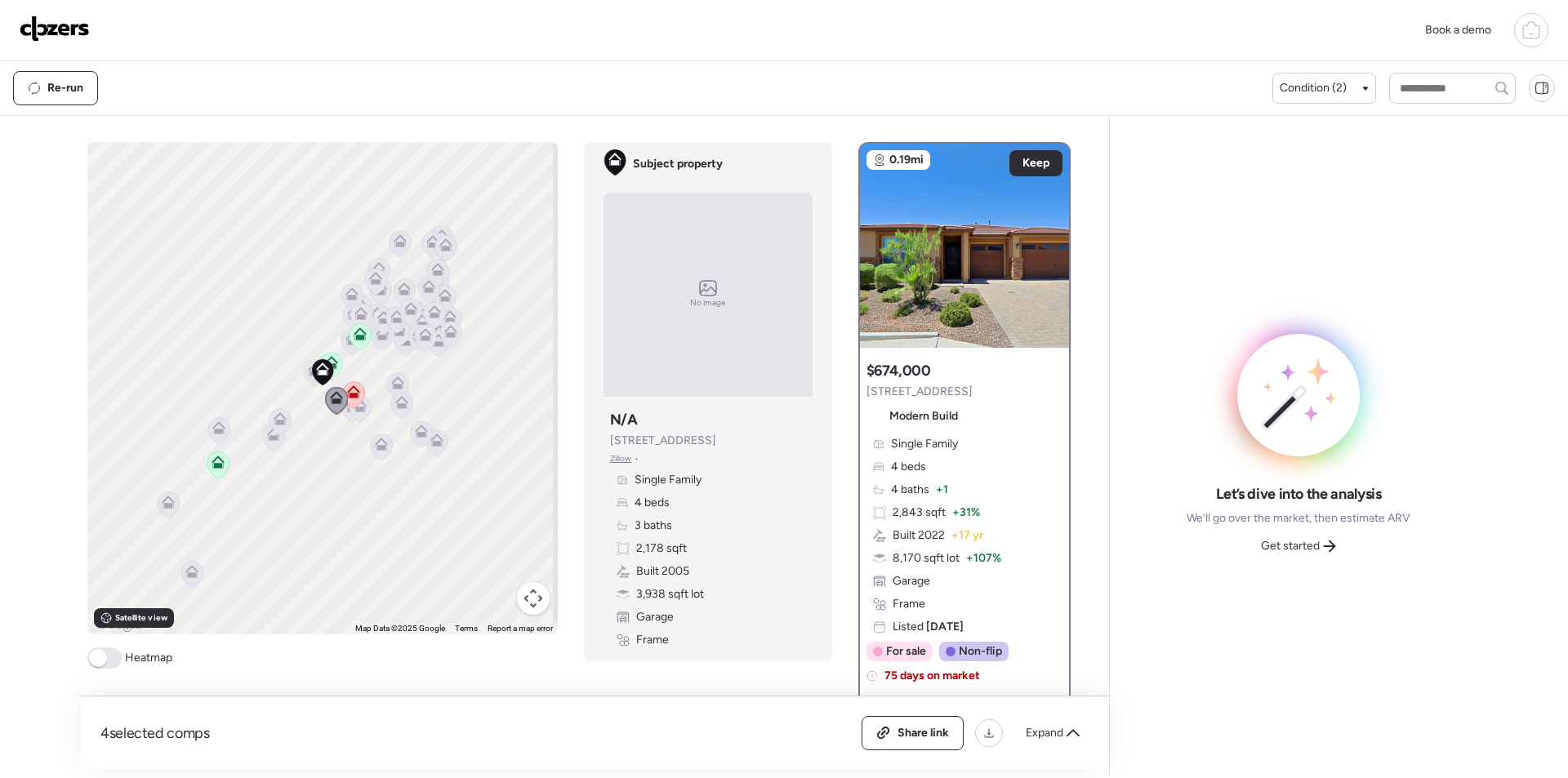
click at [342, 415] on icon at bounding box center [352, 408] width 22 height 27
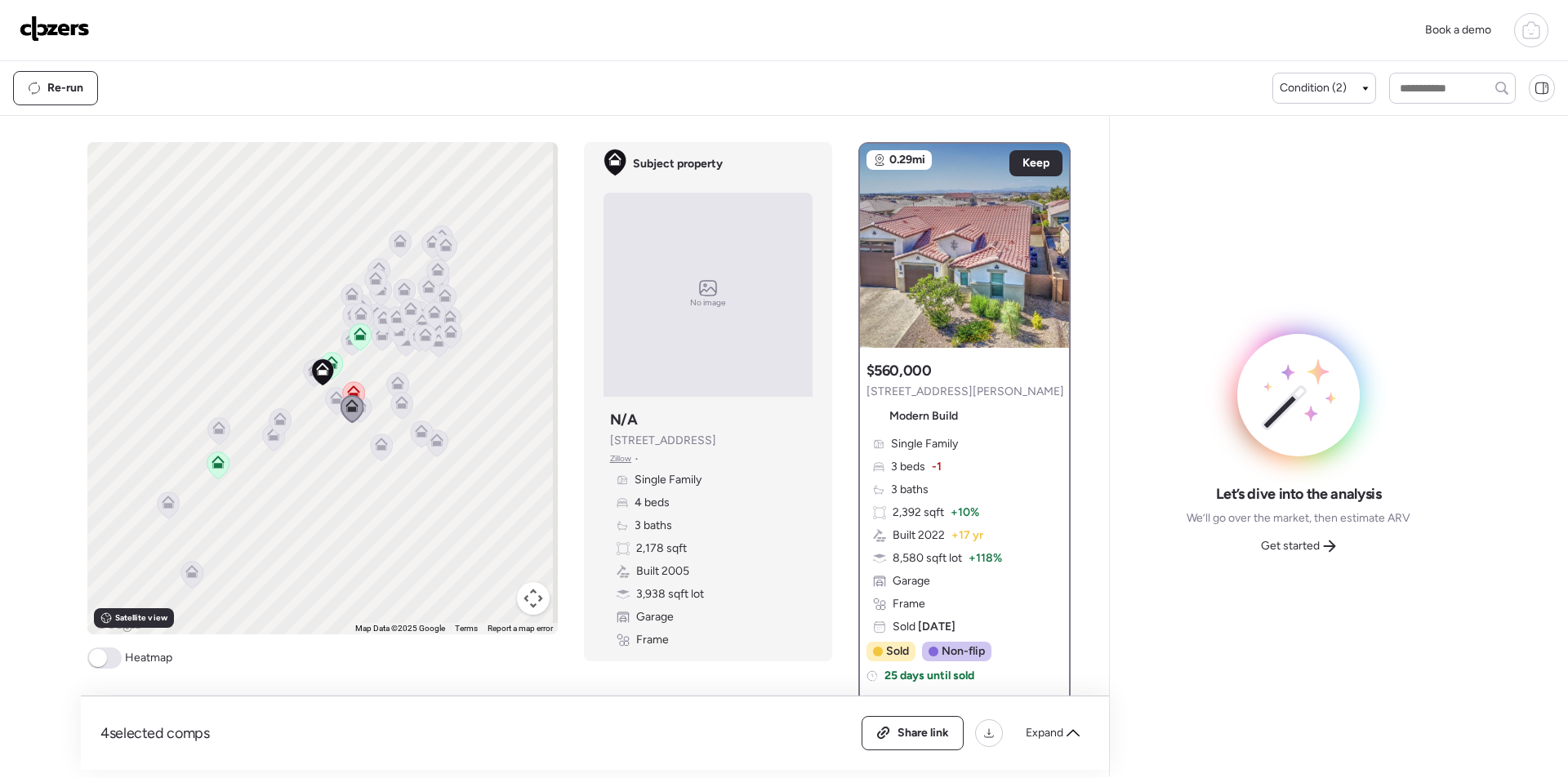
click at [331, 401] on icon at bounding box center [336, 401] width 10 height 5
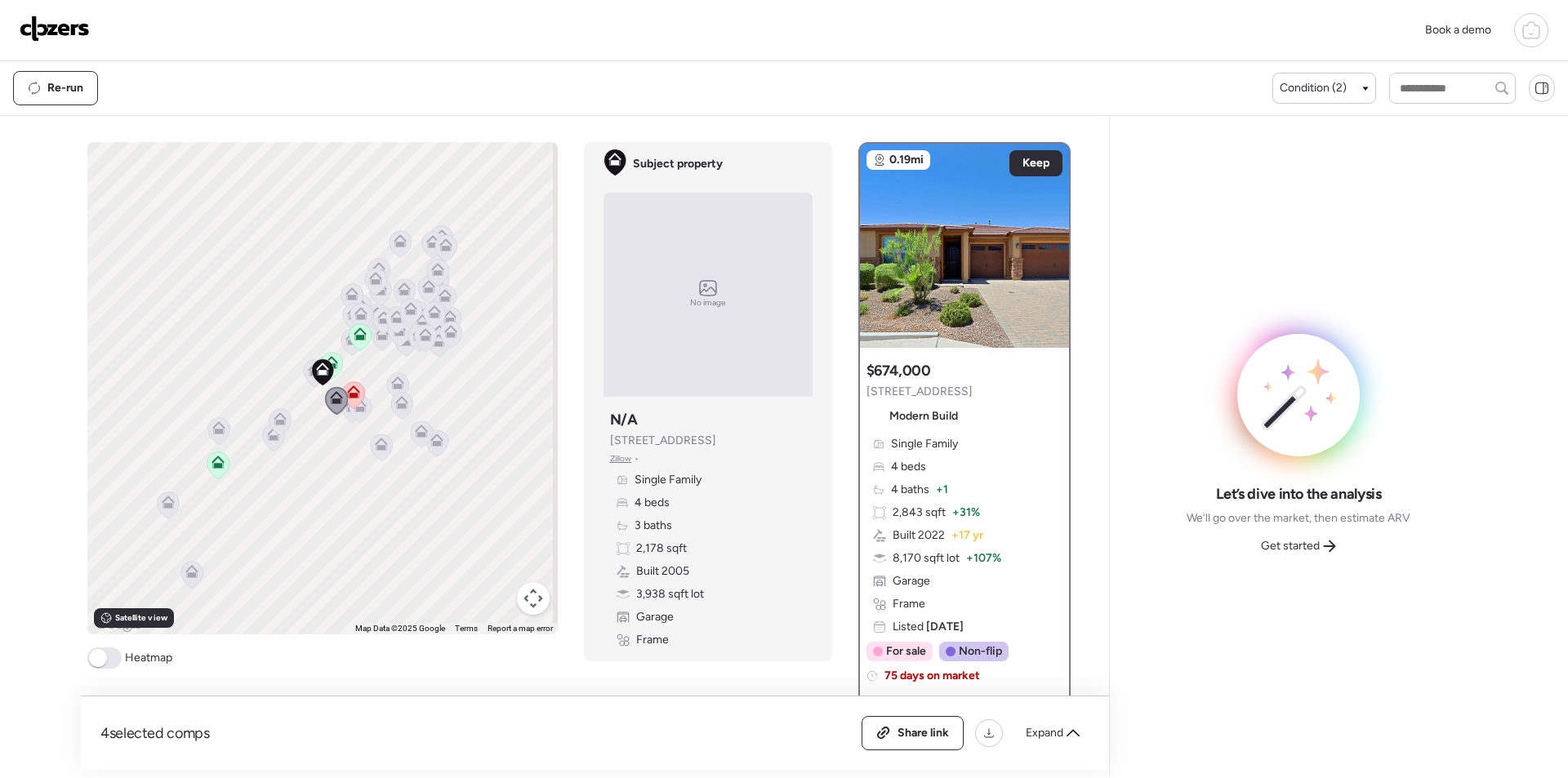
click at [350, 405] on icon at bounding box center [354, 394] width 22 height 27
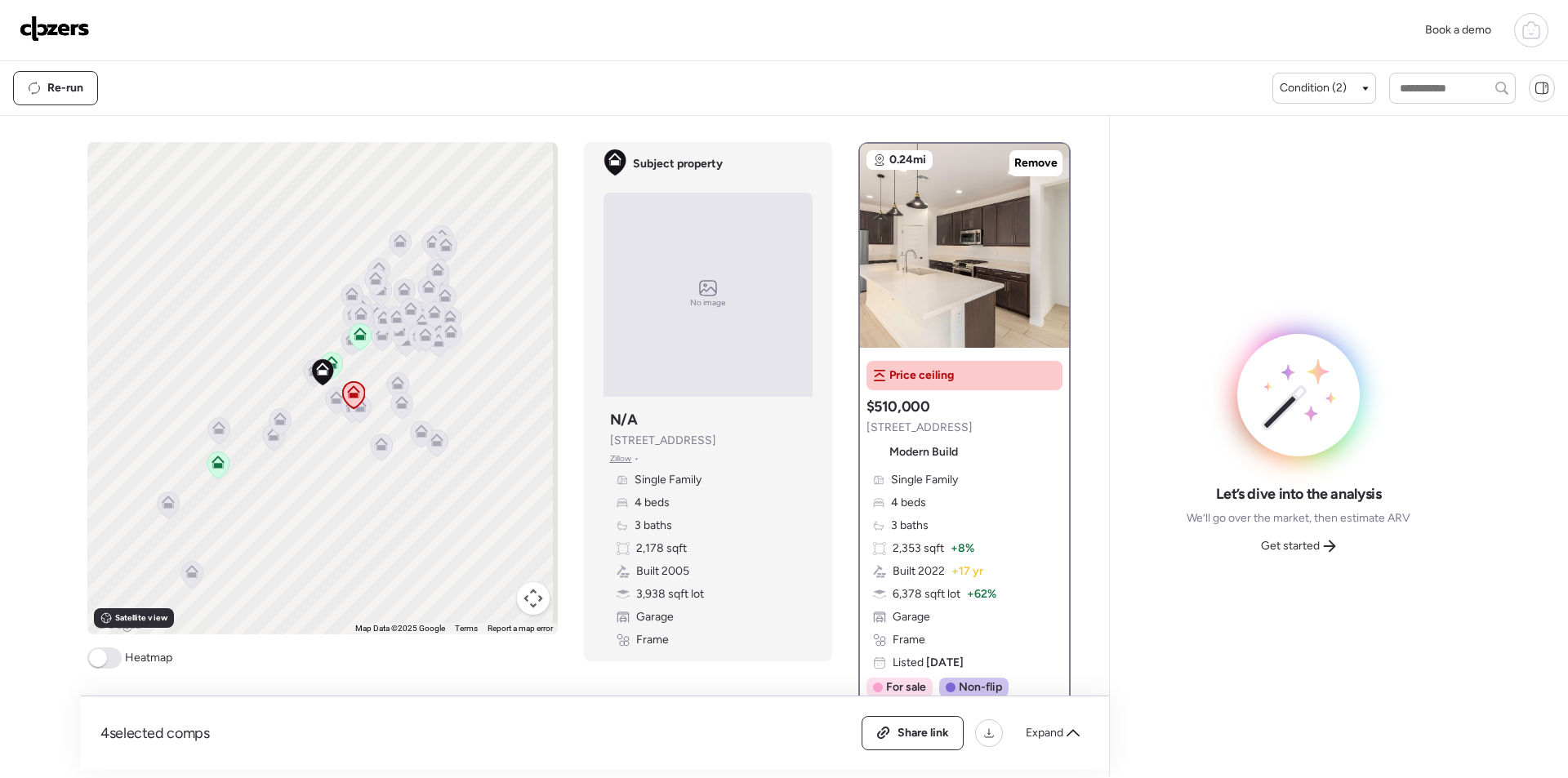
click at [356, 409] on div at bounding box center [354, 396] width 22 height 30
click at [354, 422] on icon at bounding box center [360, 409] width 22 height 28
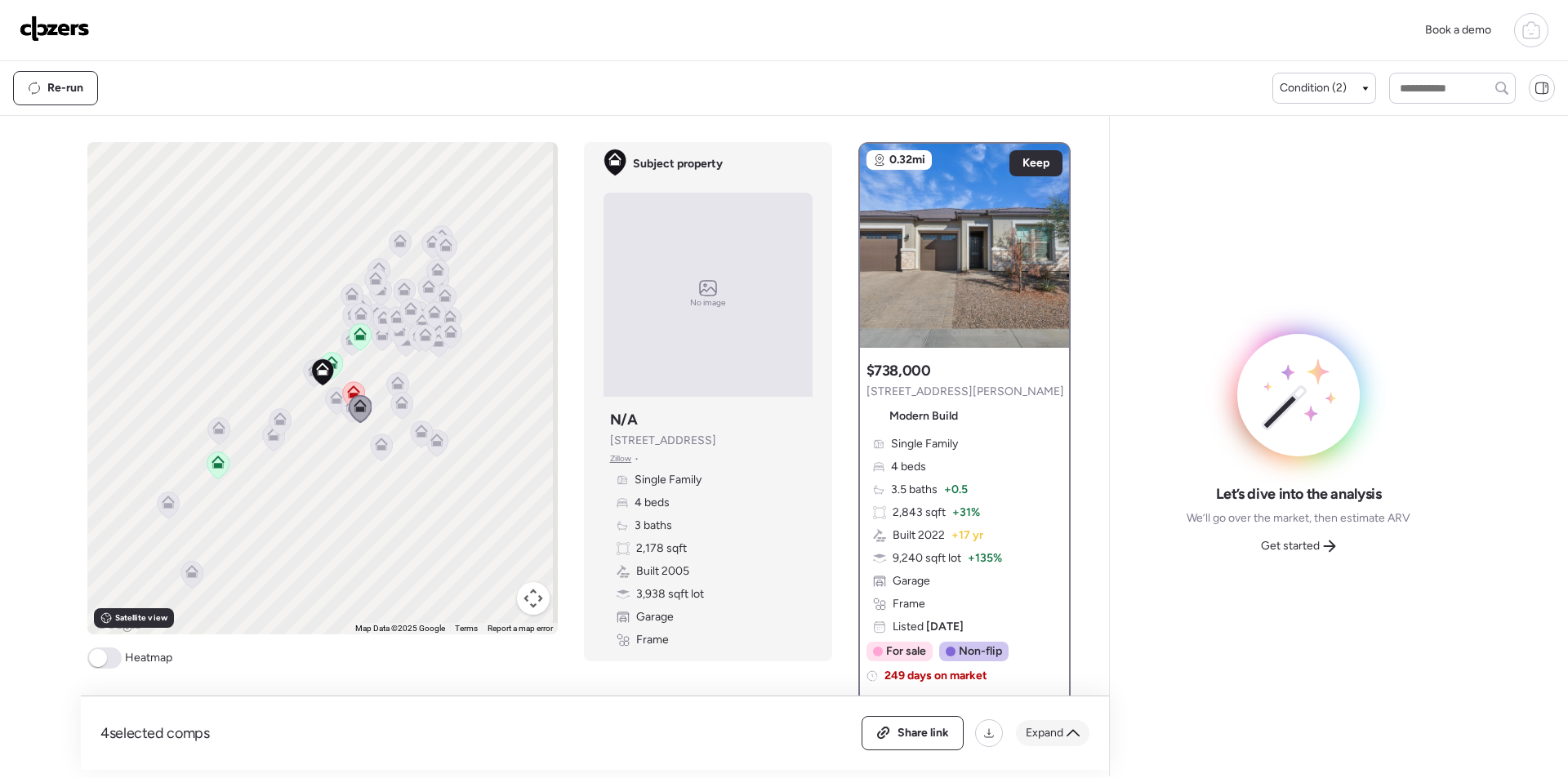
click at [1055, 731] on span "Expand" at bounding box center [1044, 733] width 37 height 16
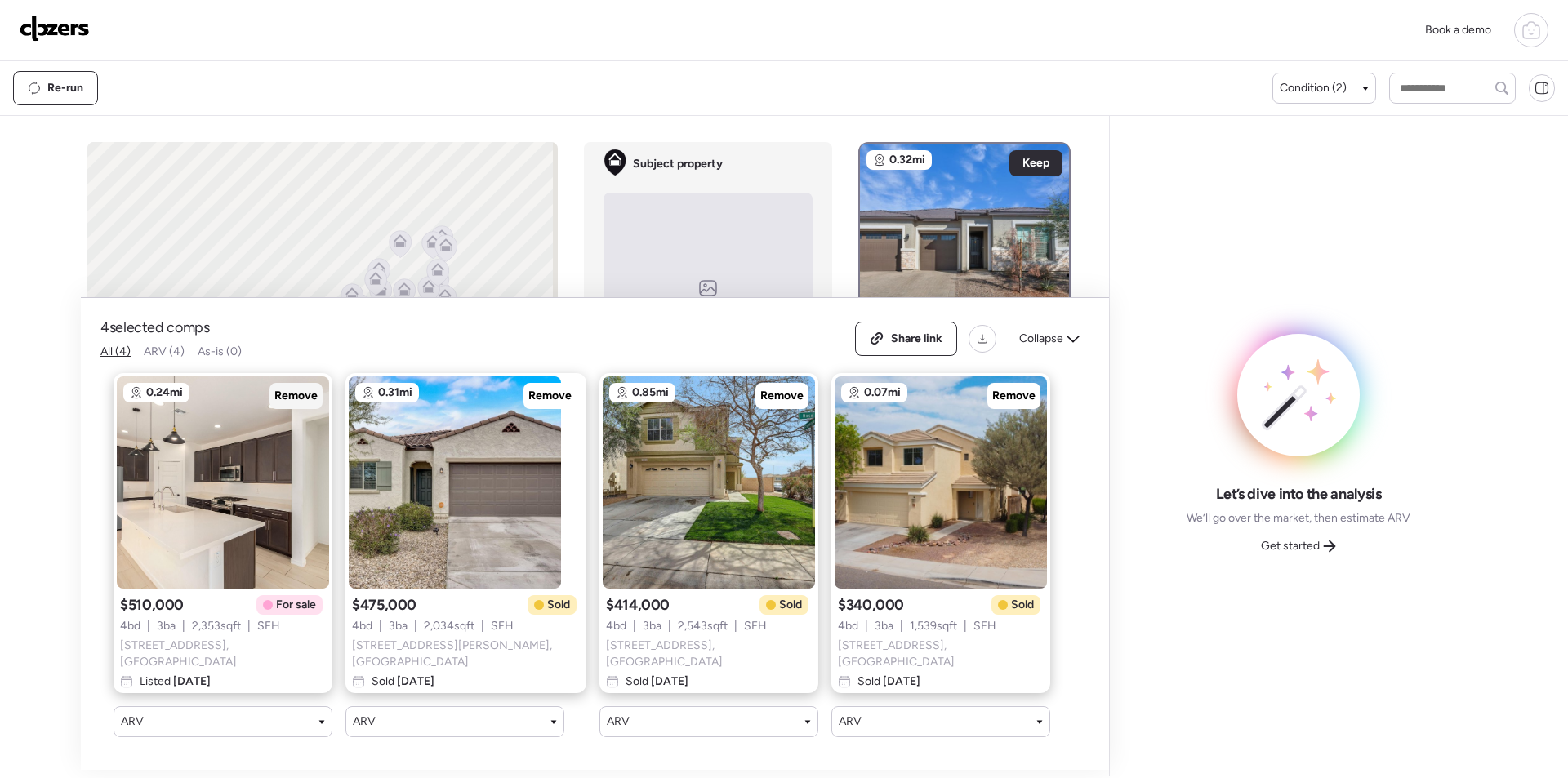
click at [298, 400] on span "Remove" at bounding box center [296, 396] width 43 height 16
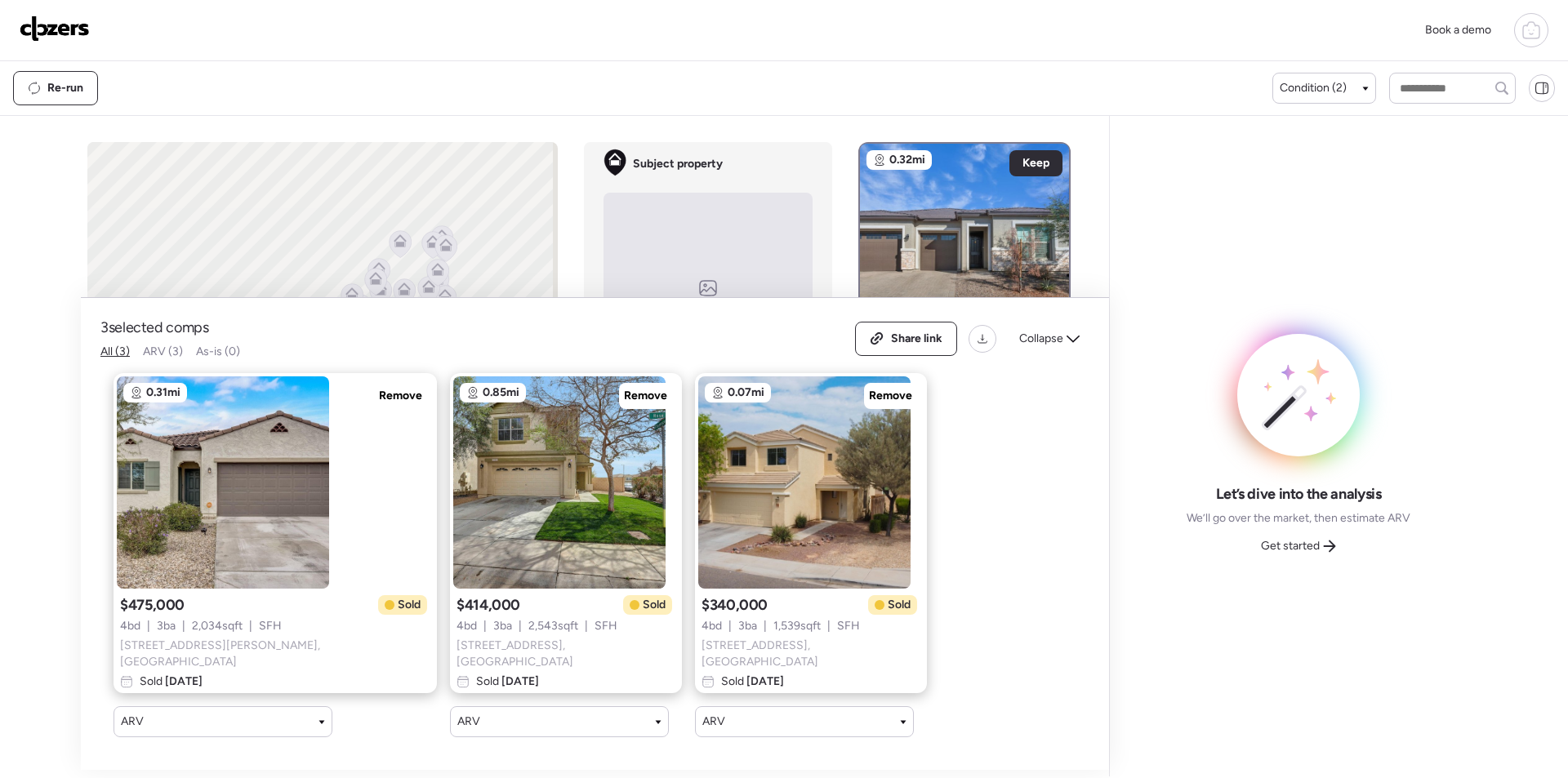
click at [1029, 352] on div "Collapse" at bounding box center [1049, 339] width 80 height 26
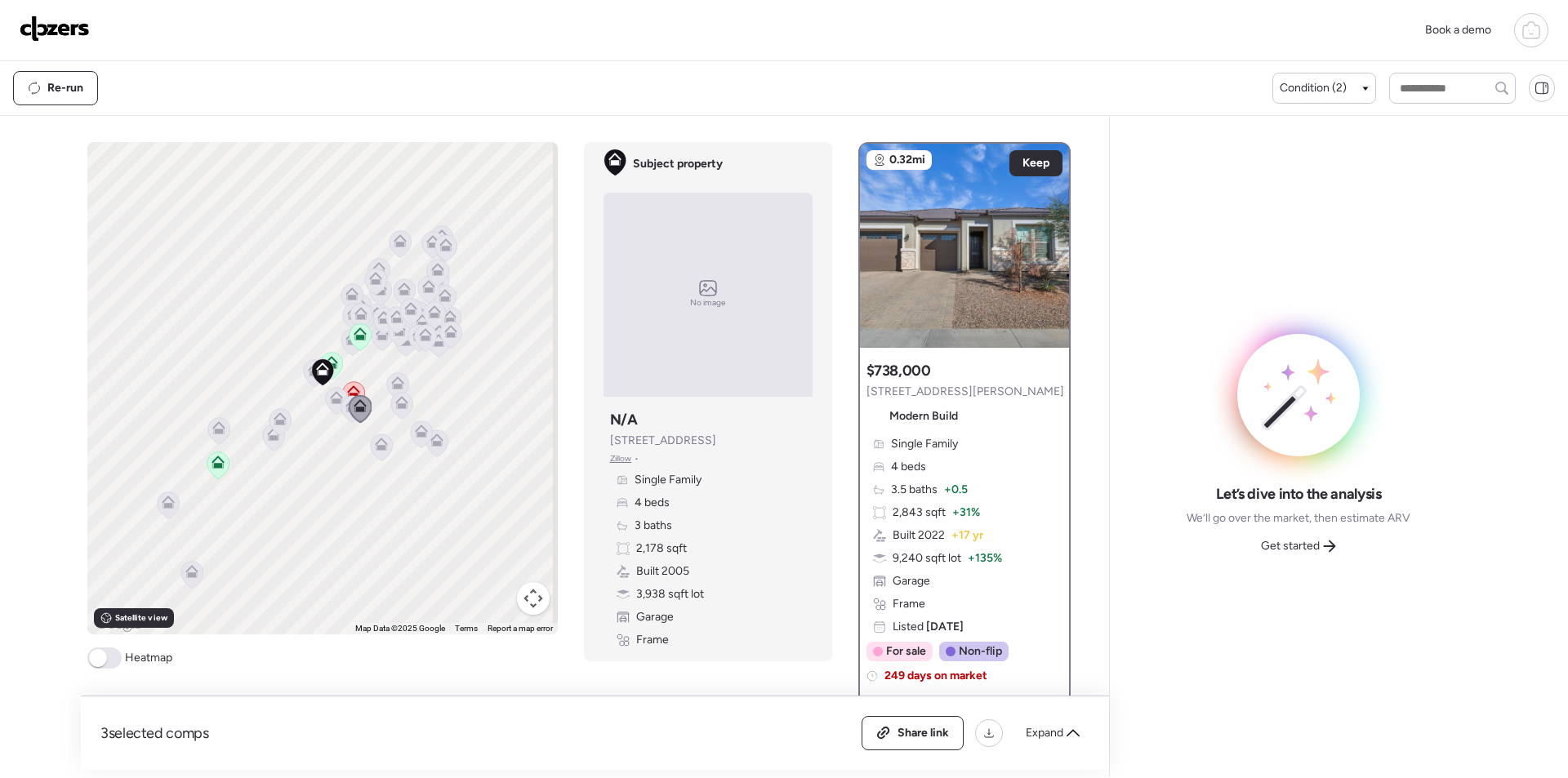
click at [392, 385] on icon at bounding box center [397, 386] width 10 height 5
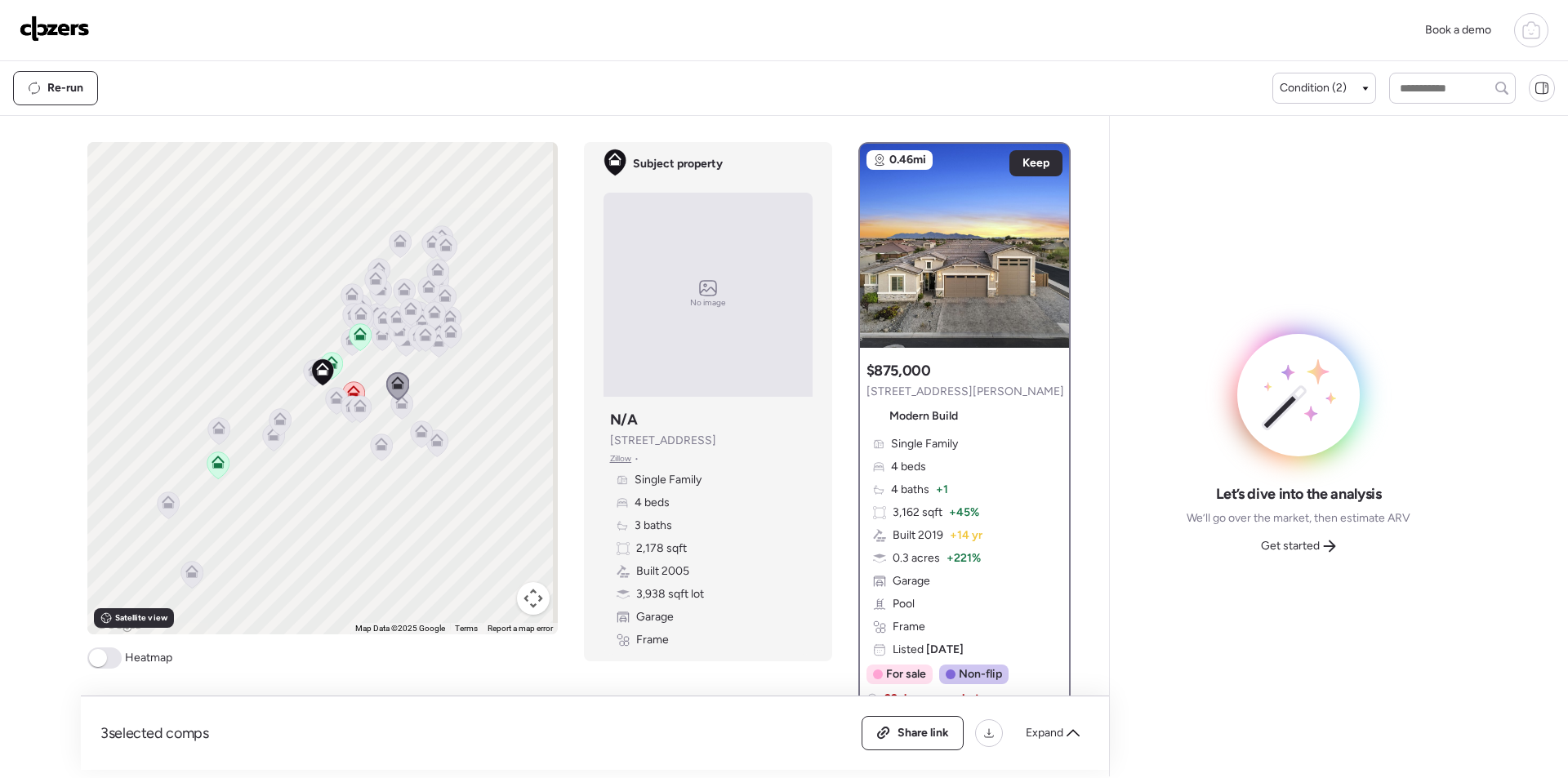
click at [396, 413] on icon at bounding box center [401, 405] width 22 height 27
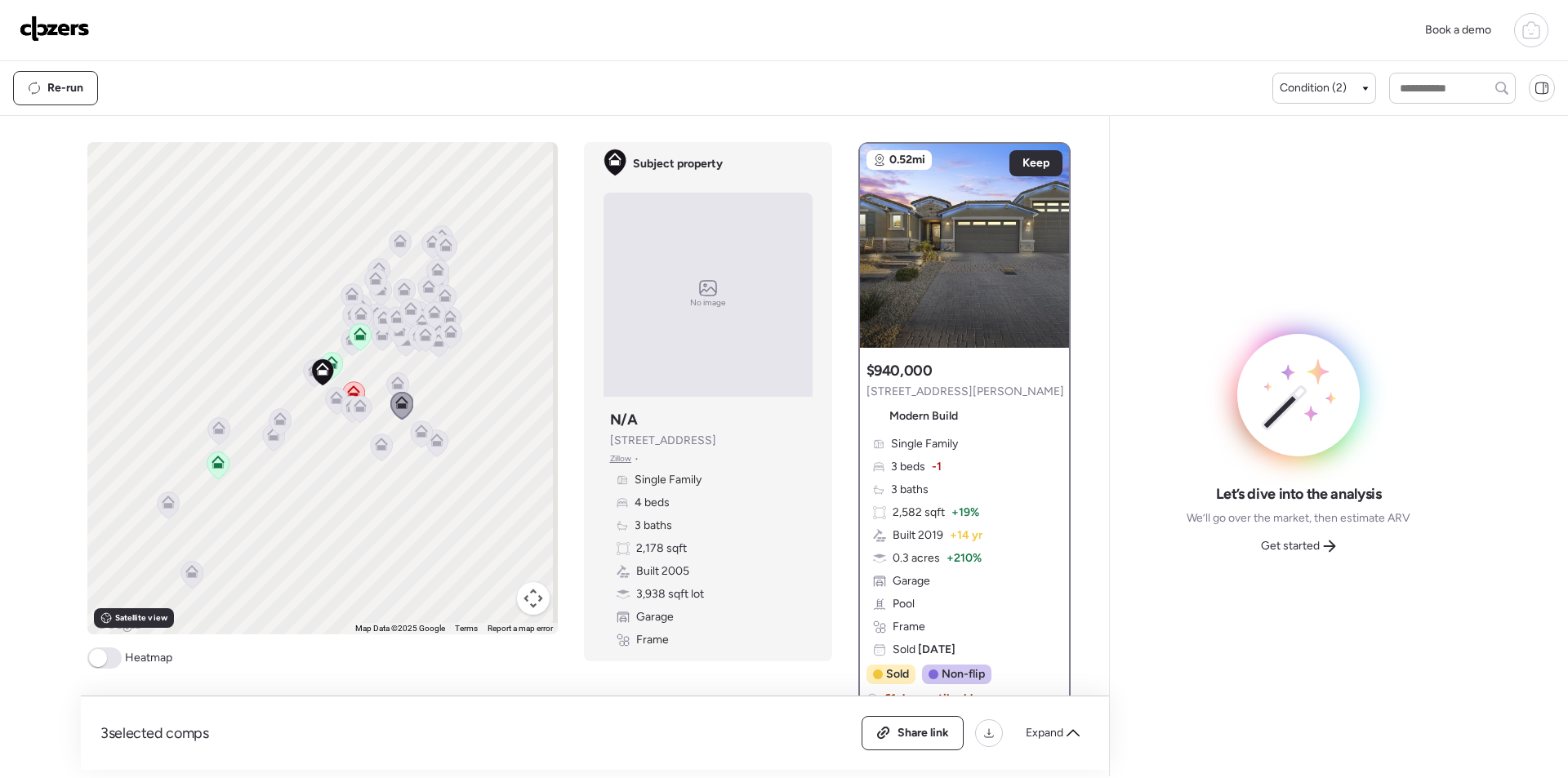
click at [419, 435] on div at bounding box center [421, 435] width 22 height 30
click at [423, 438] on icon at bounding box center [421, 432] width 22 height 27
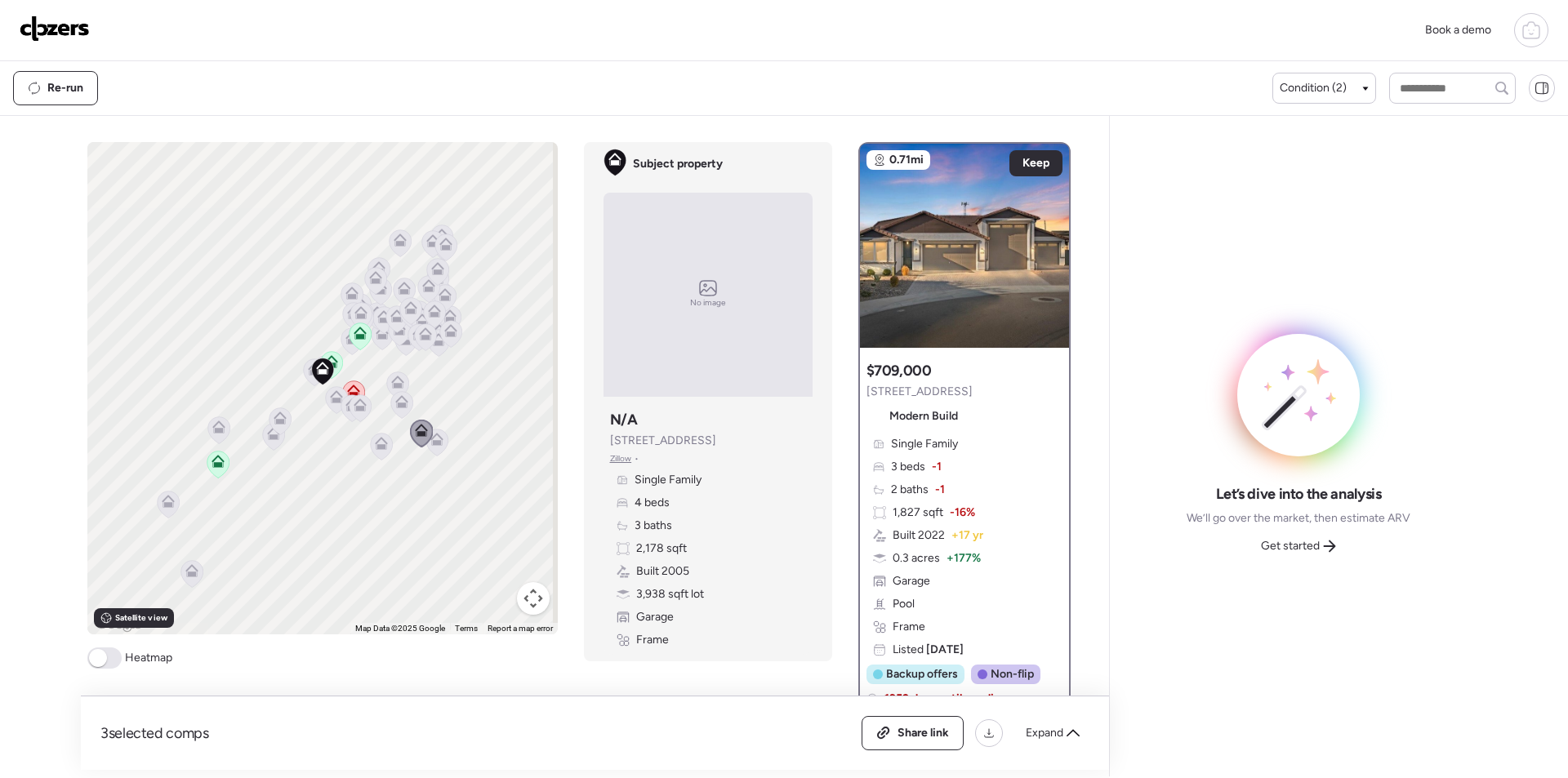
click at [442, 443] on icon at bounding box center [437, 442] width 22 height 27
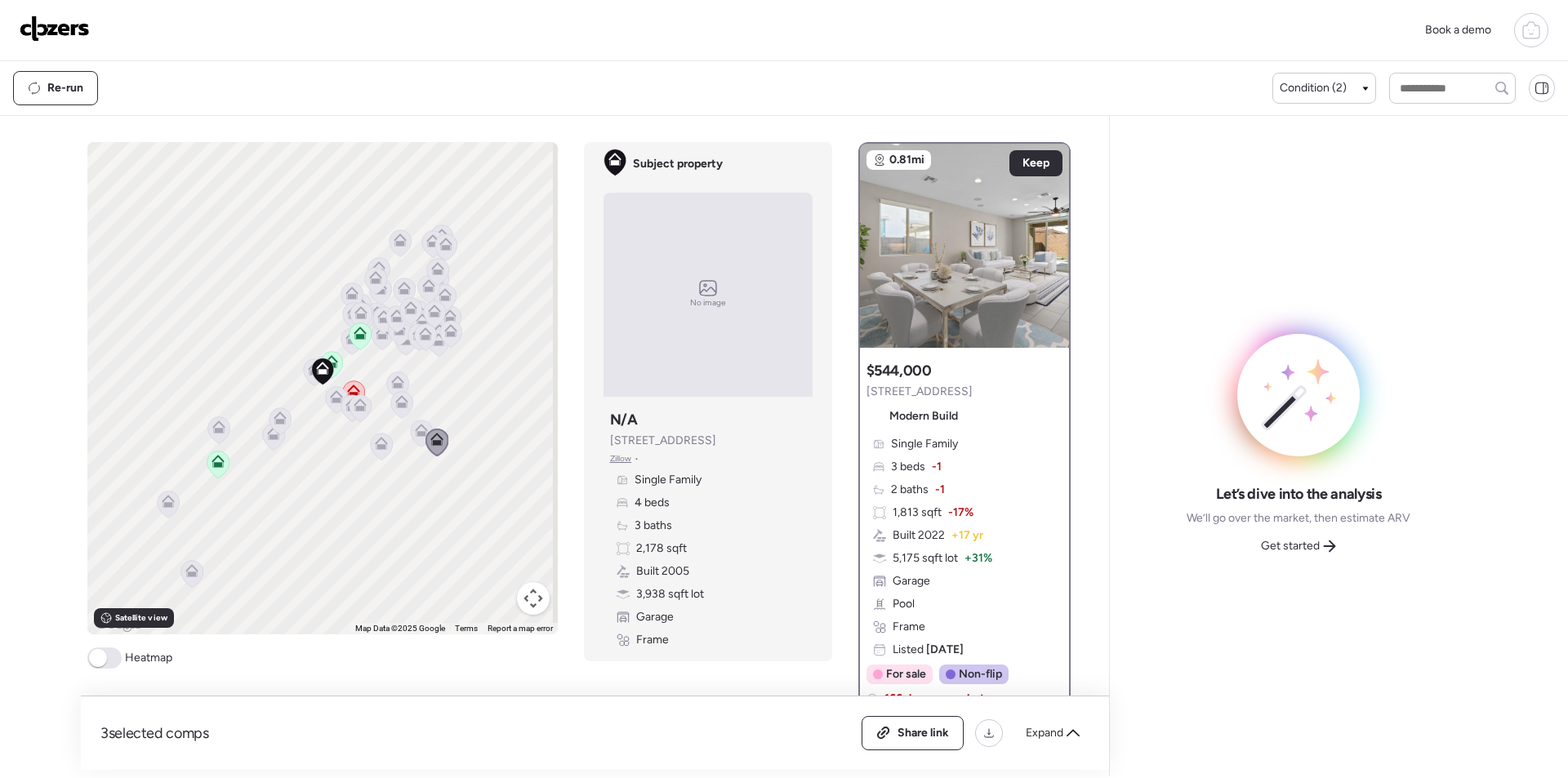
click at [375, 445] on icon at bounding box center [381, 447] width 10 height 5
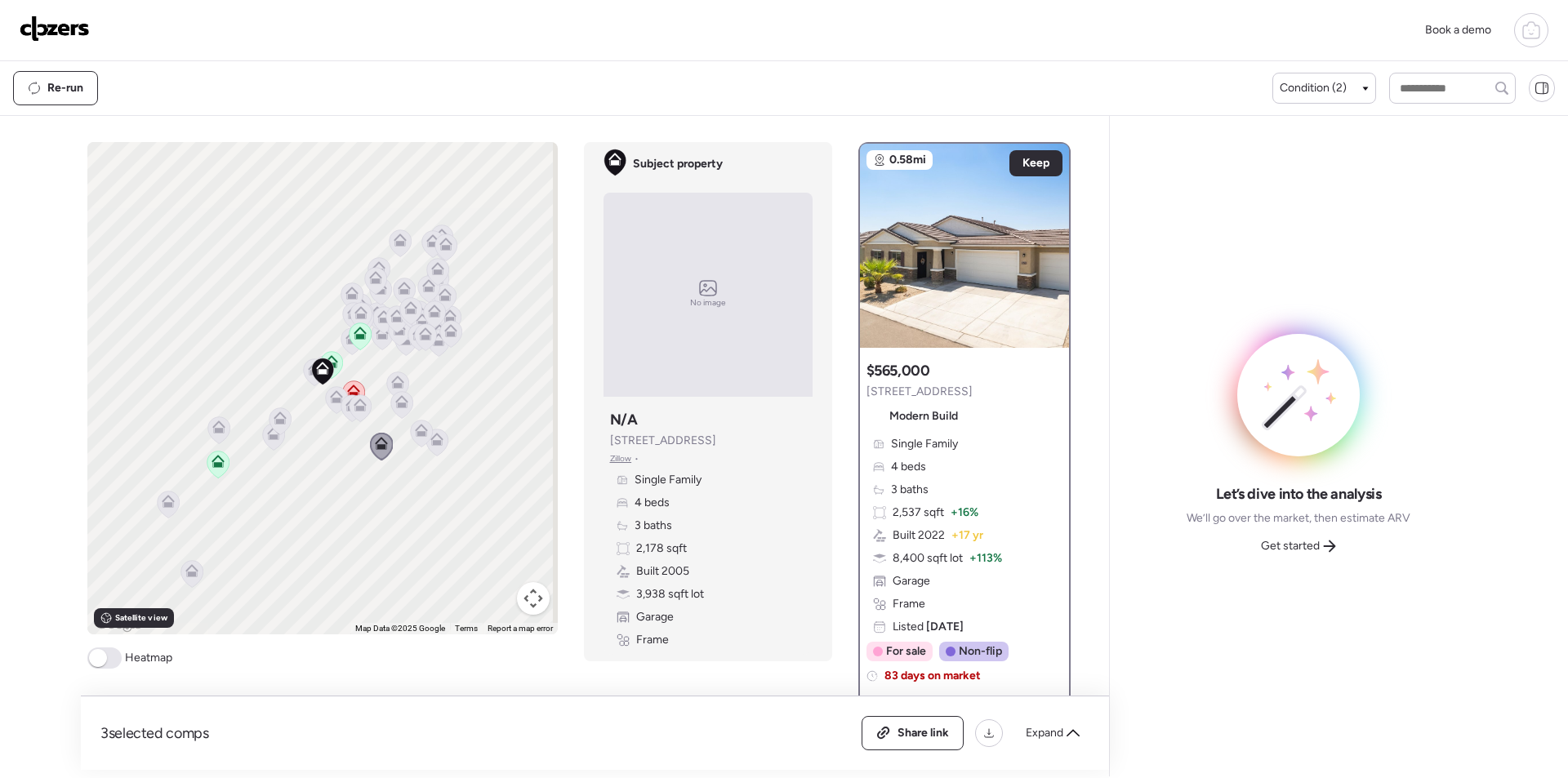
click at [278, 411] on icon at bounding box center [280, 420] width 22 height 27
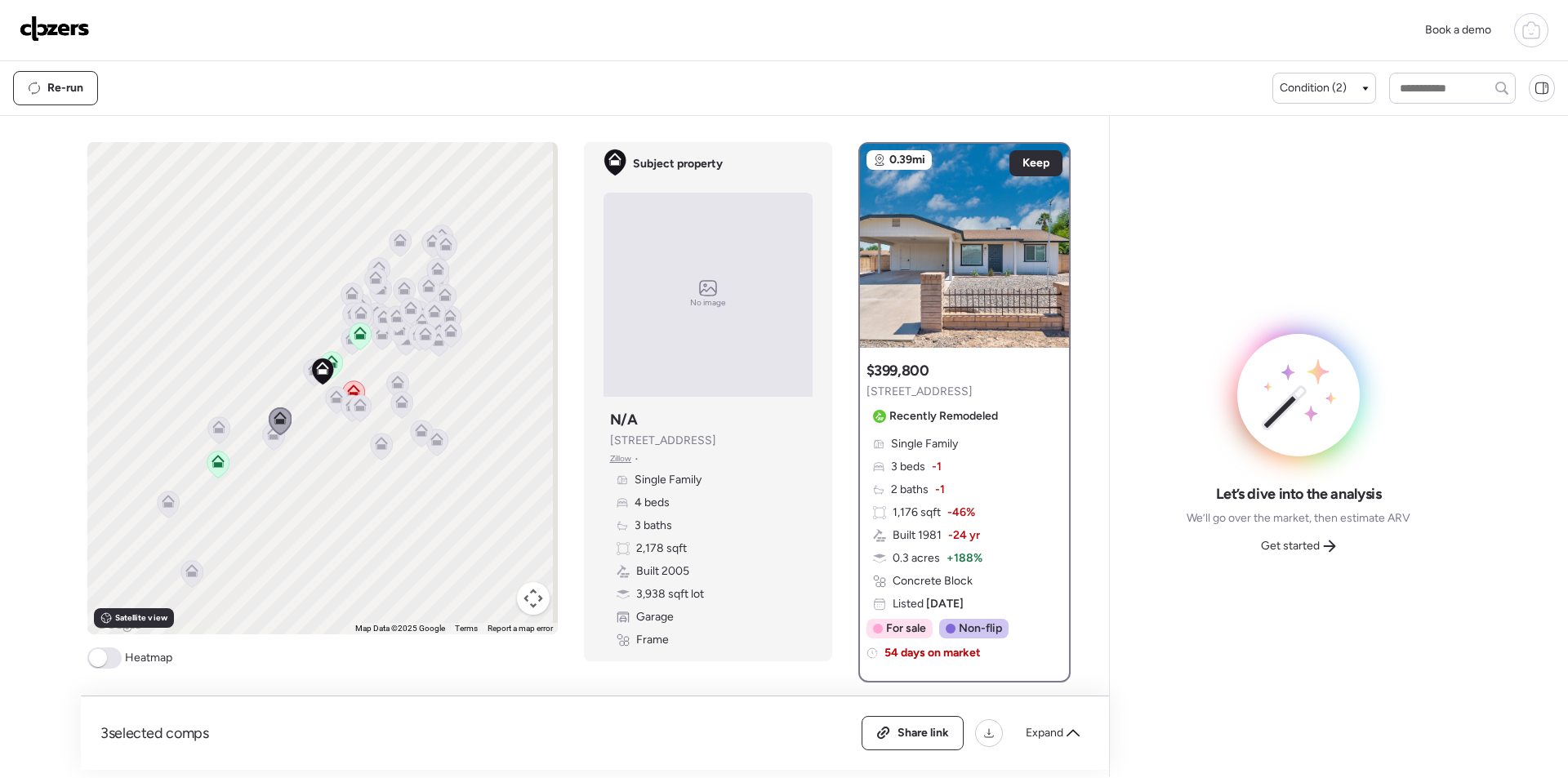
click at [262, 443] on icon at bounding box center [273, 437] width 22 height 28
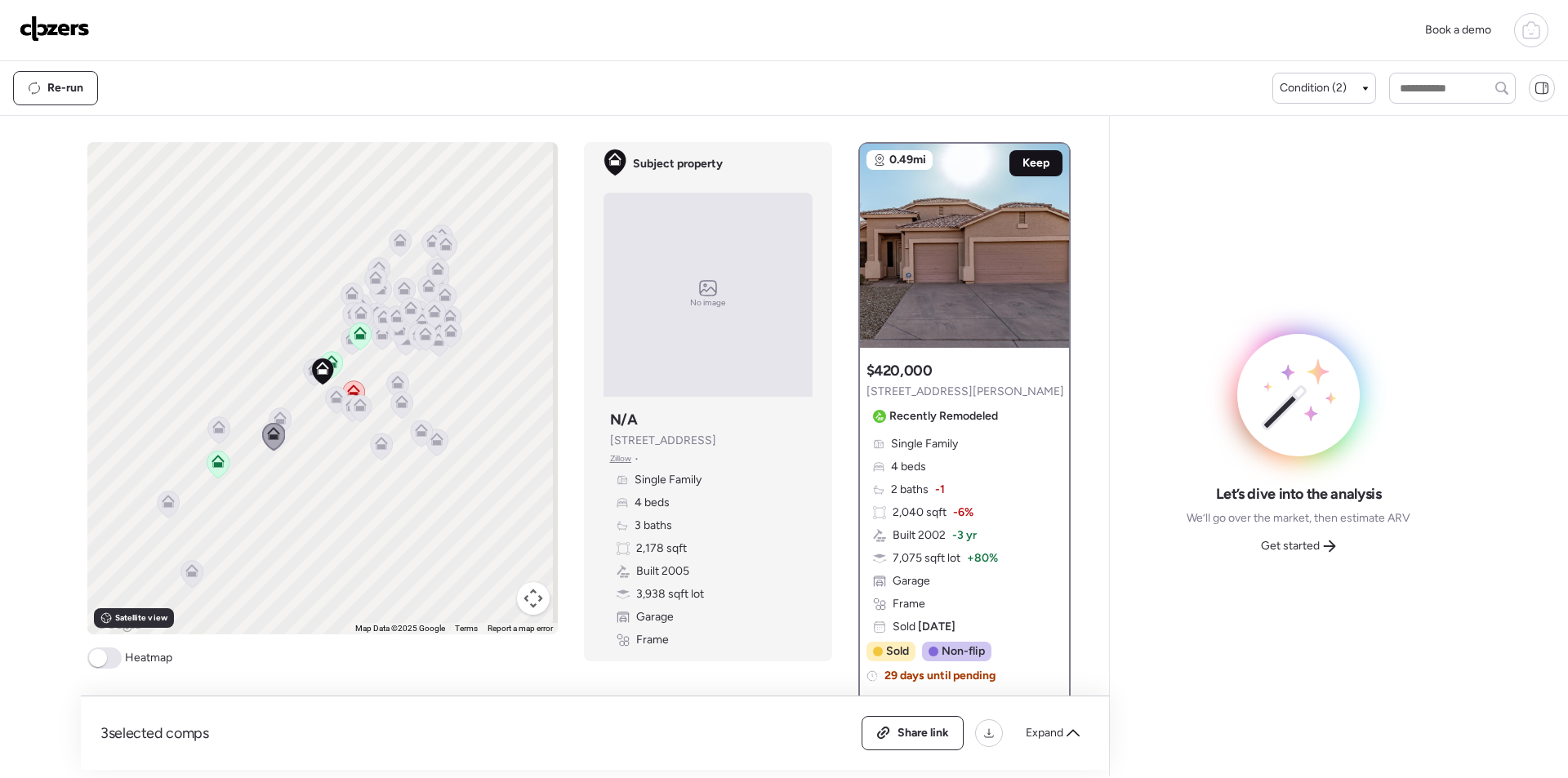
click at [1030, 164] on span "Keep" at bounding box center [1035, 163] width 27 height 16
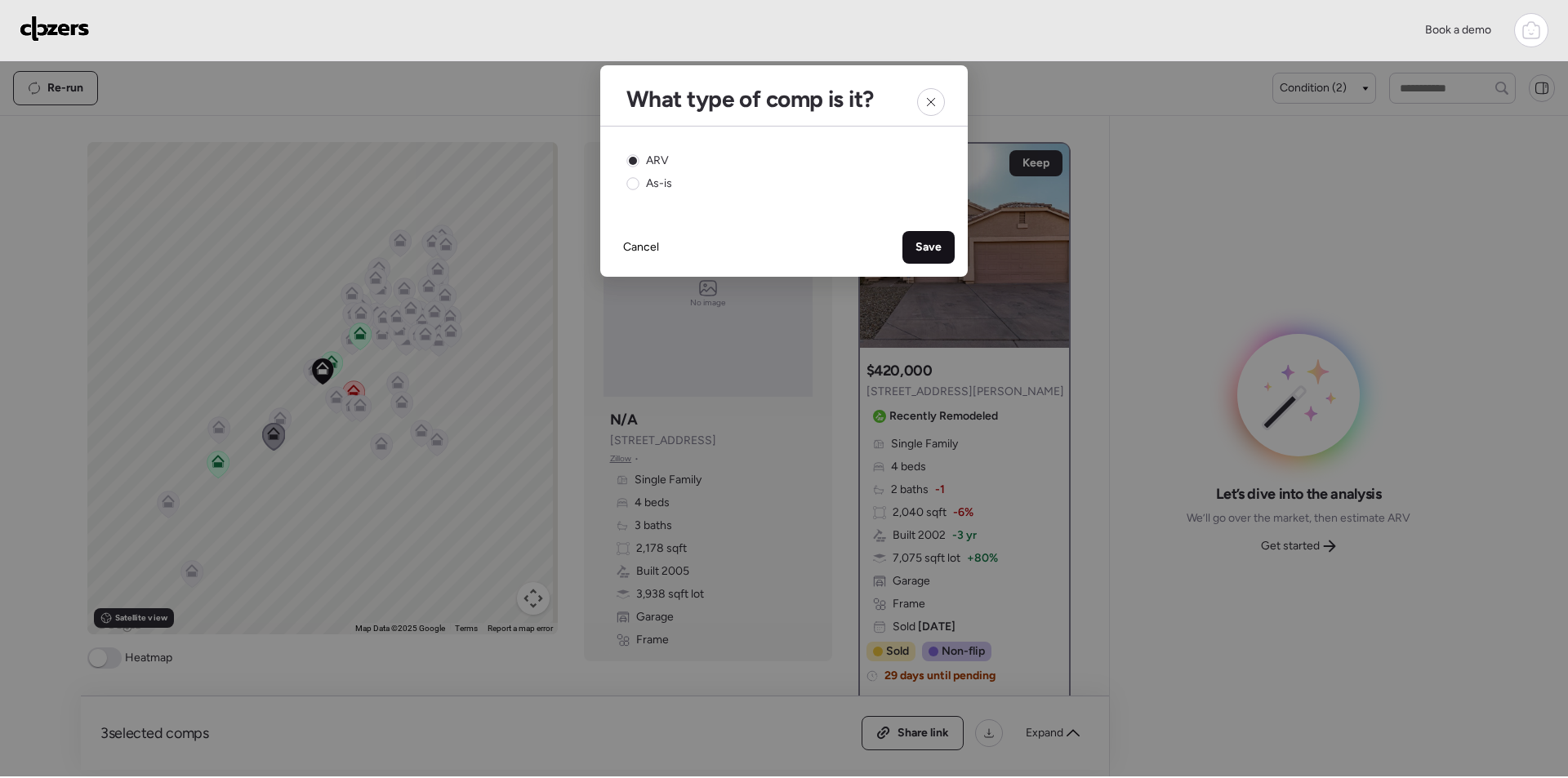
click at [928, 246] on span "Save" at bounding box center [929, 247] width 26 height 16
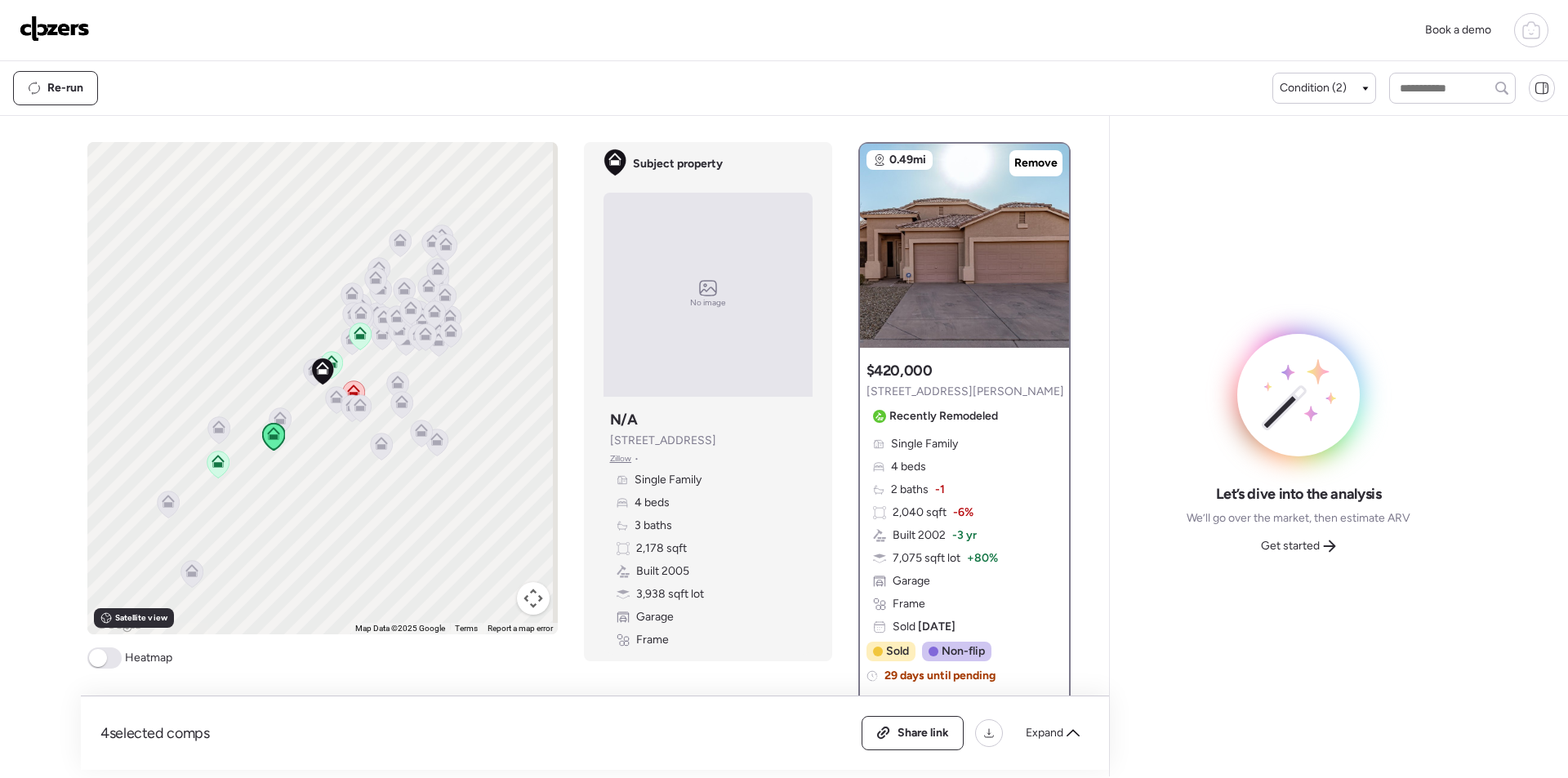
click at [208, 439] on icon at bounding box center [219, 430] width 22 height 28
click at [215, 427] on icon at bounding box center [221, 427] width 10 height 5
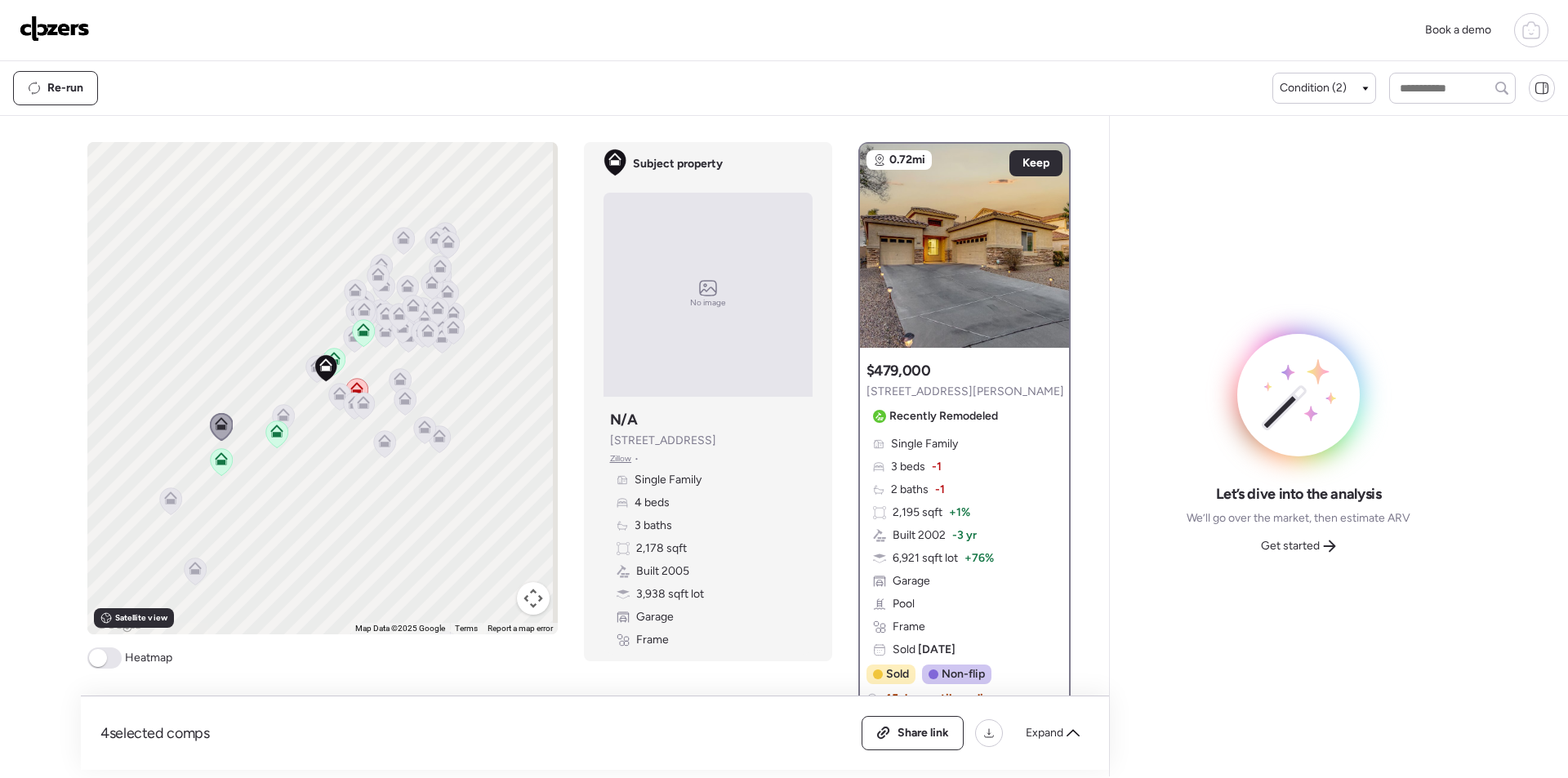
click at [380, 335] on icon at bounding box center [385, 334] width 10 height 5
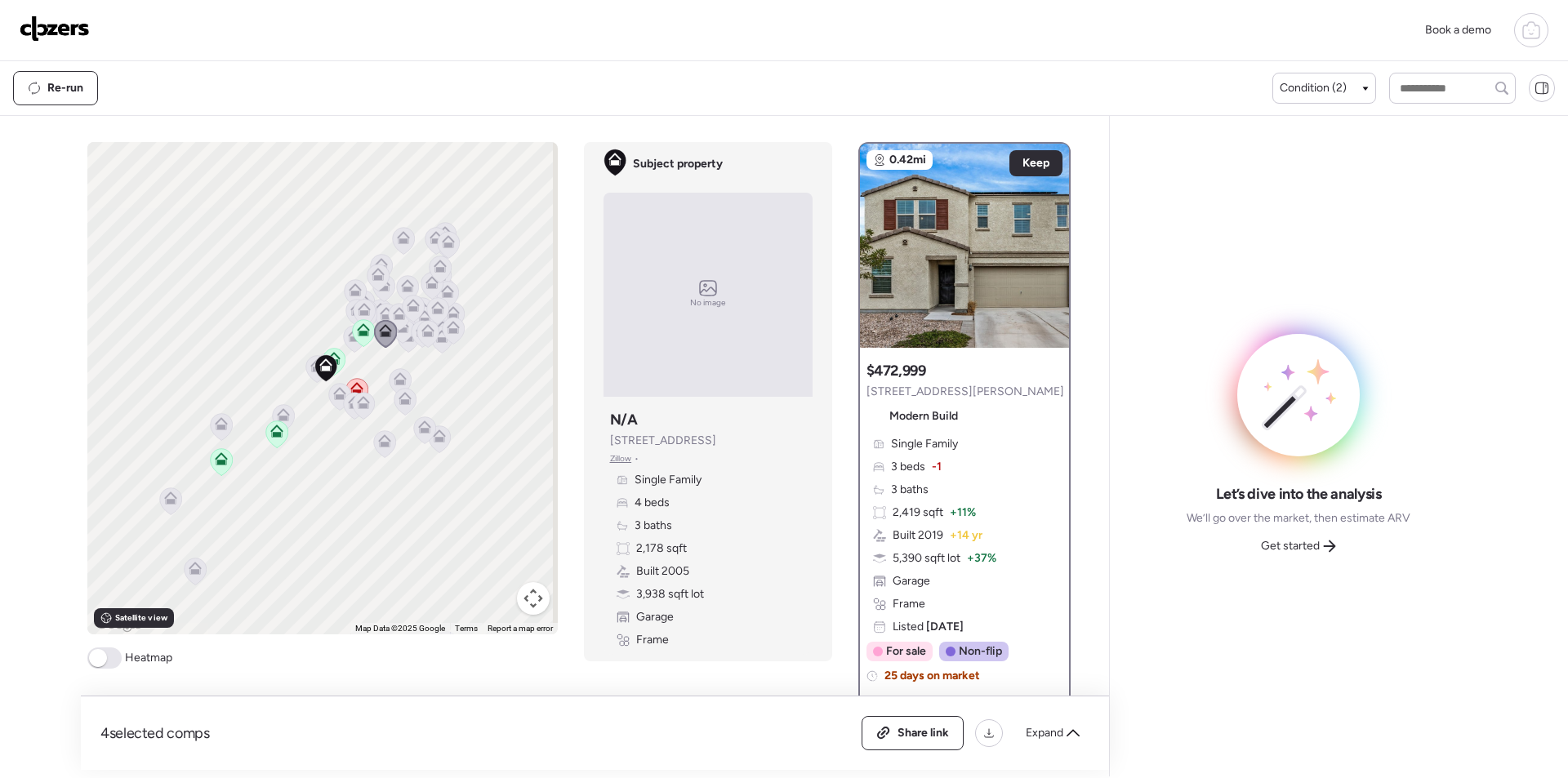
click at [348, 338] on icon at bounding box center [354, 335] width 13 height 13
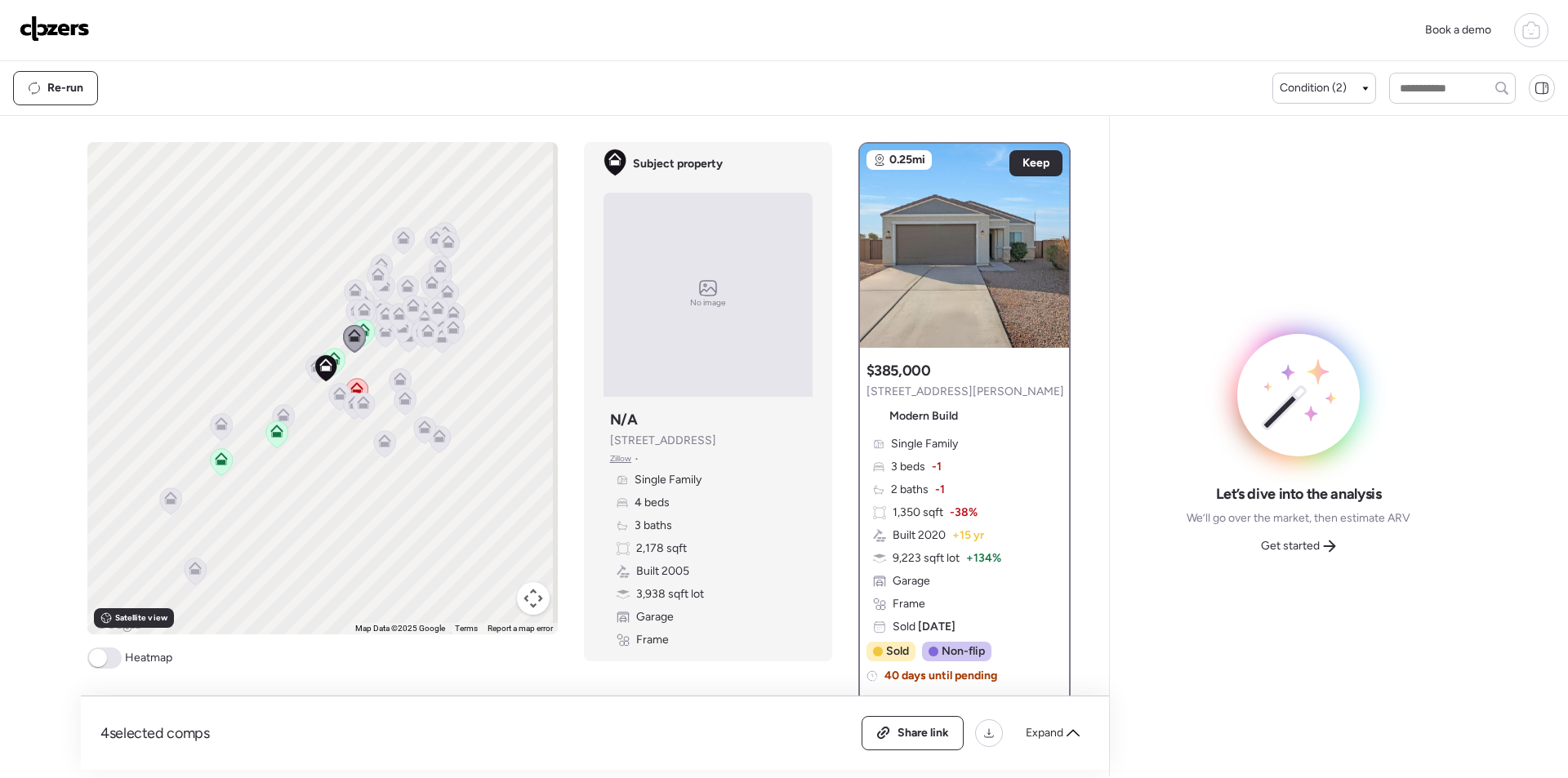
click at [391, 335] on icon at bounding box center [402, 329] width 22 height 27
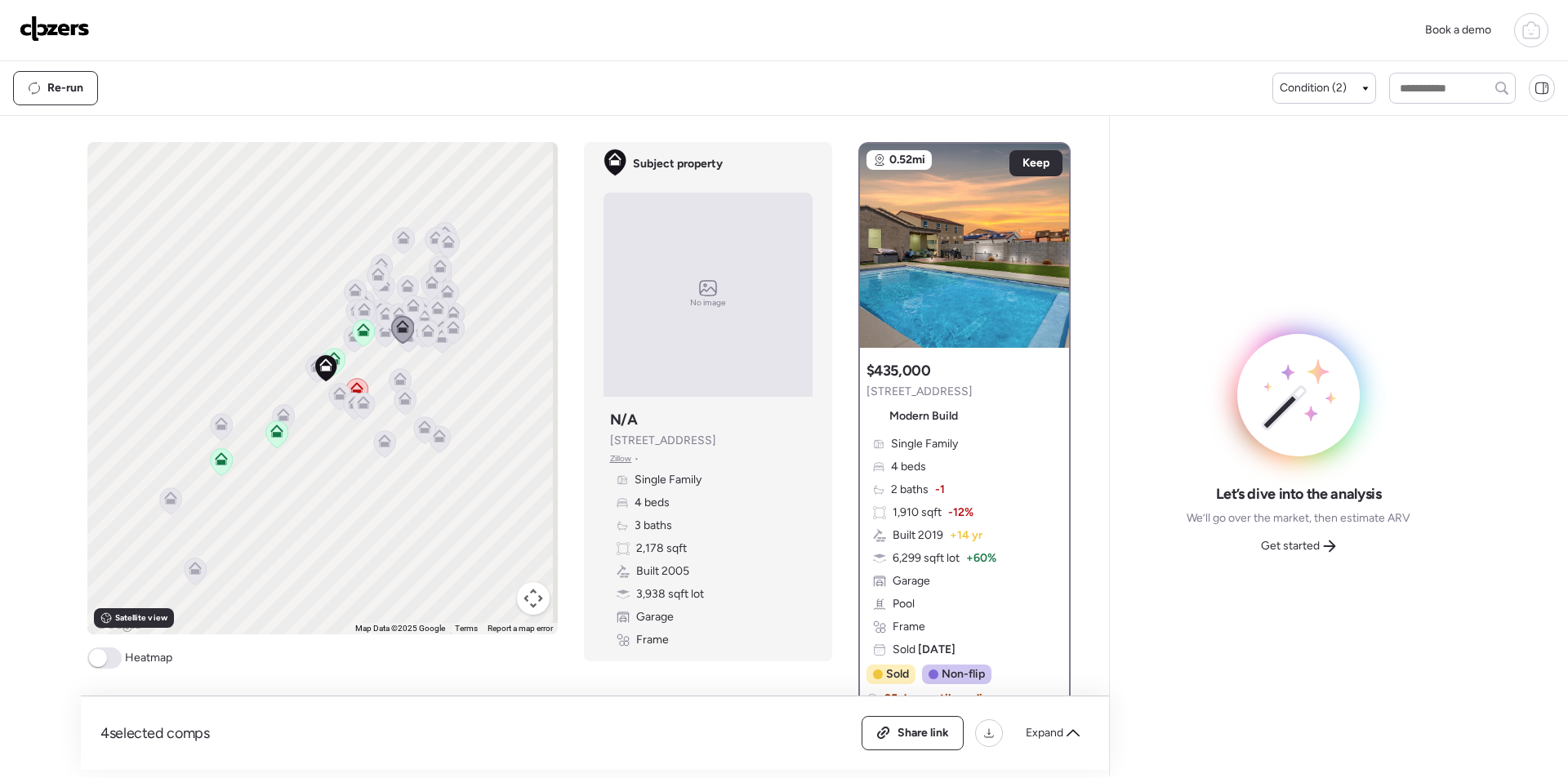
click at [361, 328] on icon at bounding box center [363, 327] width 12 height 8
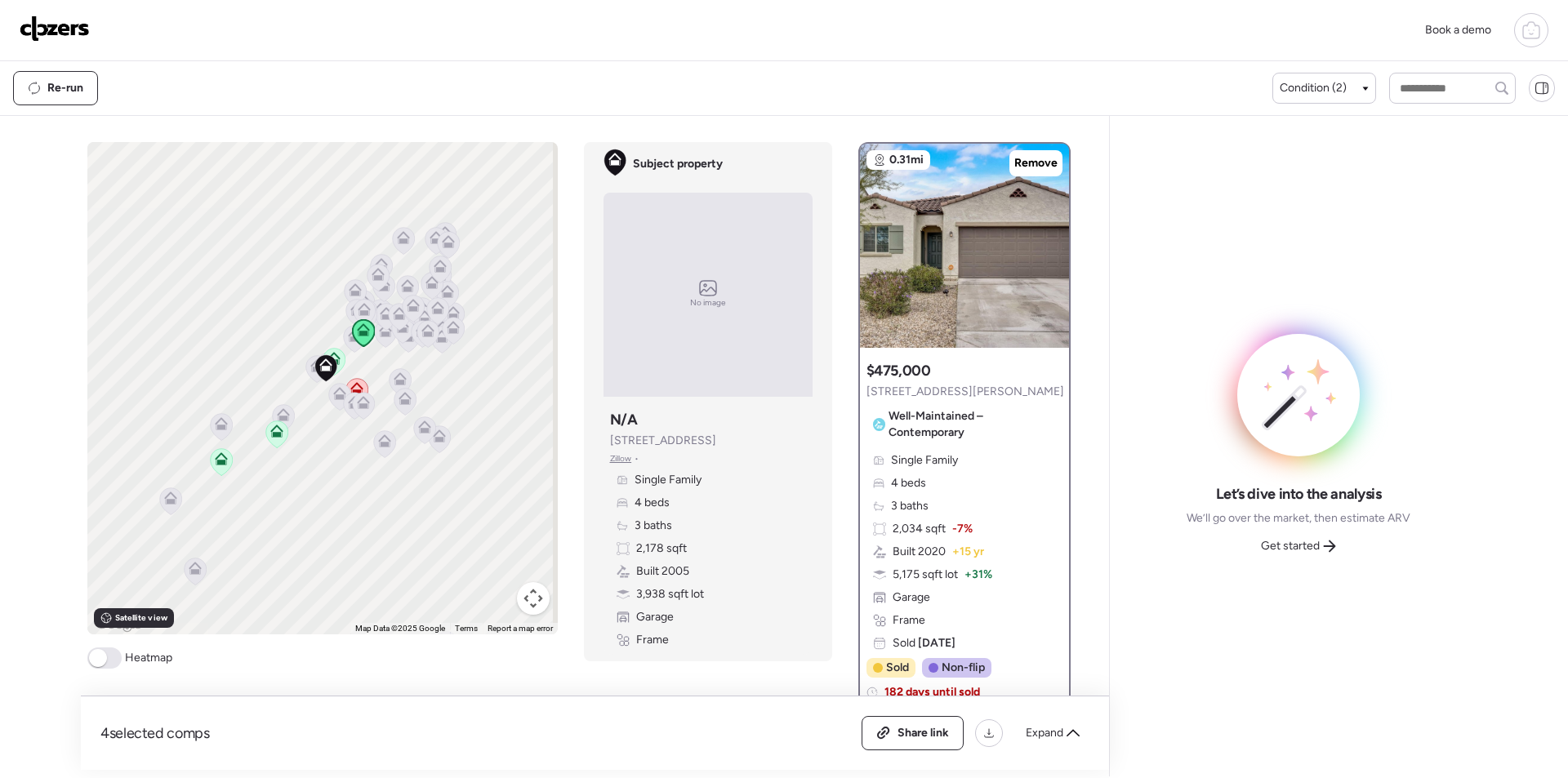
click at [358, 315] on icon at bounding box center [364, 309] width 13 height 13
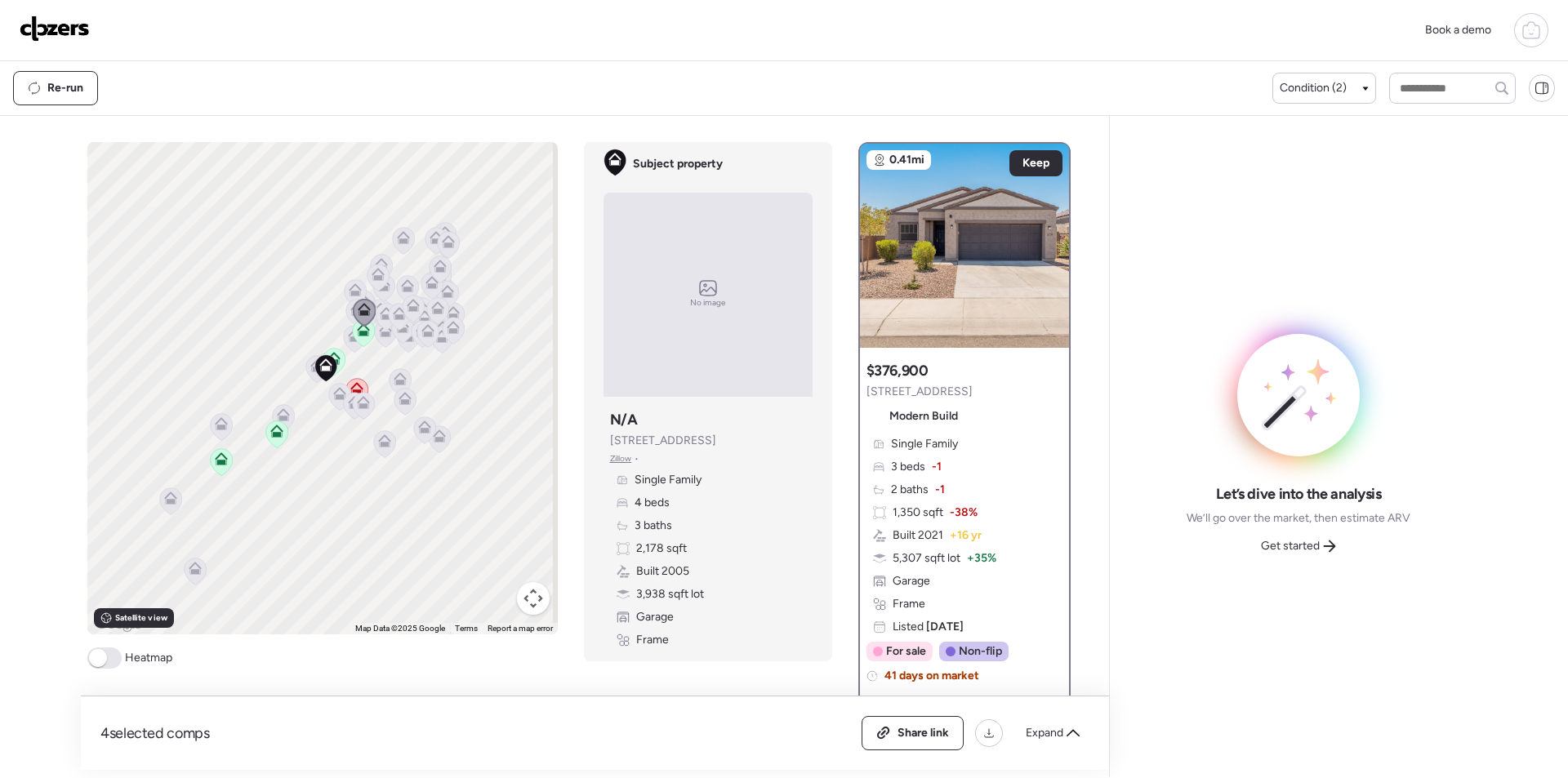
click at [353, 314] on icon at bounding box center [364, 313] width 22 height 28
click at [522, 590] on button "Map camera controls" at bounding box center [534, 598] width 33 height 33
click at [478, 520] on button "Zoom in" at bounding box center [493, 517] width 33 height 33
click at [478, 520] on button "Zoom in" at bounding box center [493, 517] width 33 height 33
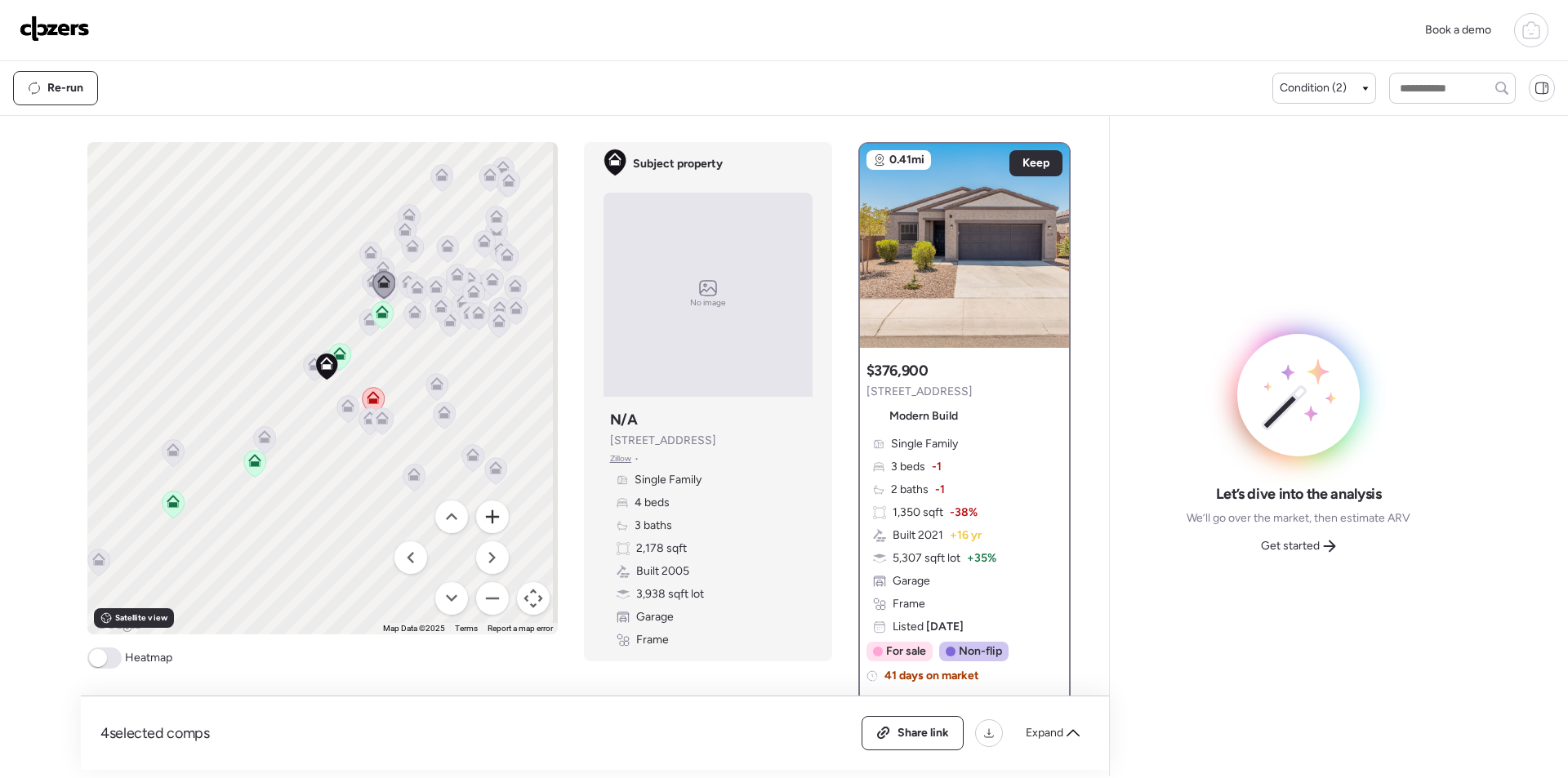
click at [478, 520] on button "Zoom in" at bounding box center [493, 517] width 33 height 33
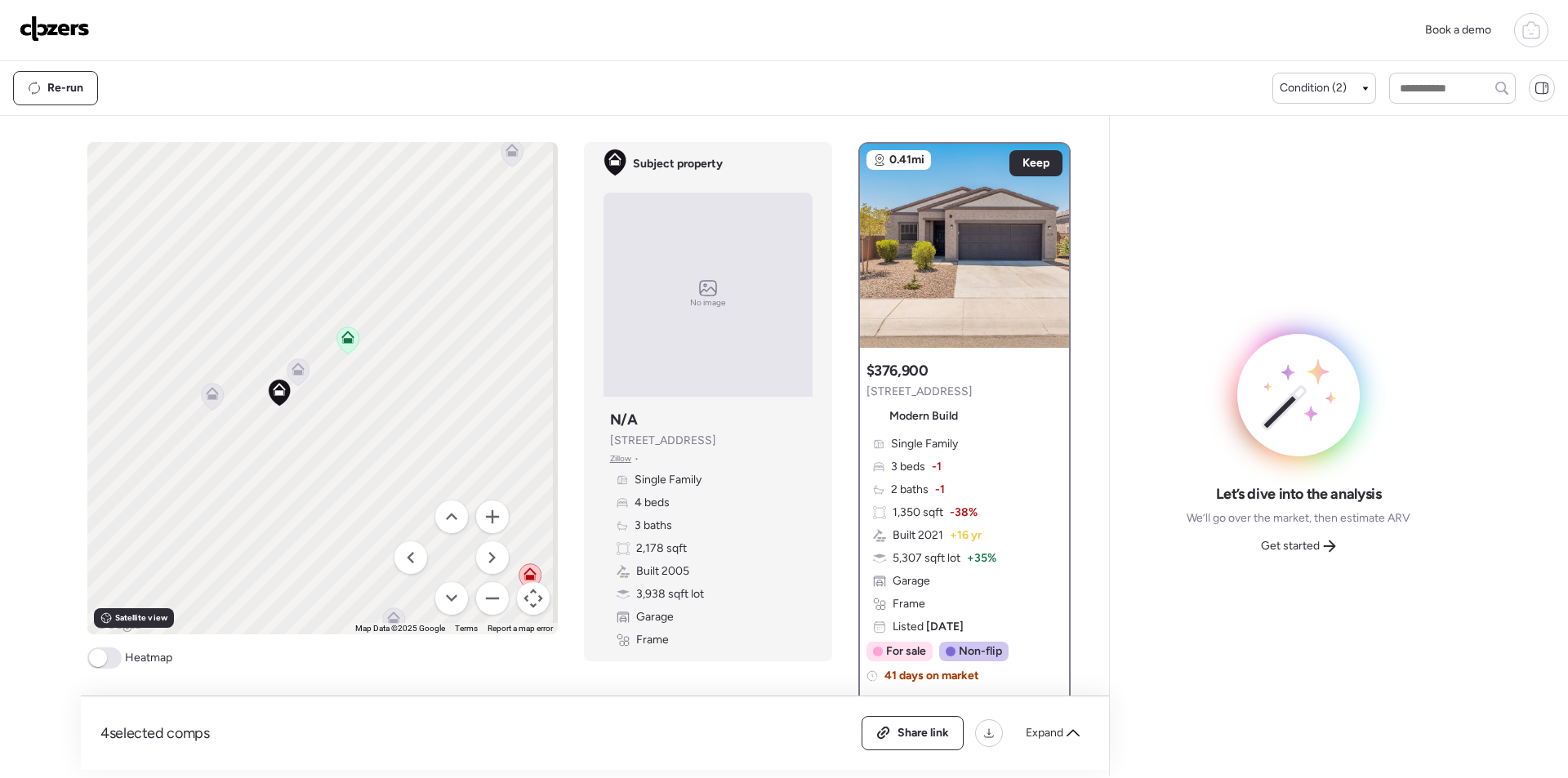
drag, startPoint x: 470, startPoint y: 390, endPoint x: 401, endPoint y: 441, distance: 85.8
click at [401, 441] on div "To activate drag with keyboard, press Alt + Enter. Once in keyboard drag state,…" at bounding box center [323, 388] width 470 height 493
click at [478, 596] on button "Zoom out" at bounding box center [493, 598] width 33 height 33
drag, startPoint x: 471, startPoint y: 328, endPoint x: 461, endPoint y: 343, distance: 18.0
click at [461, 343] on div "To activate drag with keyboard, press Alt + Enter. Once in keyboard drag state,…" at bounding box center [323, 388] width 470 height 493
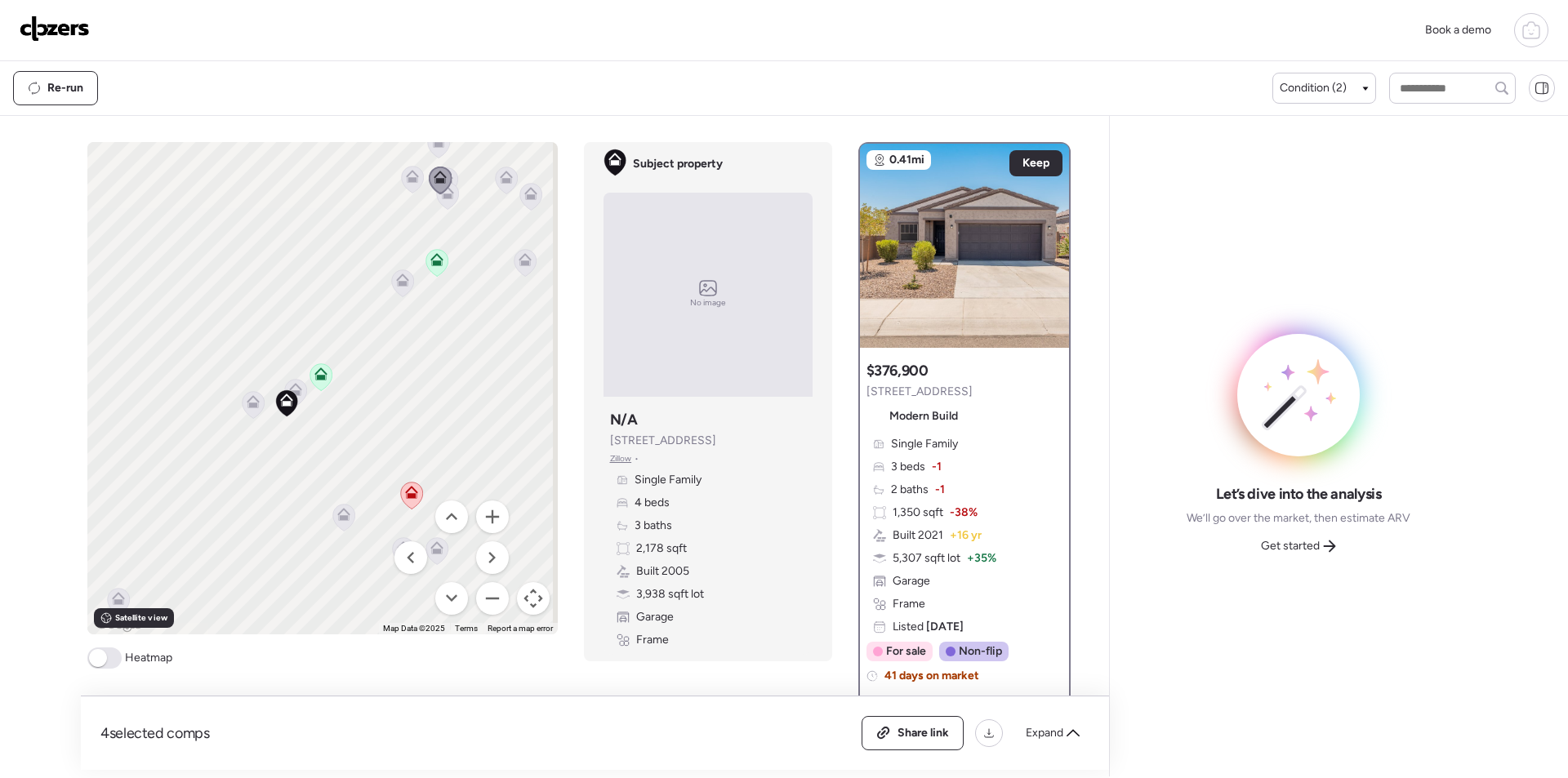
click at [298, 392] on icon at bounding box center [296, 392] width 22 height 27
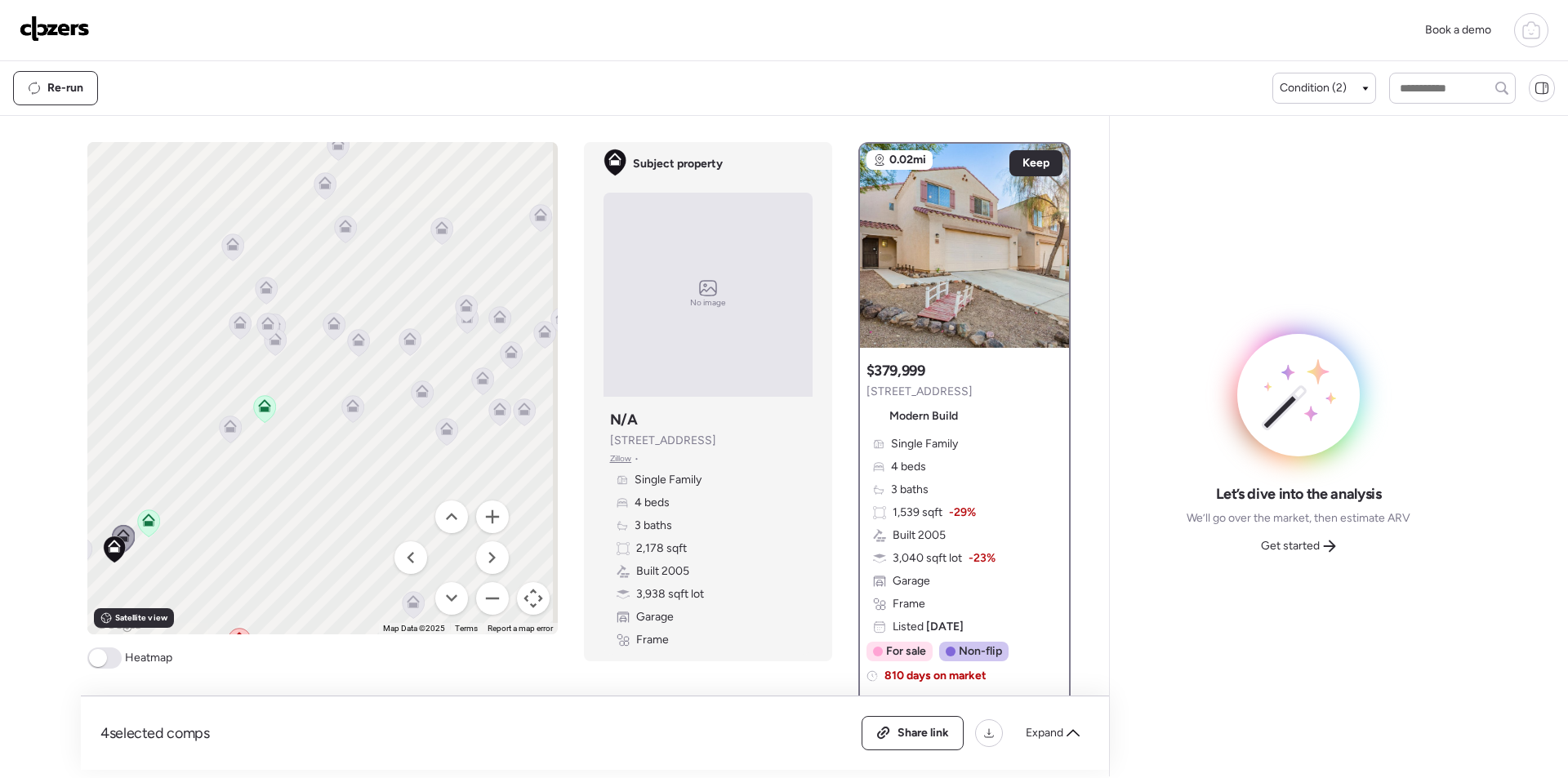
drag, startPoint x: 449, startPoint y: 296, endPoint x: 290, endPoint y: 419, distance: 201.0
click at [272, 460] on div "To activate drag with keyboard, press Alt + Enter. Once in keyboard drag state,…" at bounding box center [323, 388] width 470 height 493
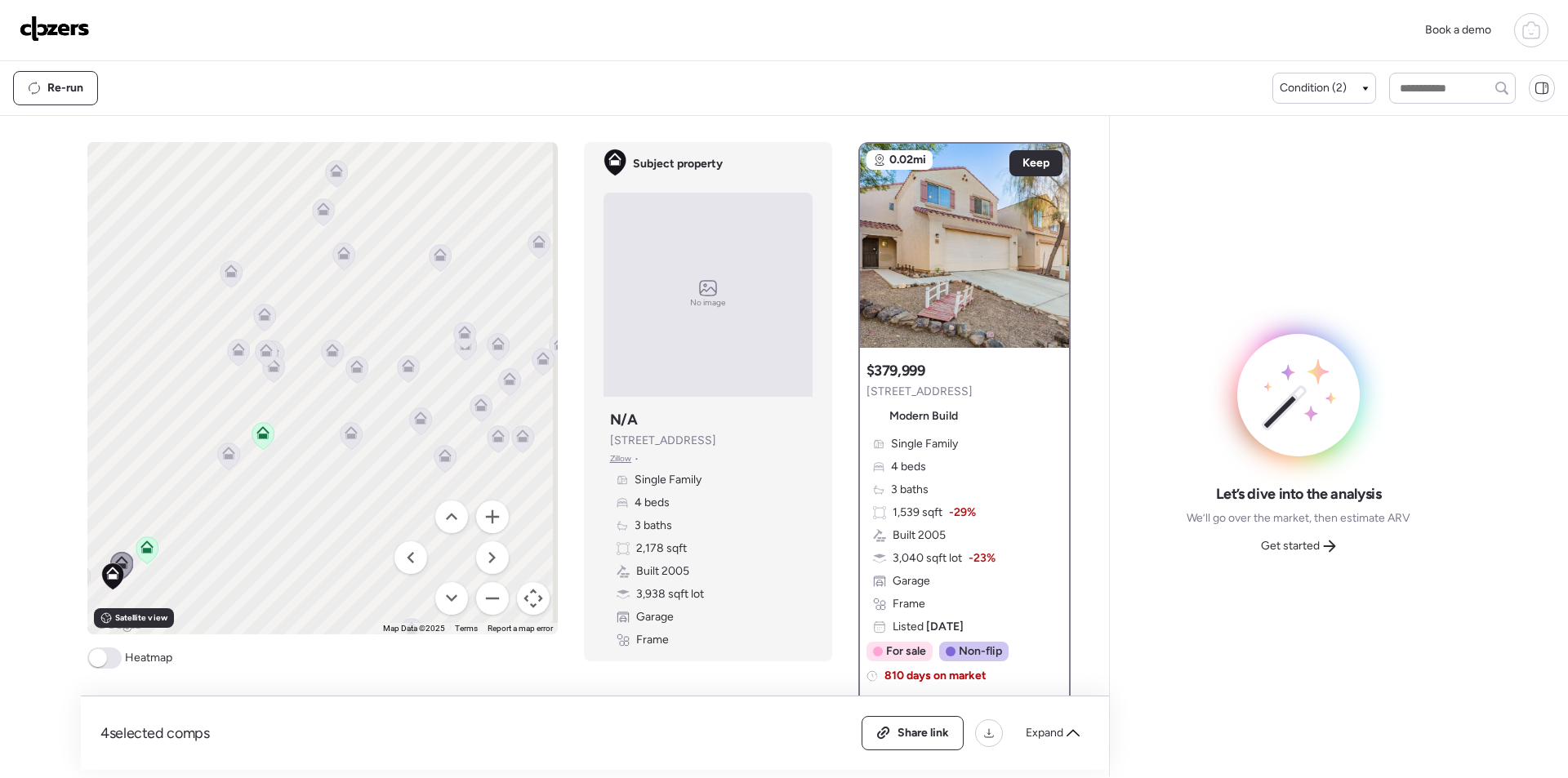
click at [332, 360] on icon at bounding box center [332, 353] width 22 height 27
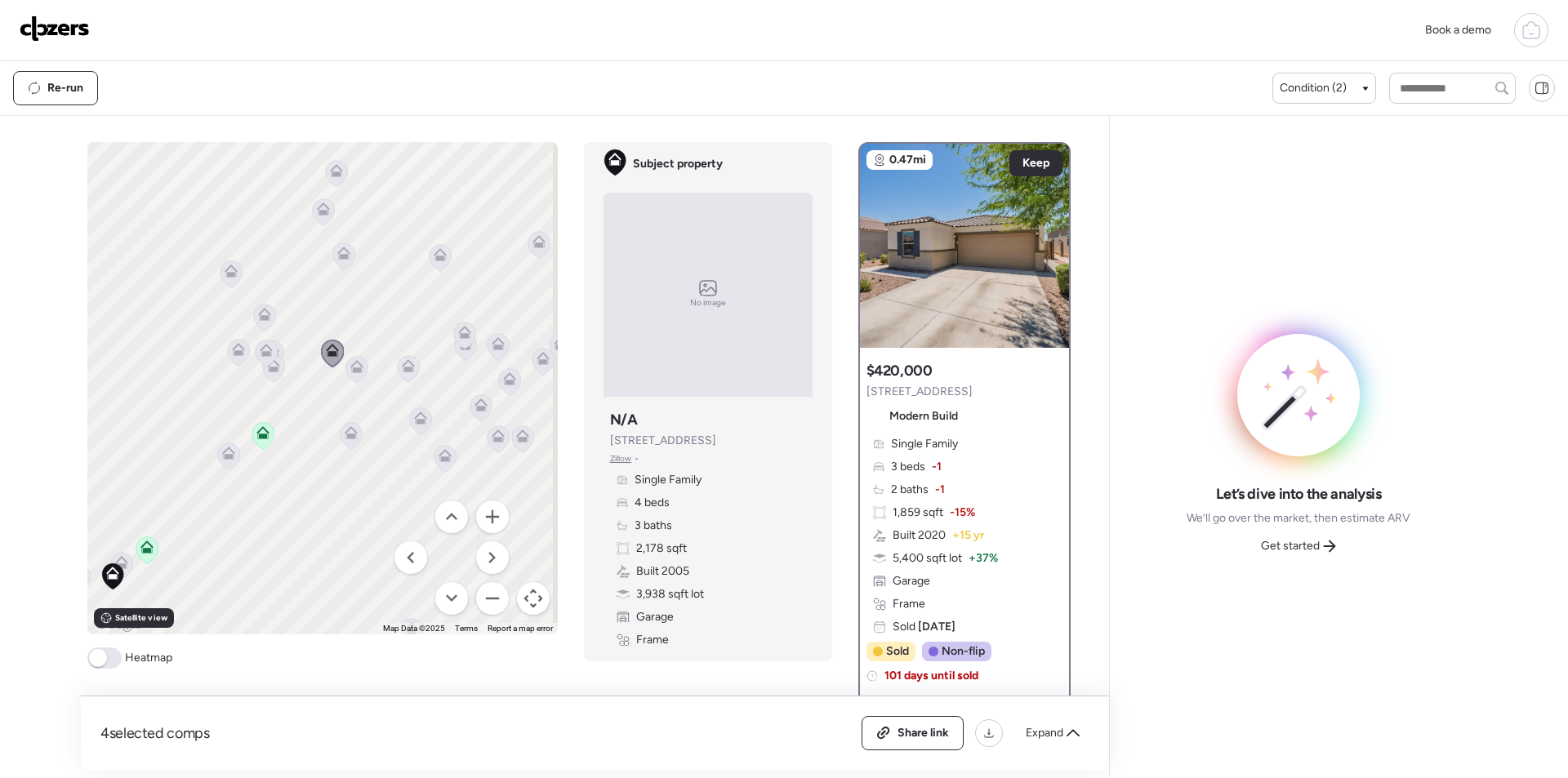
click at [353, 371] on icon at bounding box center [356, 370] width 10 height 5
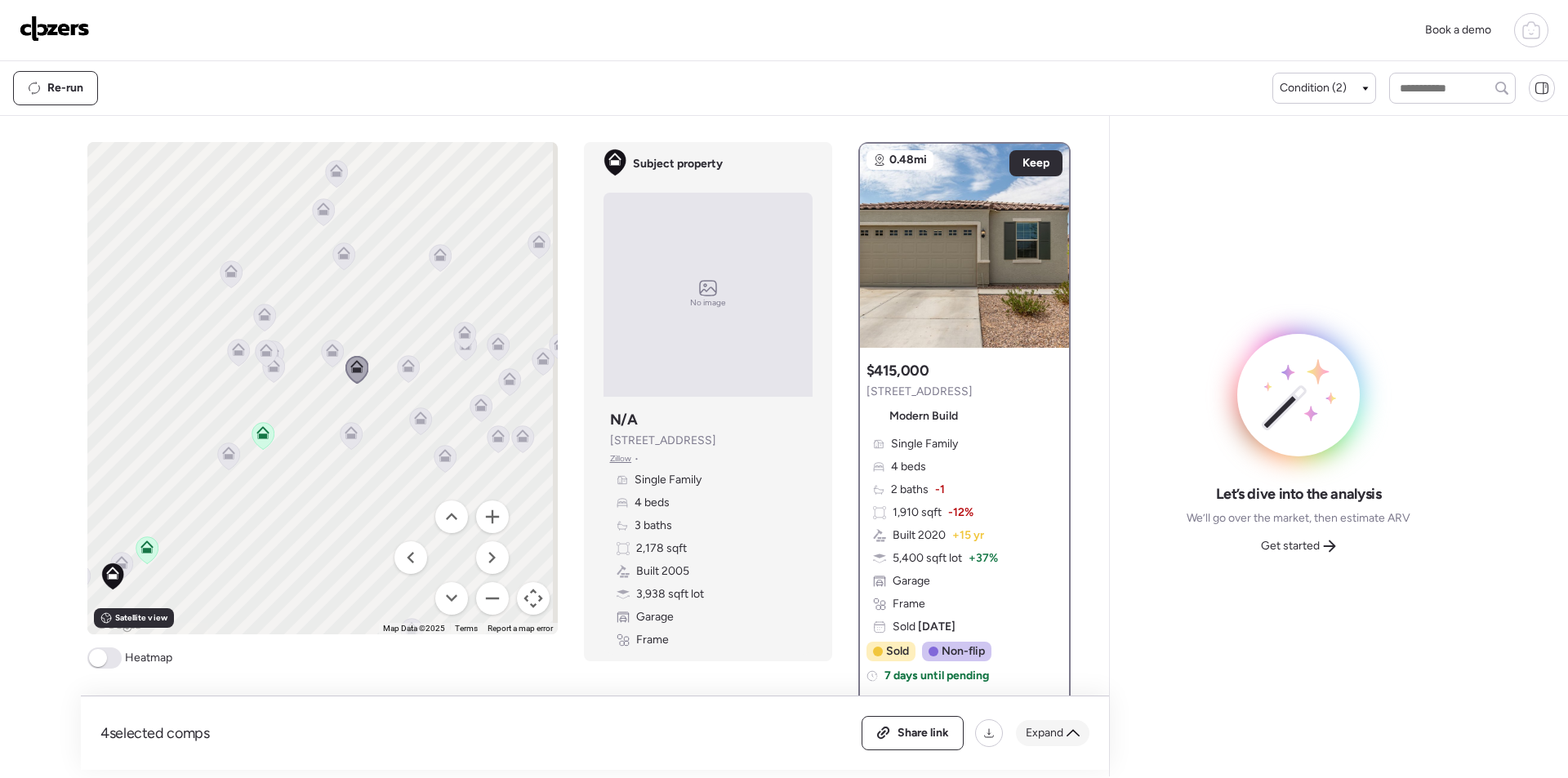
click at [1052, 724] on div "Expand" at bounding box center [1053, 733] width 74 height 26
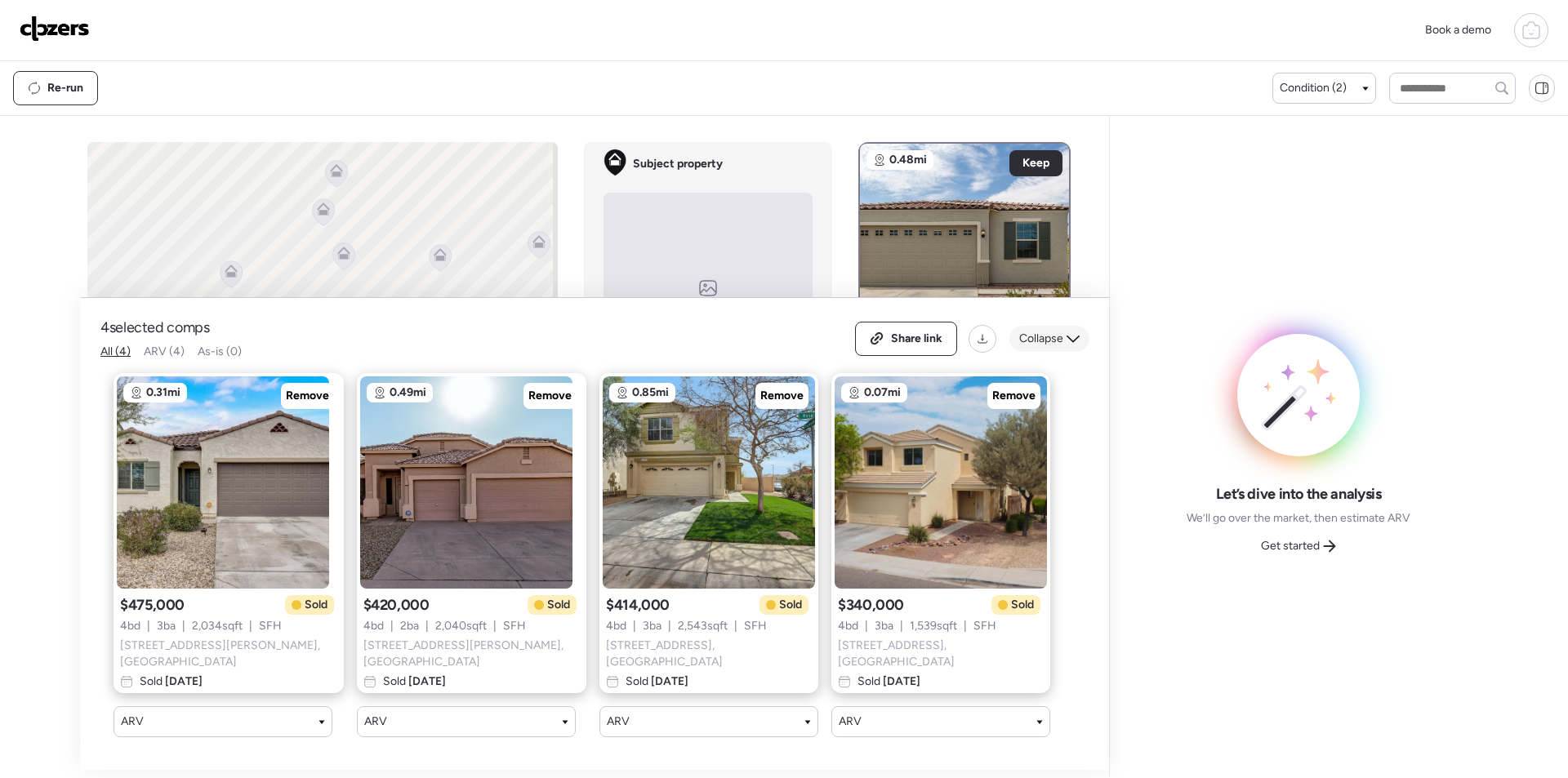
click at [1053, 338] on span "Collapse" at bounding box center [1041, 339] width 44 height 16
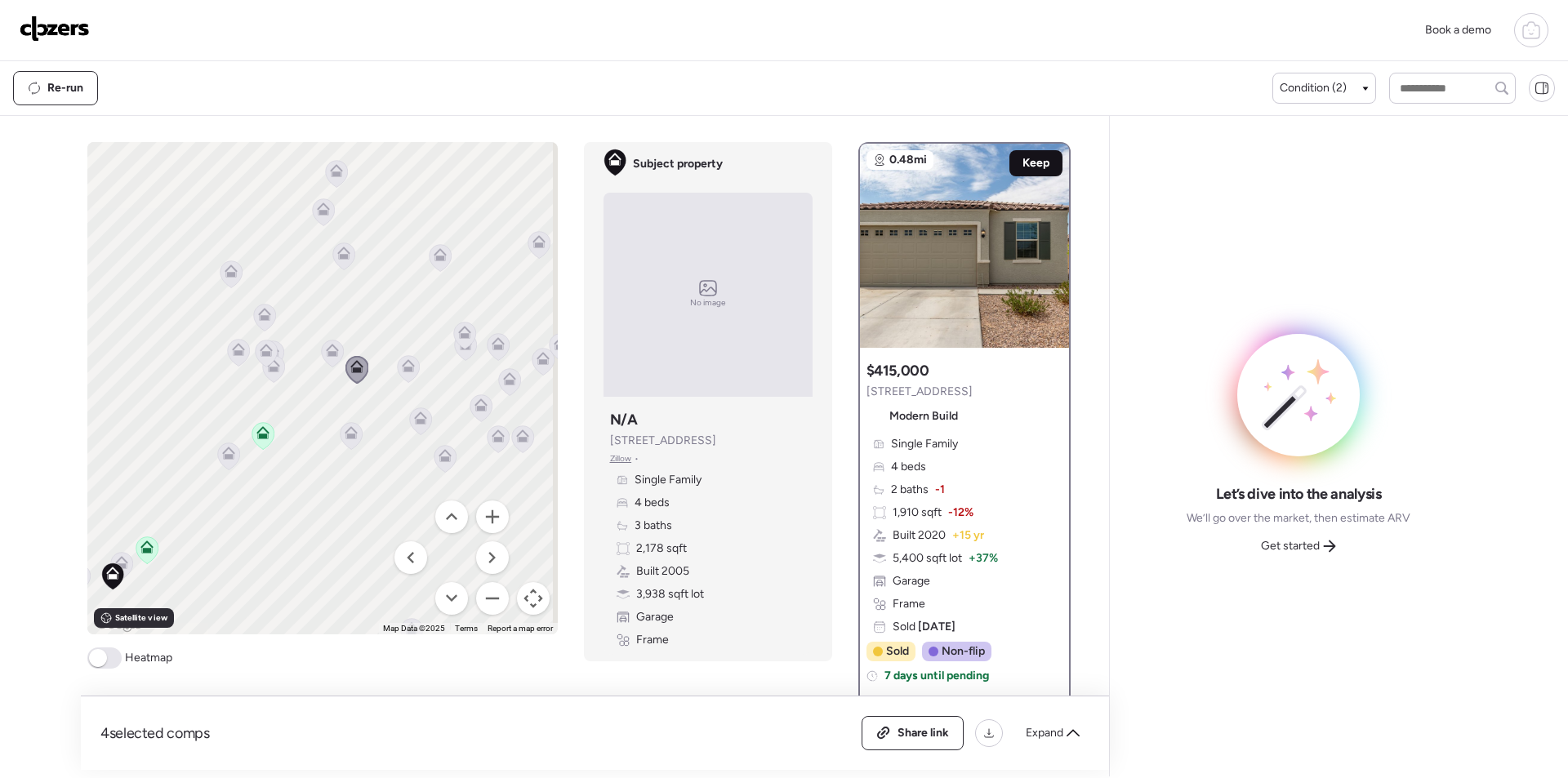
click at [1029, 163] on span "Keep" at bounding box center [1035, 163] width 27 height 16
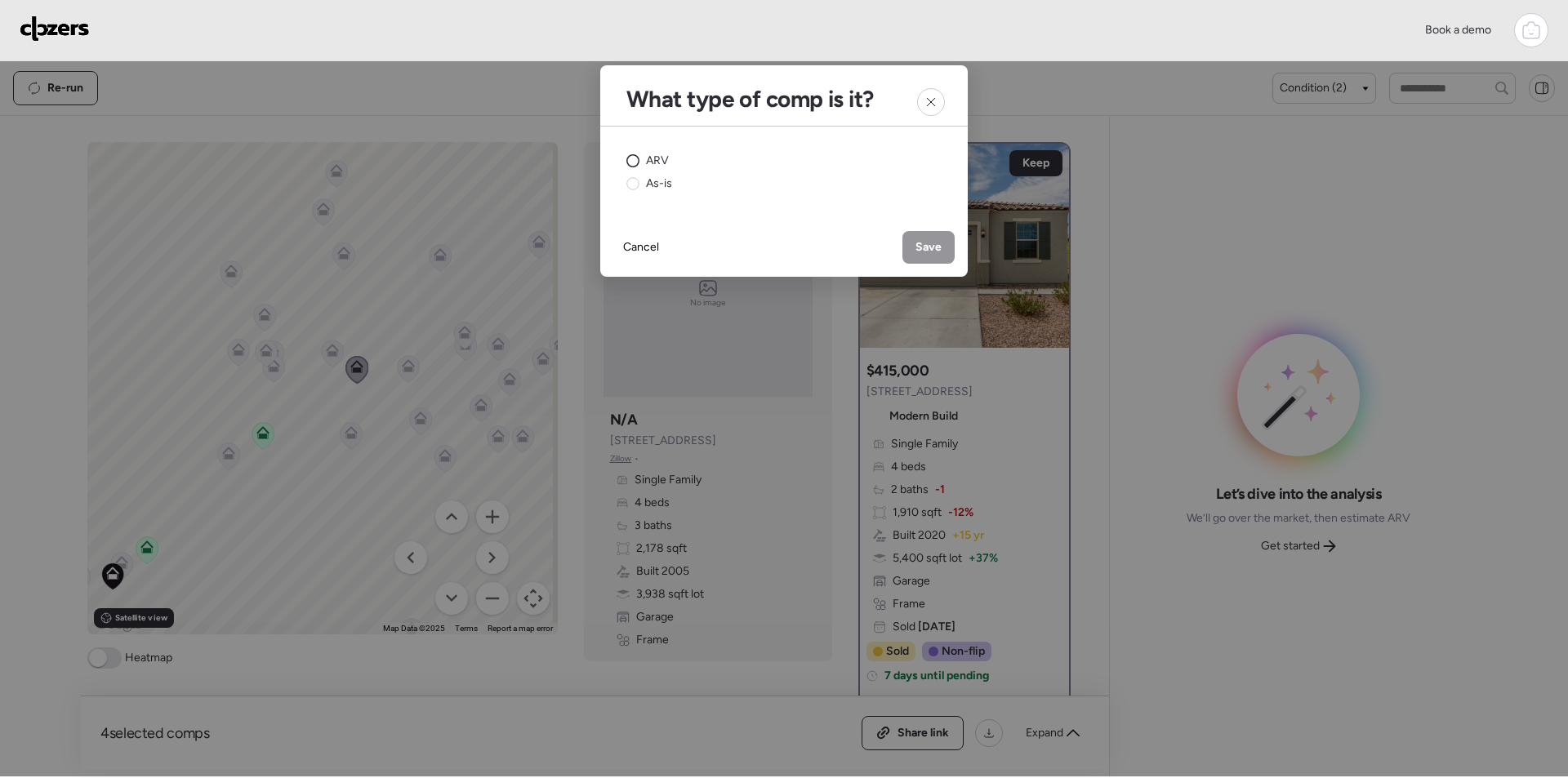
click at [658, 158] on span "ARV" at bounding box center [657, 161] width 22 height 16
click at [911, 248] on div "Save" at bounding box center [929, 247] width 52 height 33
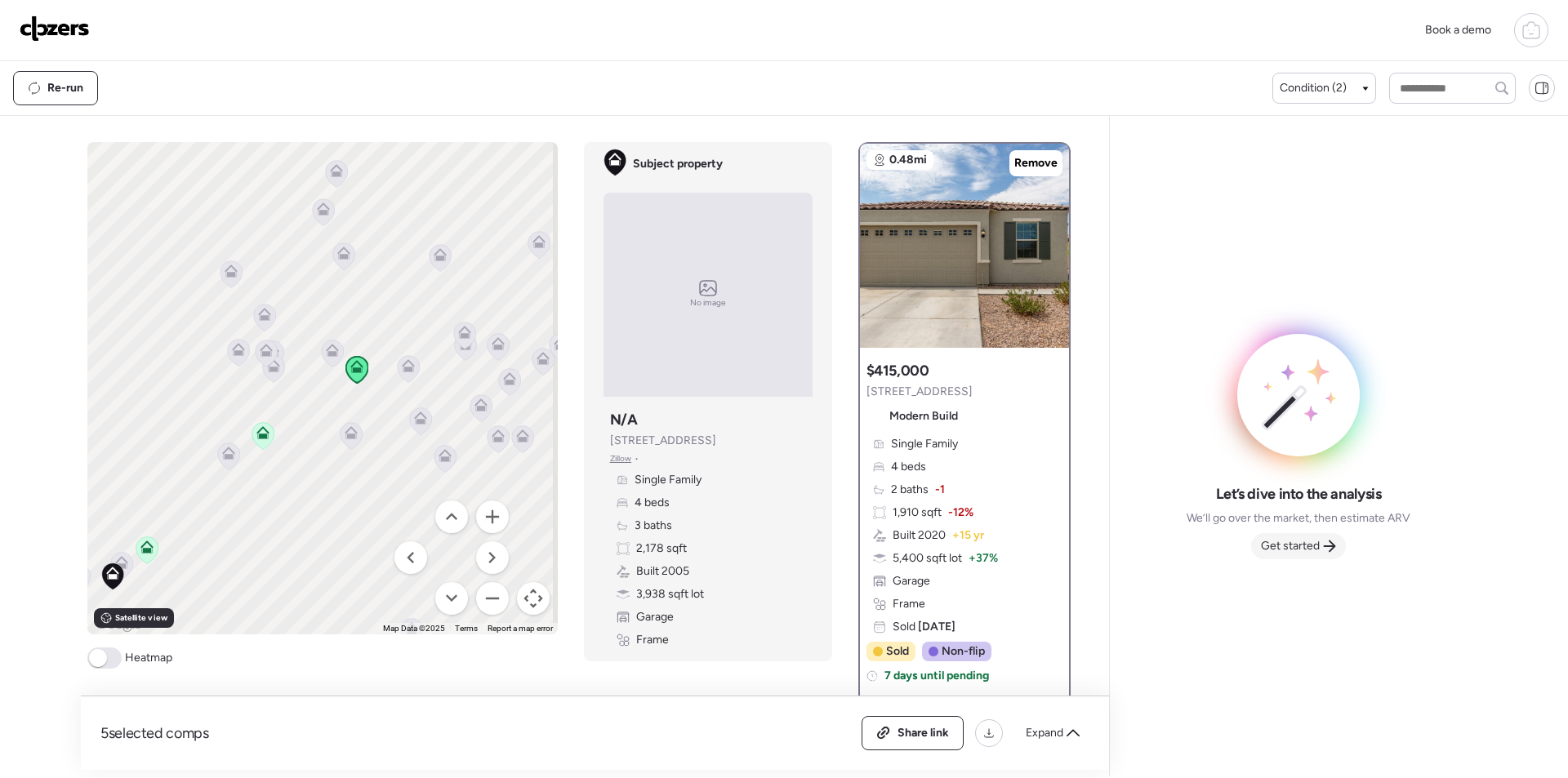
click at [1300, 544] on span "Get started" at bounding box center [1290, 545] width 59 height 16
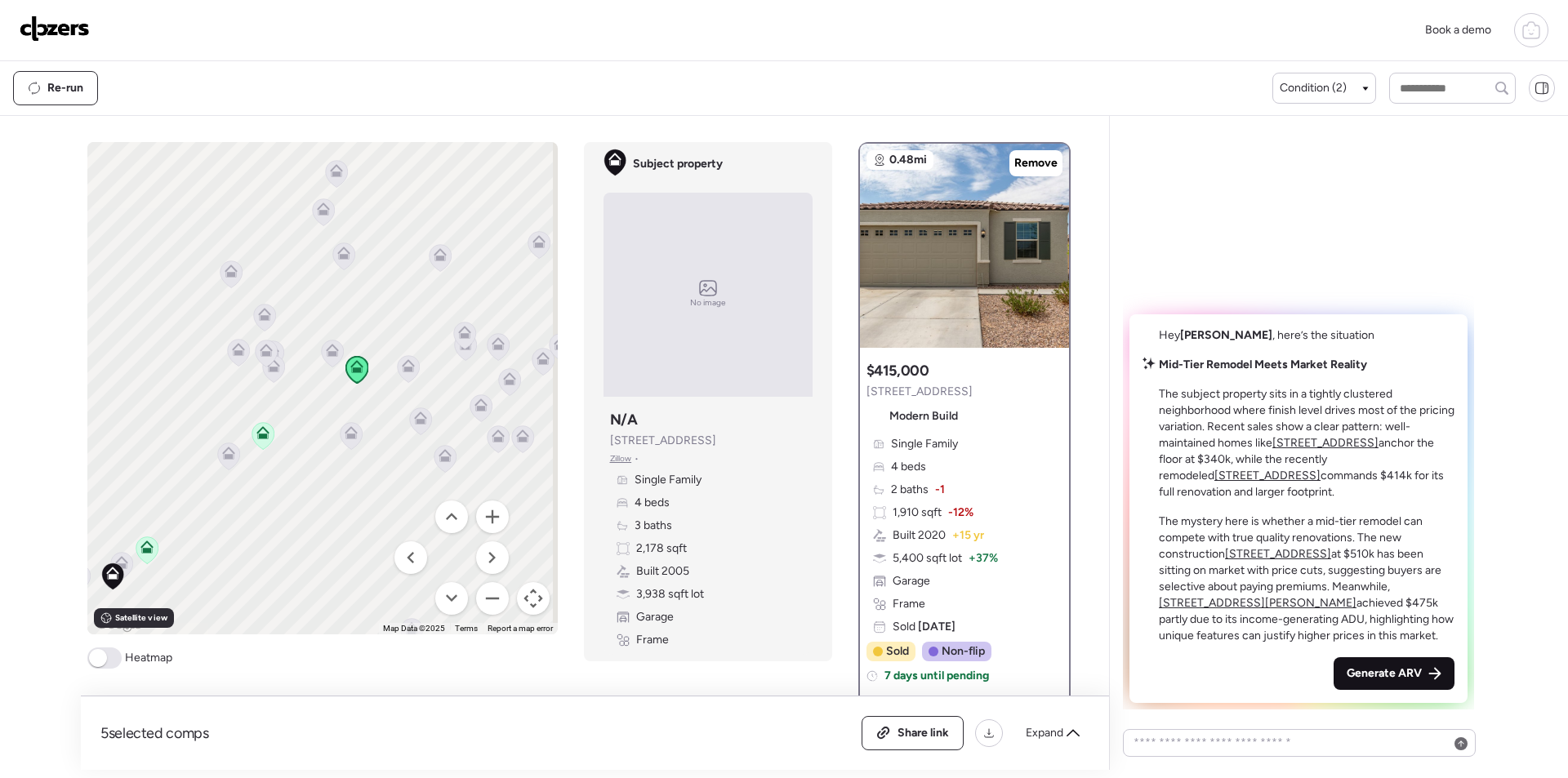
click at [1412, 658] on div "Generate ARV" at bounding box center [1394, 673] width 121 height 33
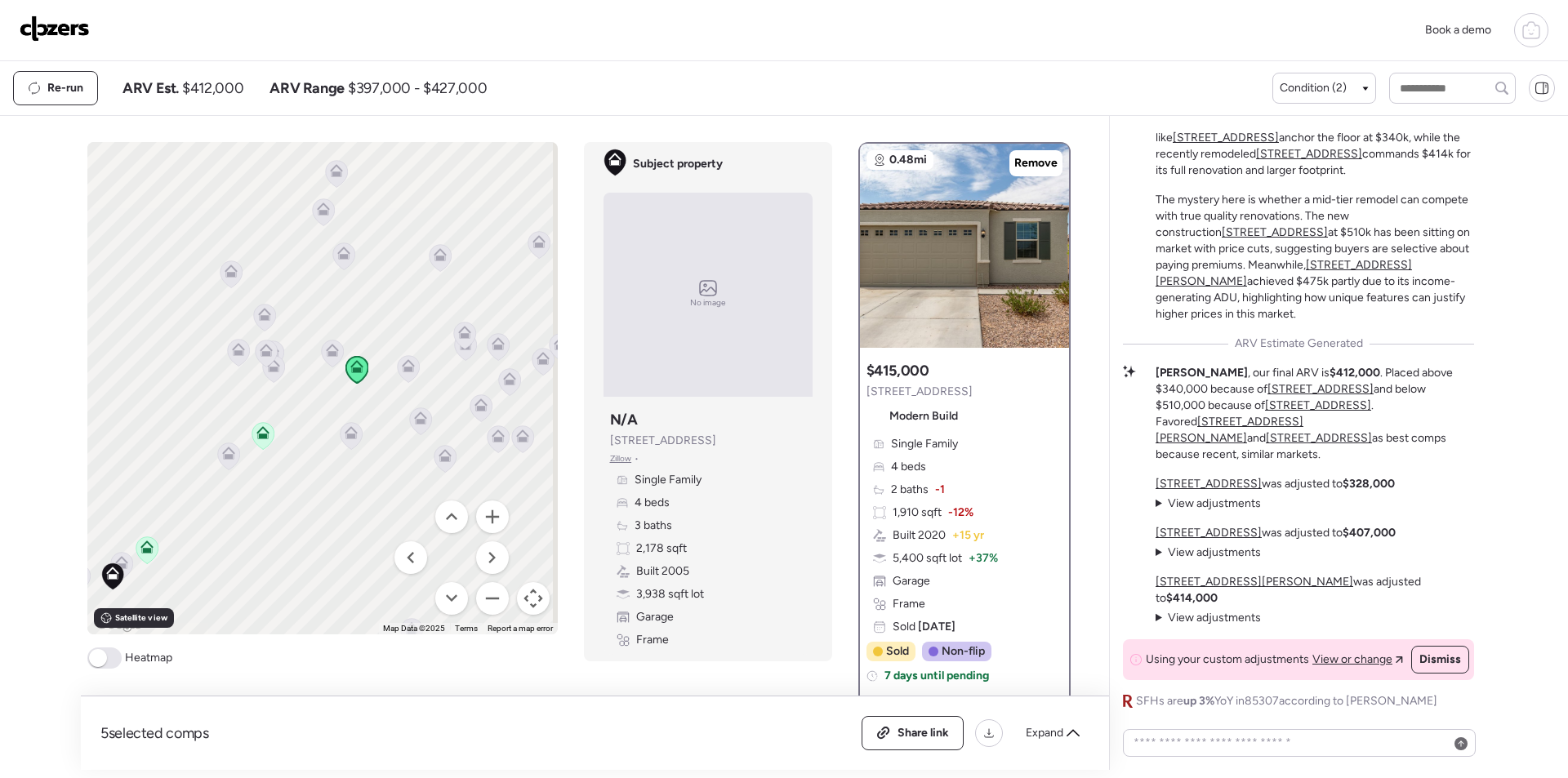
click at [217, 84] on span "$412,000" at bounding box center [213, 88] width 61 height 20
copy span "412,000"
